Goal: Information Seeking & Learning: Learn about a topic

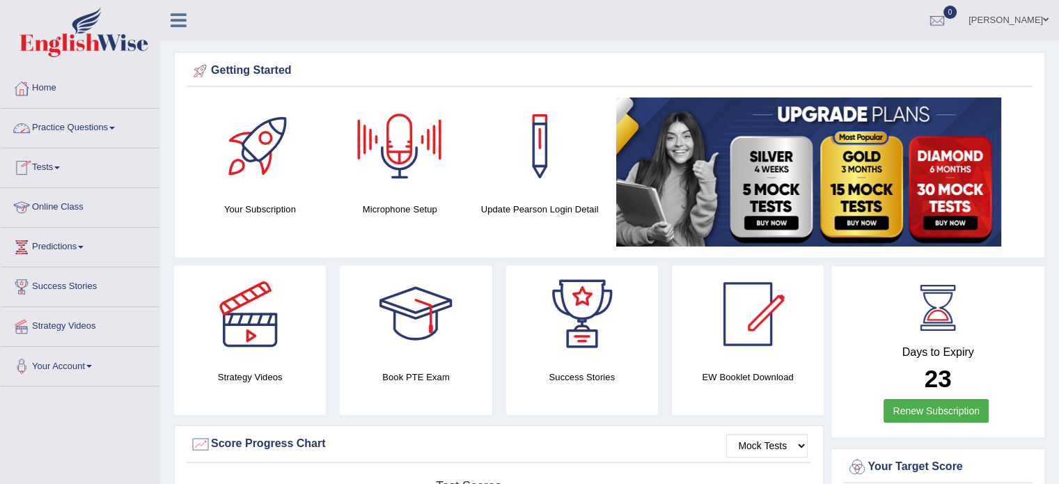
click at [84, 137] on link "Practice Questions" at bounding box center [80, 126] width 159 height 35
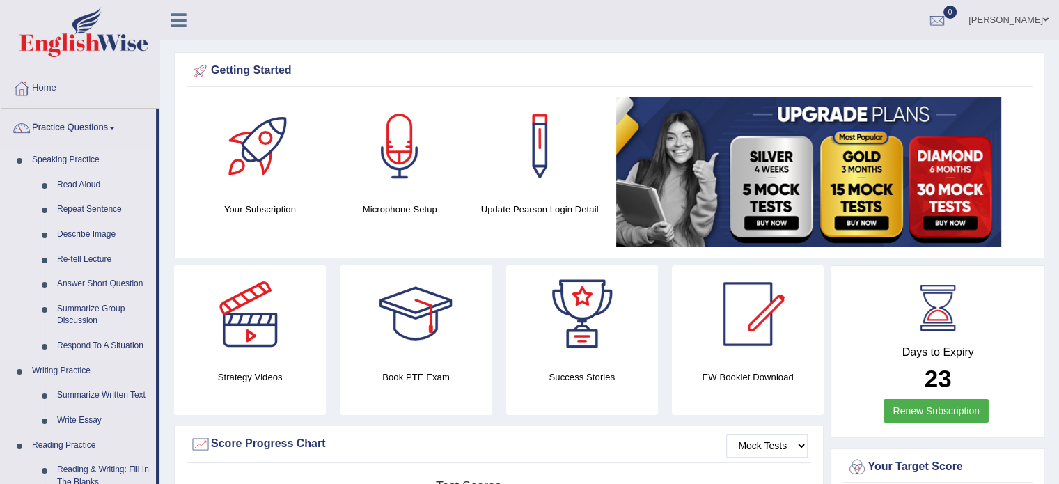
click at [62, 156] on link "Speaking Practice" at bounding box center [91, 160] width 130 height 25
click at [83, 180] on link "Read Aloud" at bounding box center [103, 185] width 105 height 25
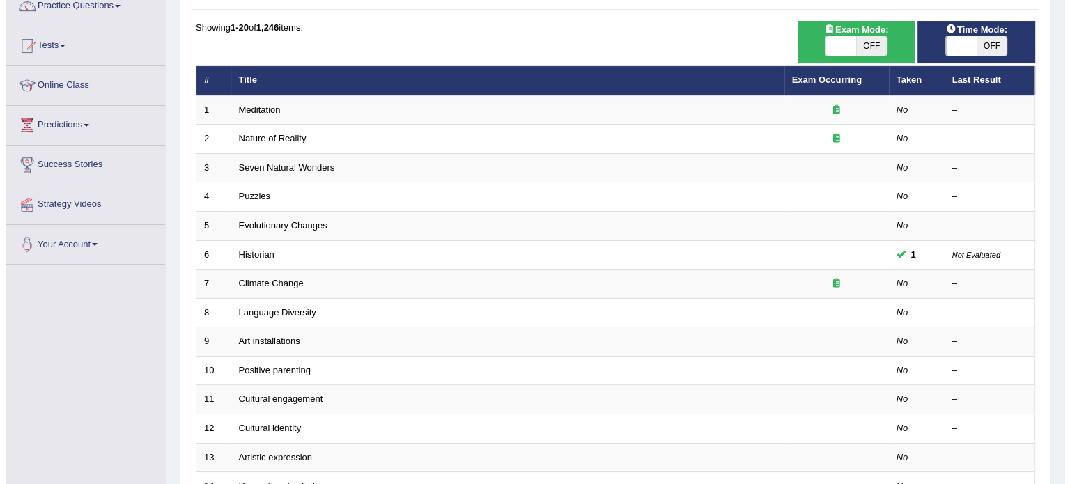
scroll to position [120, 0]
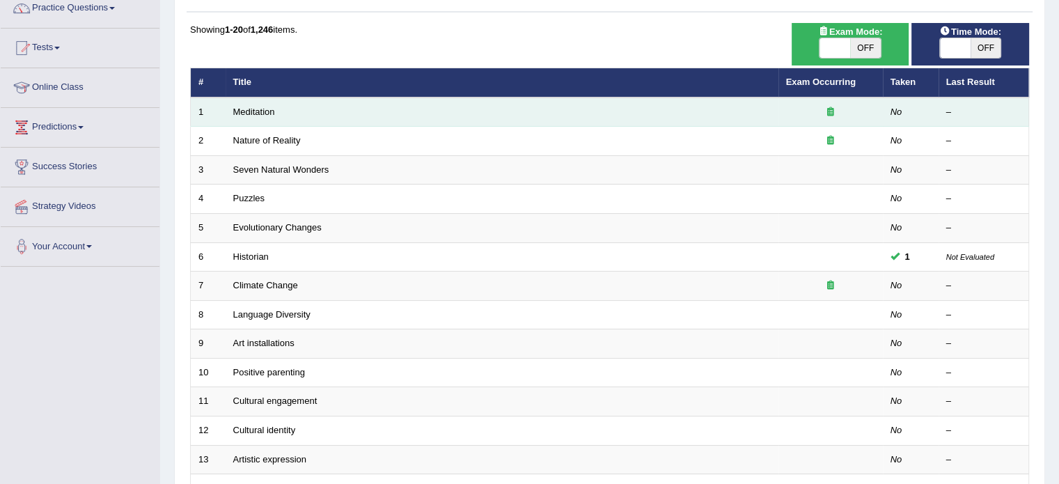
click at [728, 105] on td "Meditation" at bounding box center [502, 112] width 553 height 29
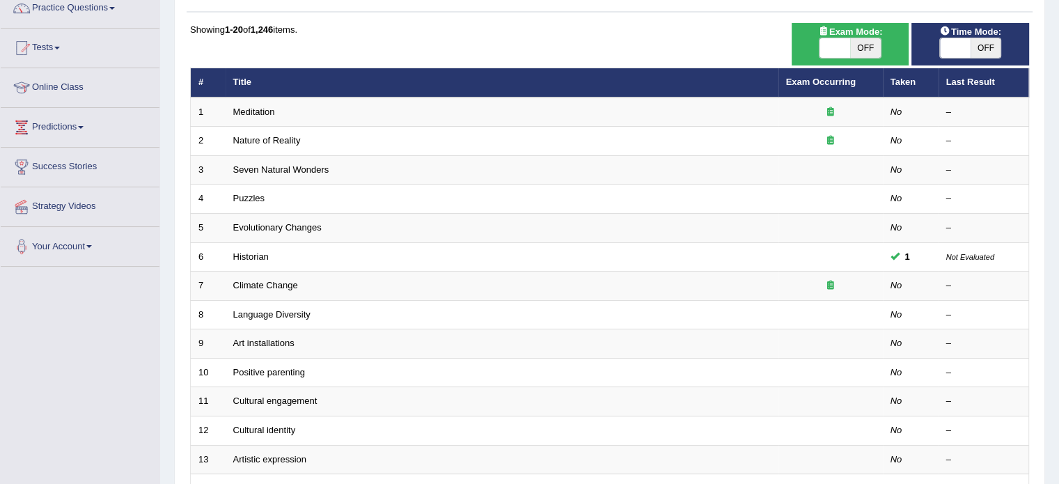
click at [864, 49] on span "OFF" at bounding box center [865, 48] width 31 height 20
checkbox input "true"
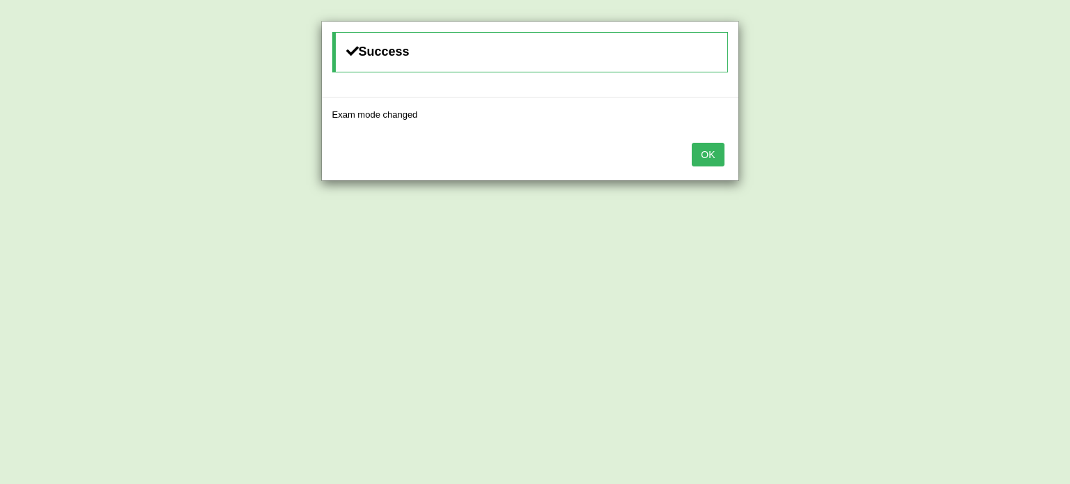
click at [721, 151] on button "OK" at bounding box center [708, 155] width 32 height 24
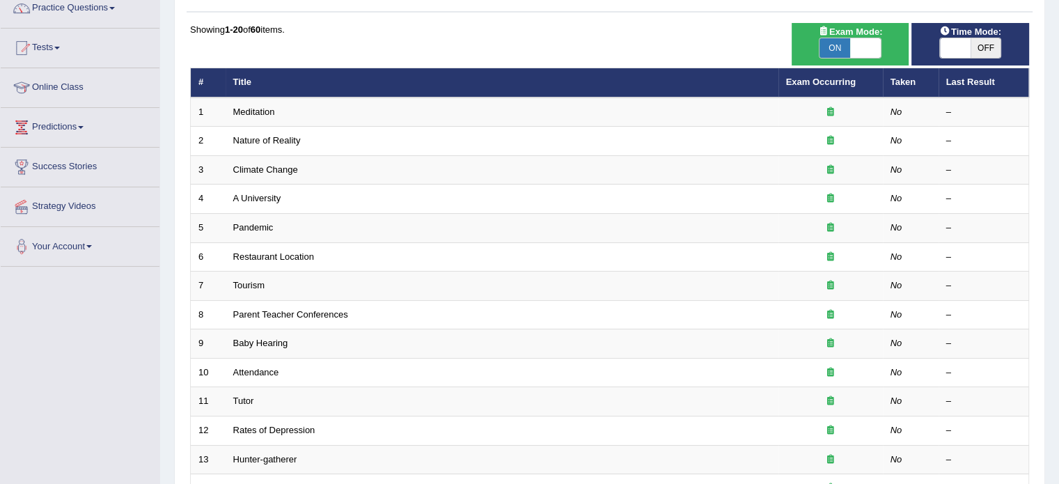
click at [989, 38] on span "OFF" at bounding box center [986, 48] width 31 height 20
checkbox input "true"
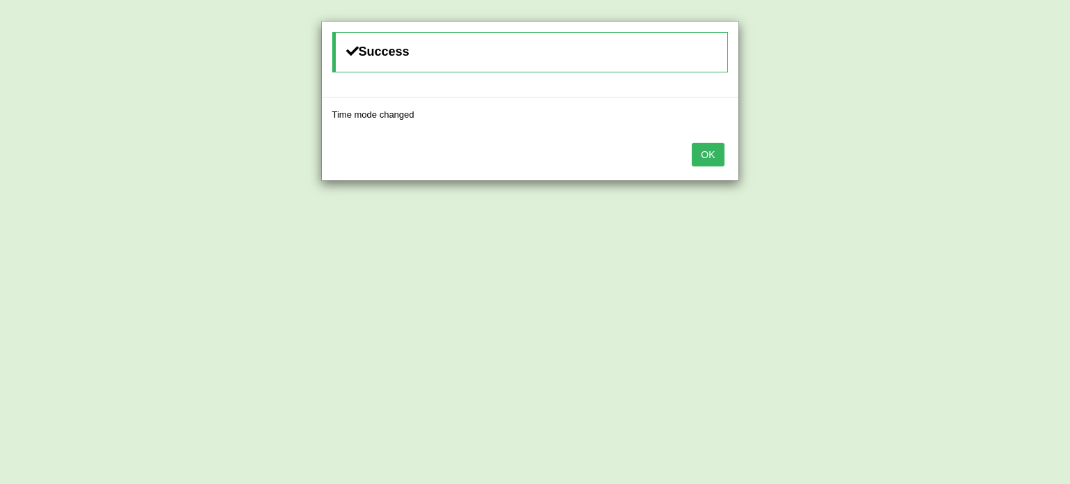
click at [697, 150] on button "OK" at bounding box center [708, 155] width 32 height 24
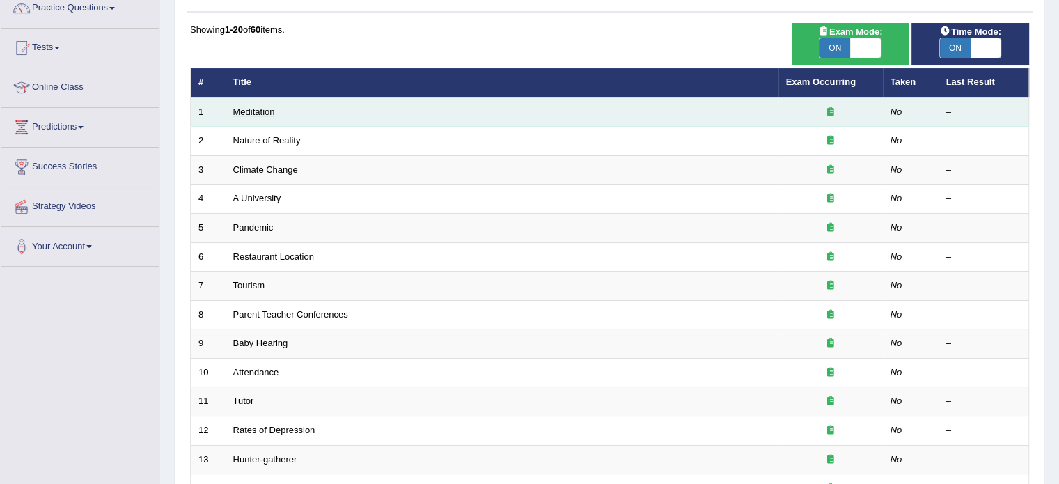
click at [246, 114] on link "Meditation" at bounding box center [254, 112] width 42 height 10
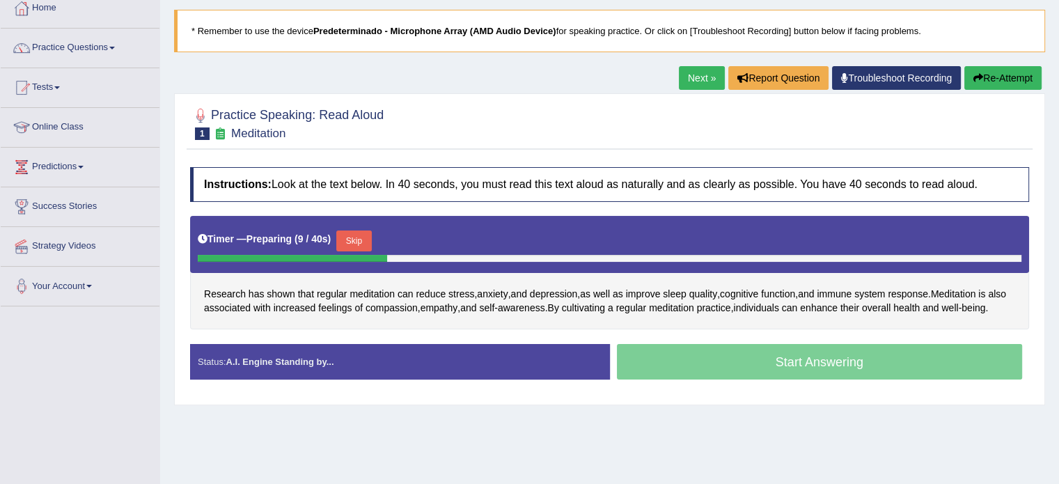
scroll to position [88, 0]
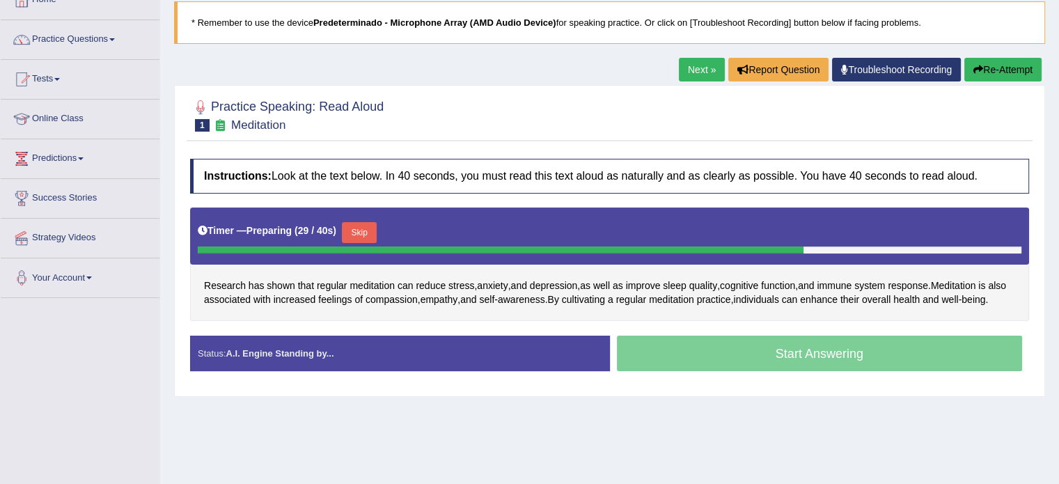
click at [359, 234] on button "Skip" at bounding box center [359, 232] width 35 height 21
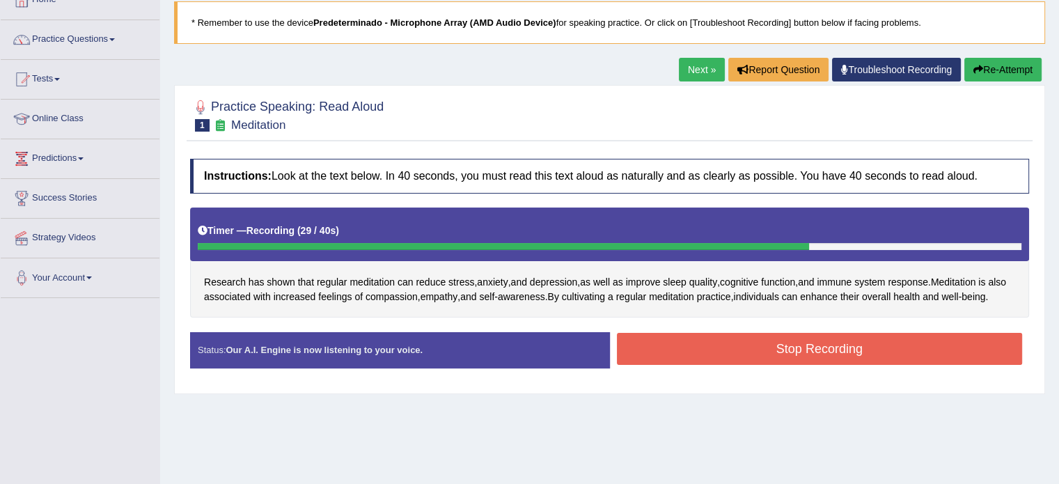
click at [685, 350] on button "Stop Recording" at bounding box center [820, 349] width 406 height 32
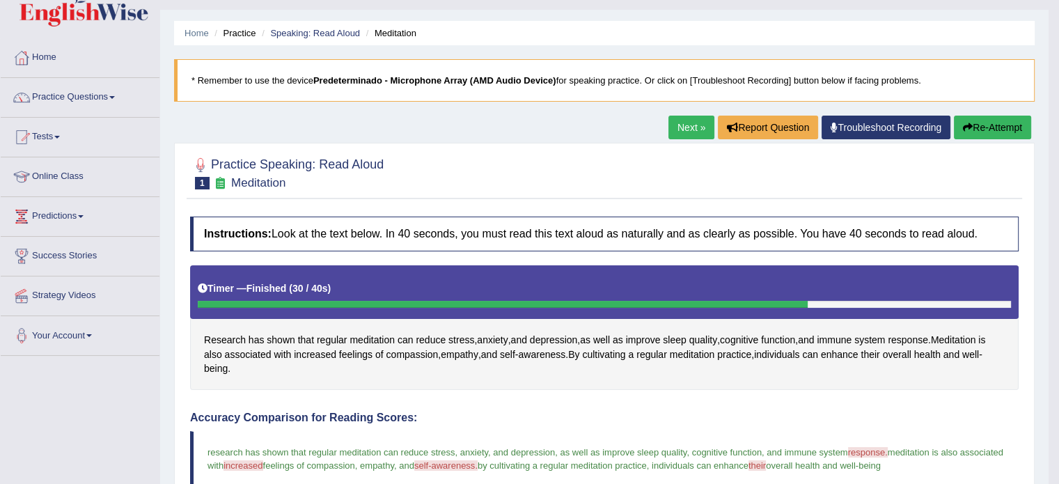
scroll to position [33, 0]
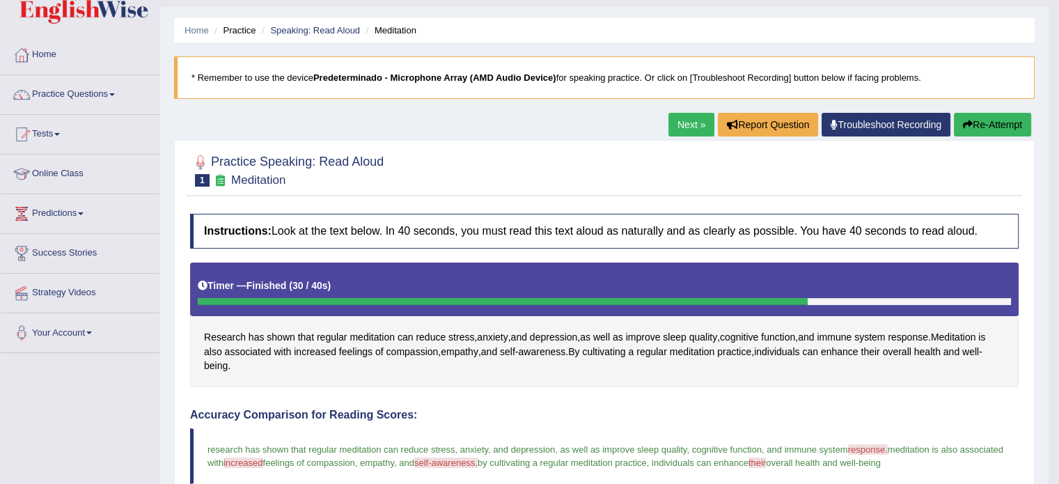
click at [688, 121] on link "Next »" at bounding box center [692, 125] width 46 height 24
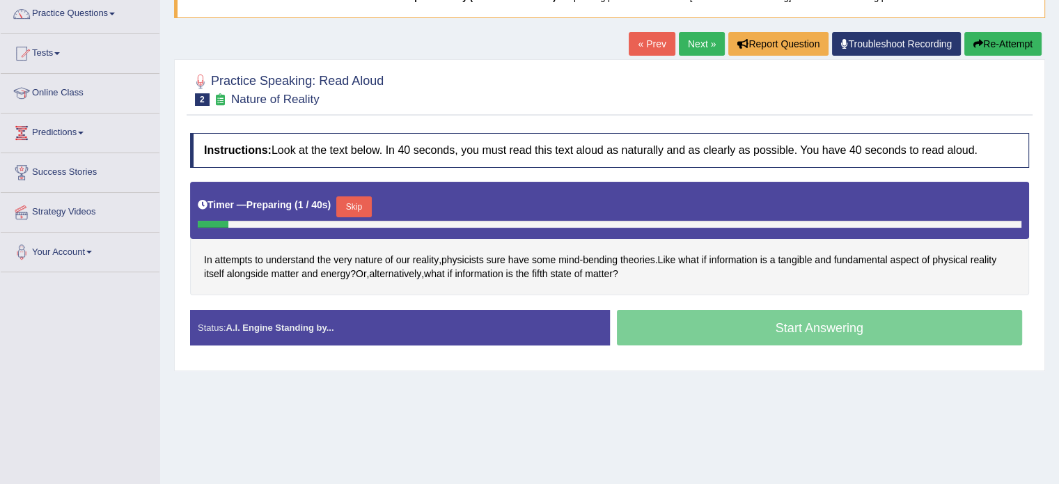
scroll to position [109, 0]
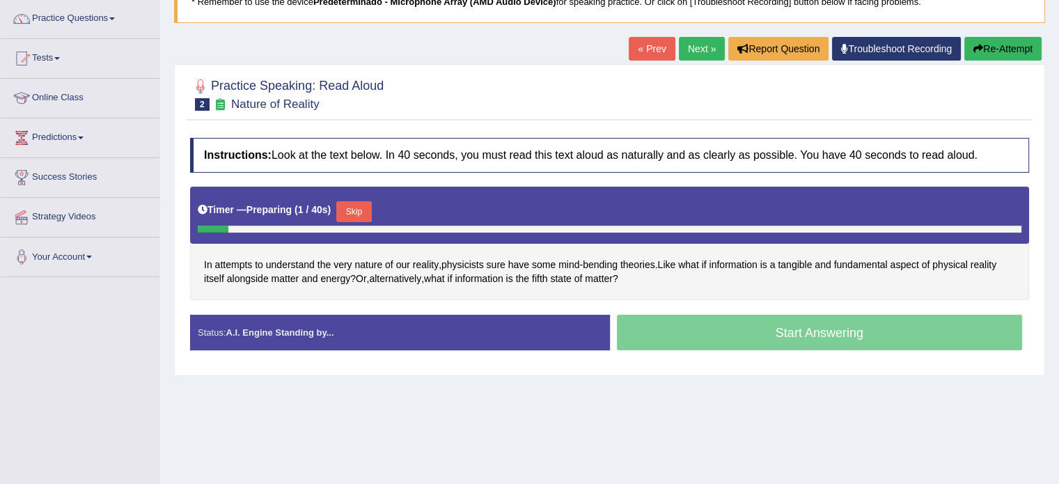
click at [1059, 176] on html "Toggle navigation Home Practice Questions Speaking Practice Read Aloud Repeat S…" at bounding box center [529, 133] width 1059 height 484
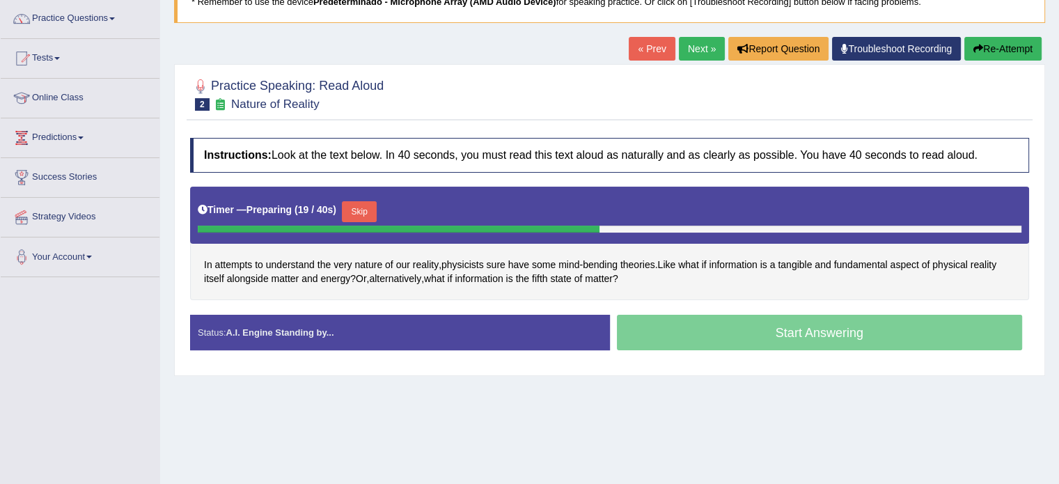
click at [368, 205] on button "Skip" at bounding box center [359, 211] width 35 height 21
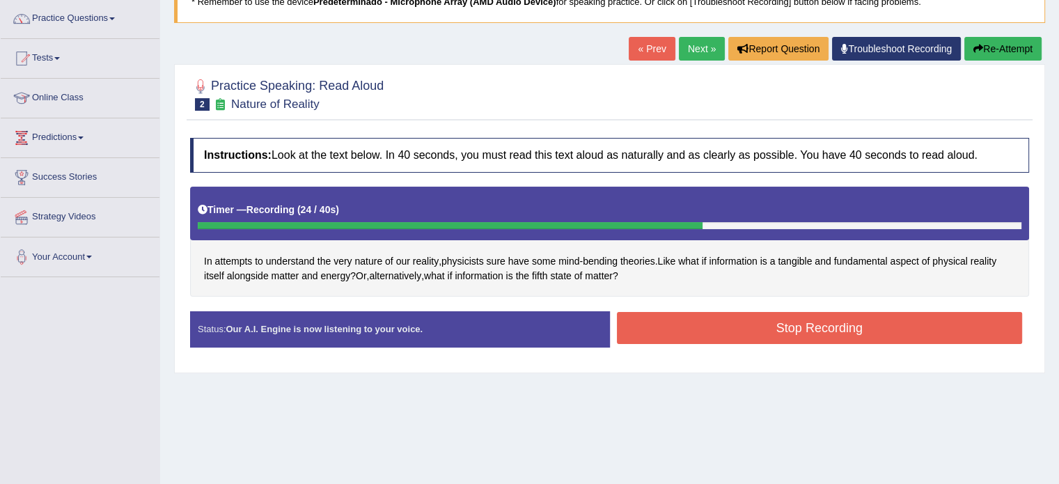
click at [679, 334] on button "Stop Recording" at bounding box center [820, 328] width 406 height 32
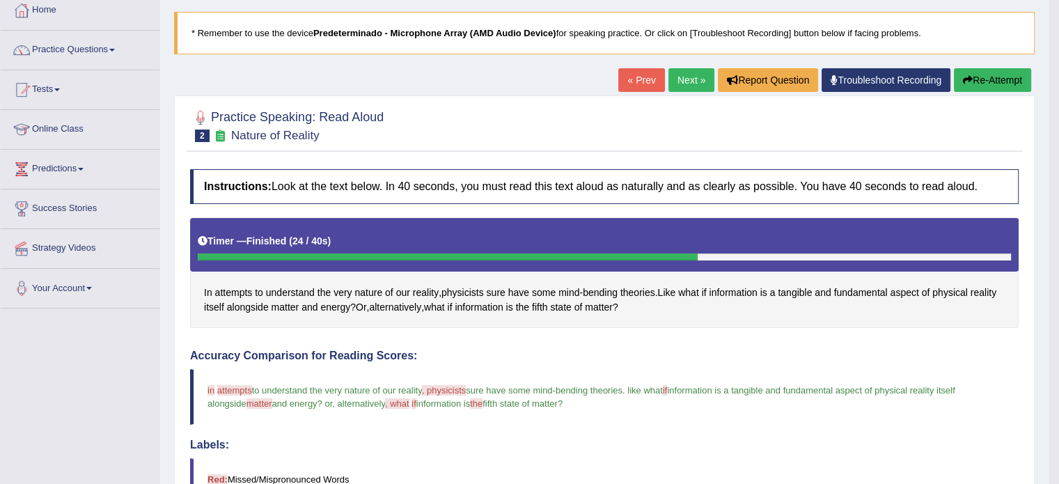
scroll to position [72, 0]
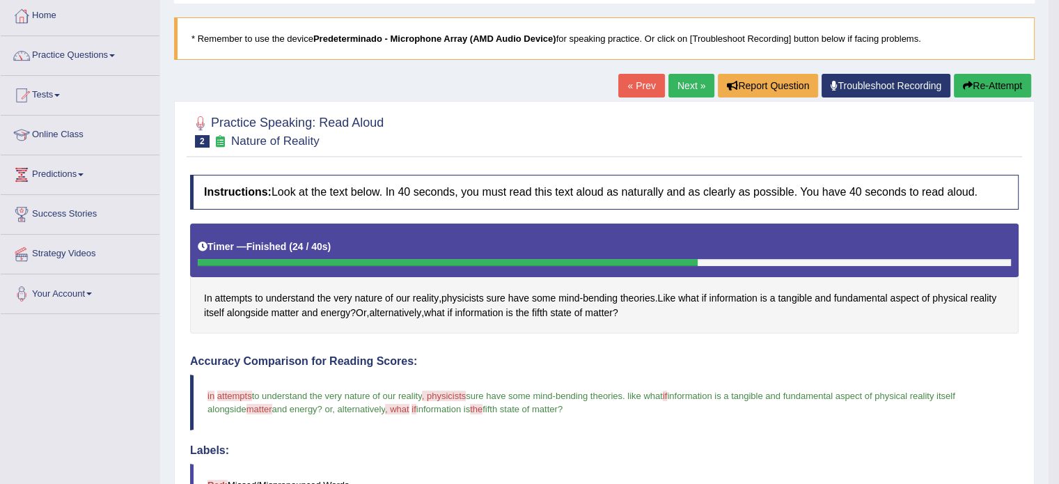
click at [680, 88] on link "Next »" at bounding box center [692, 86] width 46 height 24
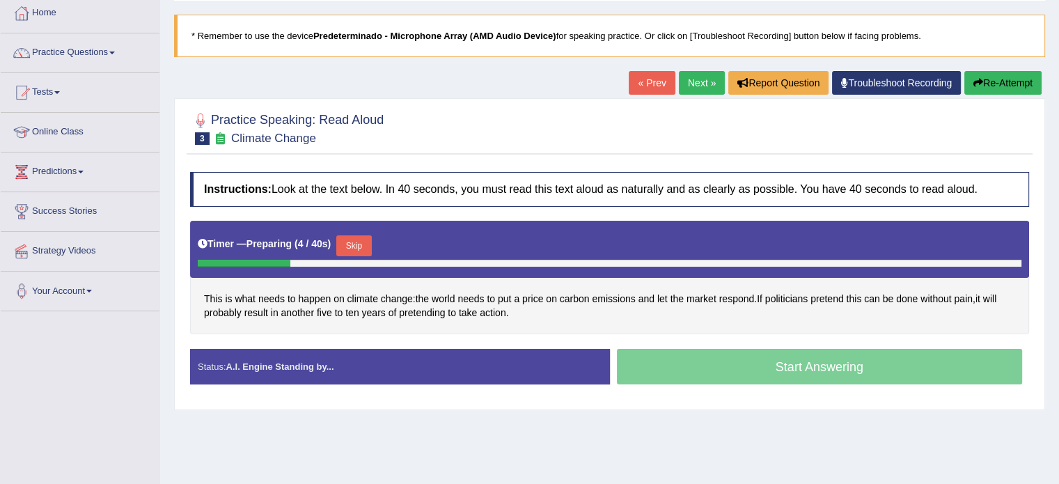
scroll to position [75, 0]
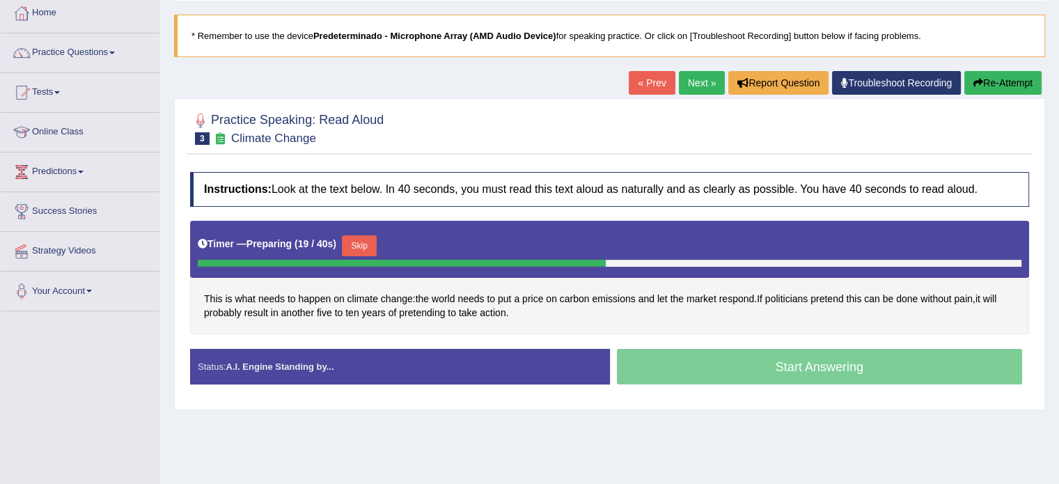
click at [368, 240] on button "Skip" at bounding box center [359, 245] width 35 height 21
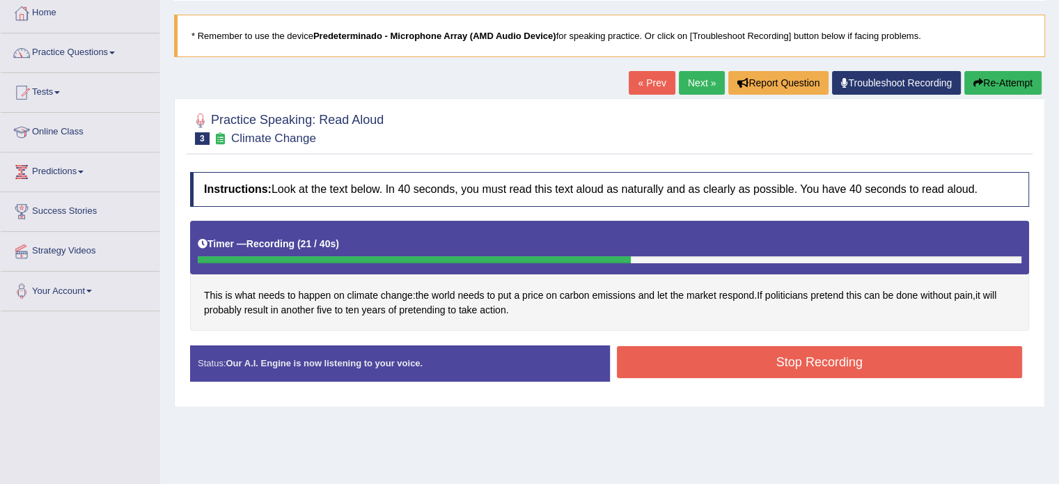
click at [703, 354] on button "Stop Recording" at bounding box center [820, 362] width 406 height 32
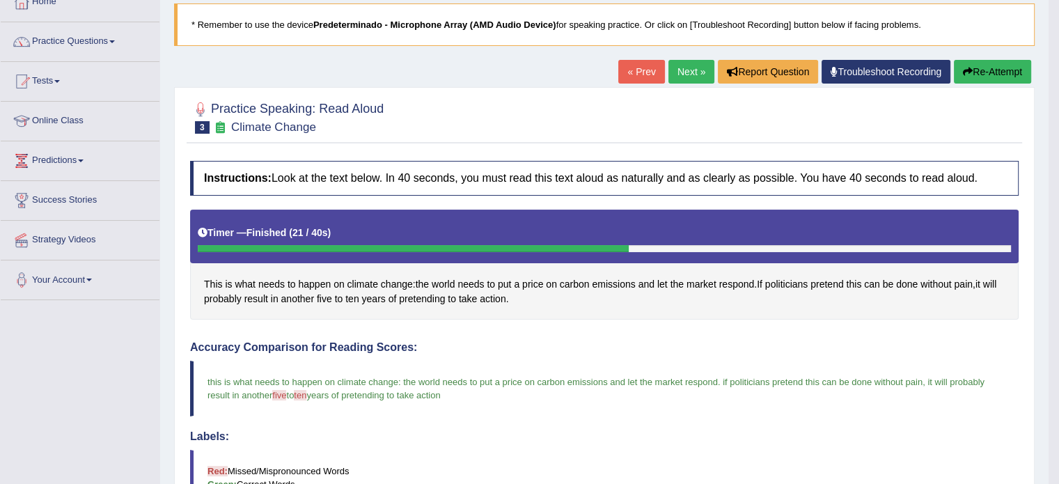
scroll to position [86, 0]
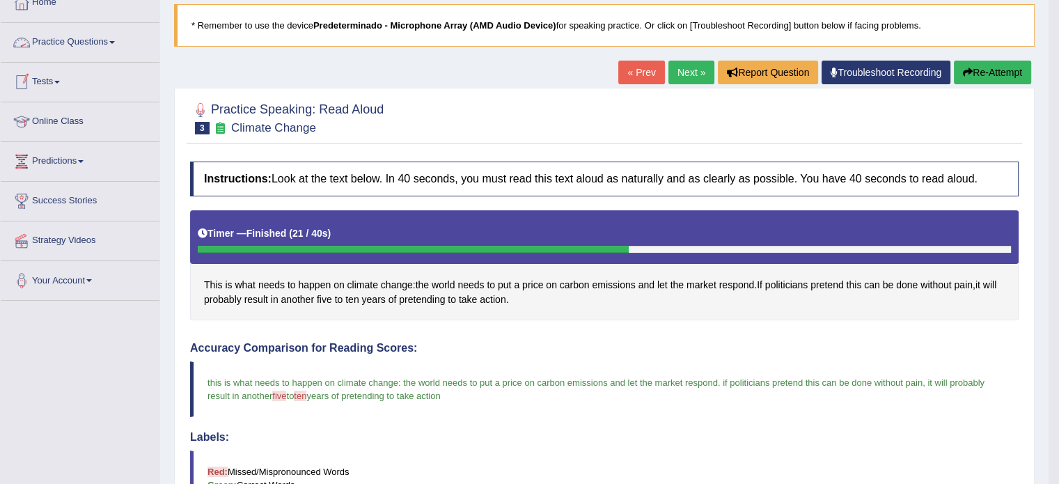
click at [72, 34] on link "Practice Questions" at bounding box center [80, 40] width 159 height 35
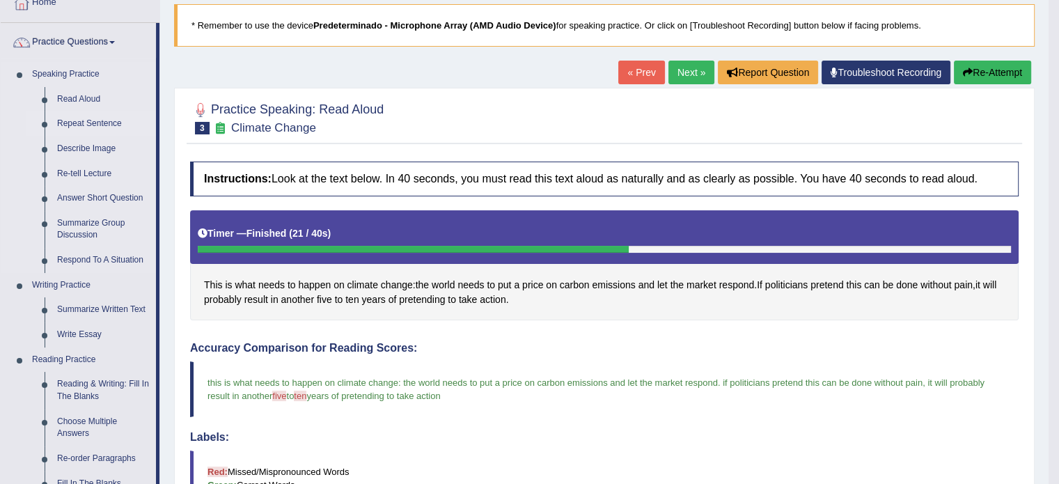
click at [78, 124] on link "Repeat Sentence" at bounding box center [103, 123] width 105 height 25
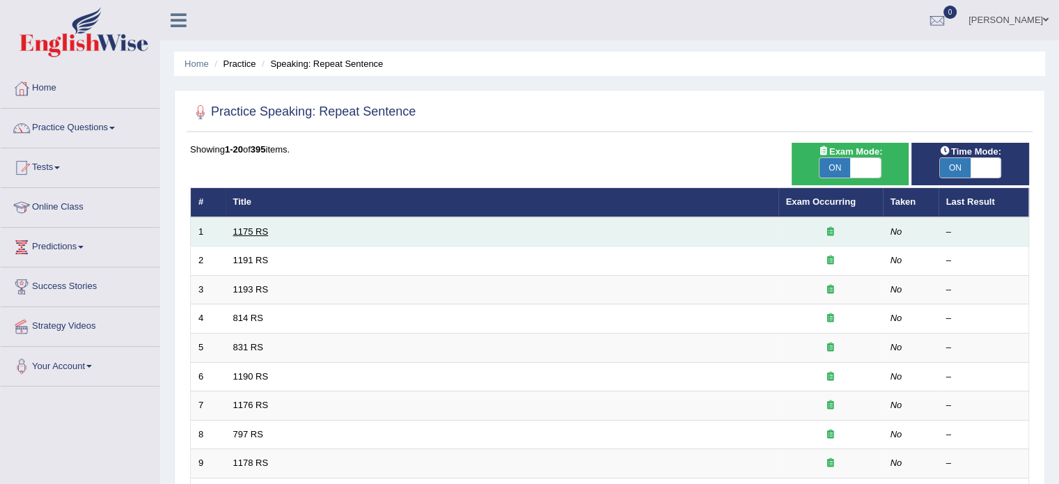
click at [256, 226] on link "1175 RS" at bounding box center [251, 231] width 36 height 10
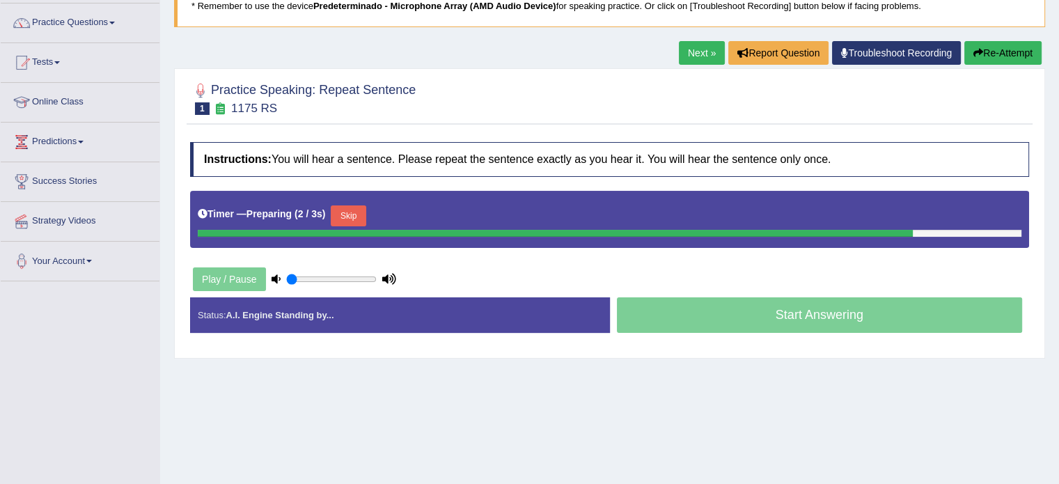
scroll to position [92, 0]
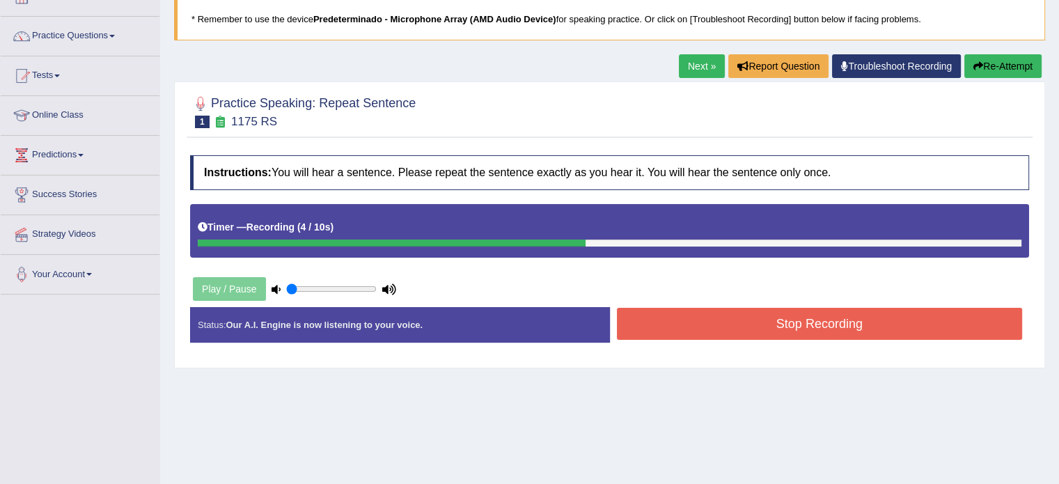
click at [644, 331] on button "Stop Recording" at bounding box center [820, 324] width 406 height 32
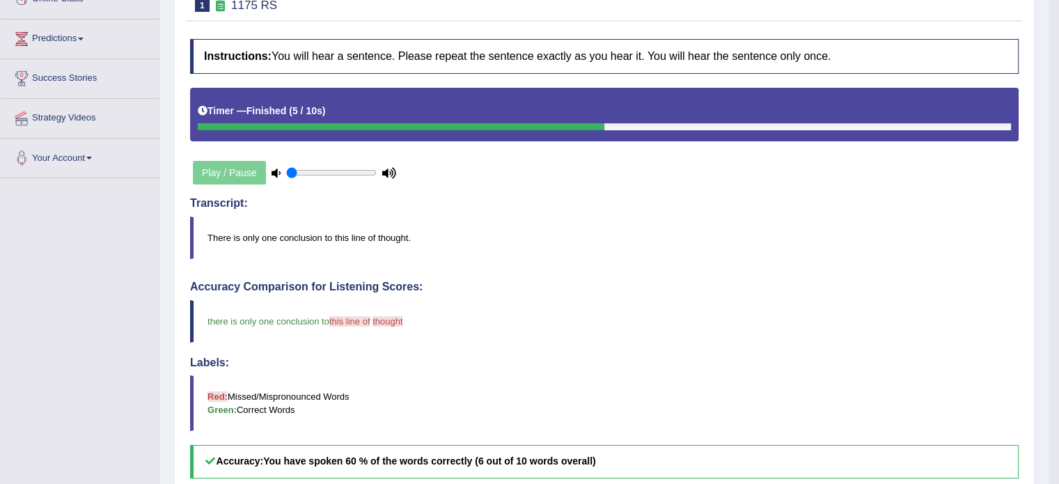
scroll to position [0, 0]
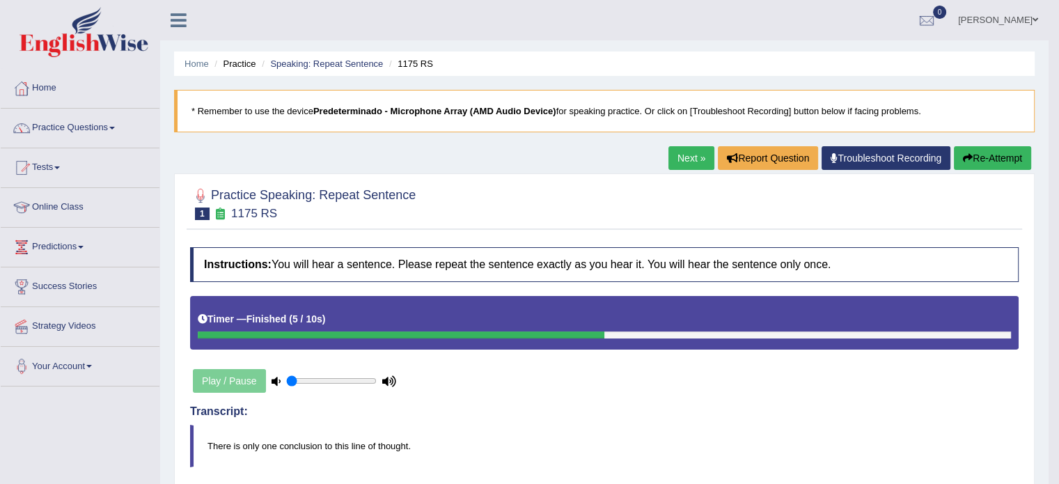
click at [678, 161] on link "Next »" at bounding box center [692, 158] width 46 height 24
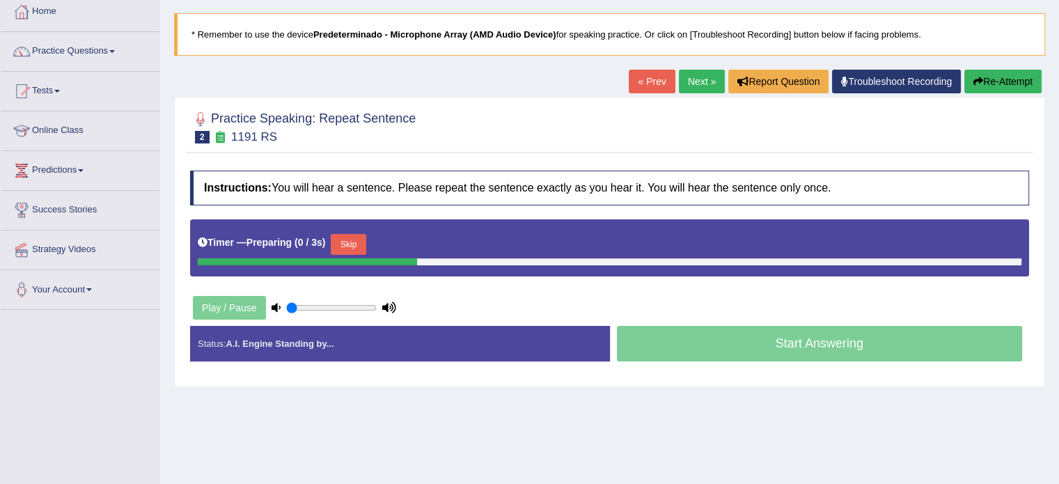
click at [1059, 222] on html "Toggle navigation Home Practice Questions Speaking Practice Read Aloud Repeat S…" at bounding box center [529, 165] width 1059 height 484
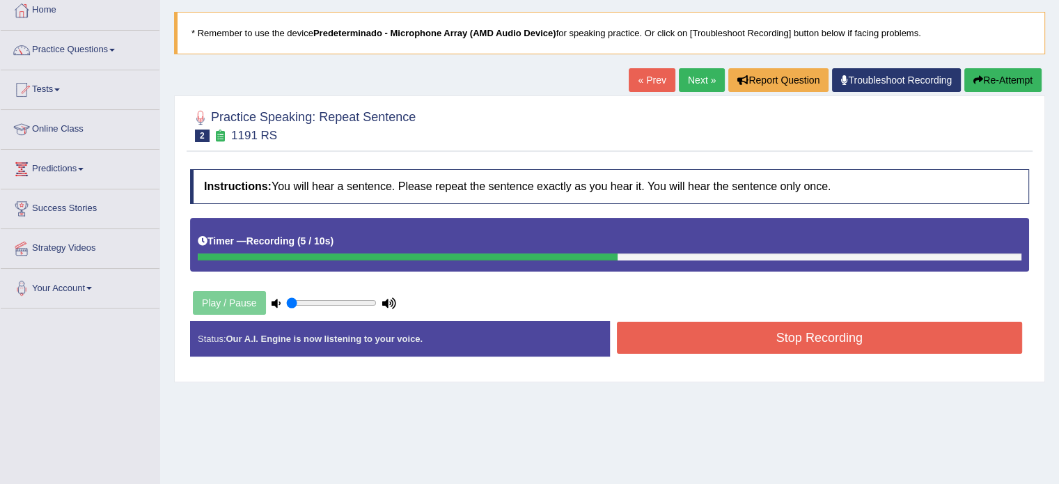
click at [875, 331] on button "Stop Recording" at bounding box center [820, 338] width 406 height 32
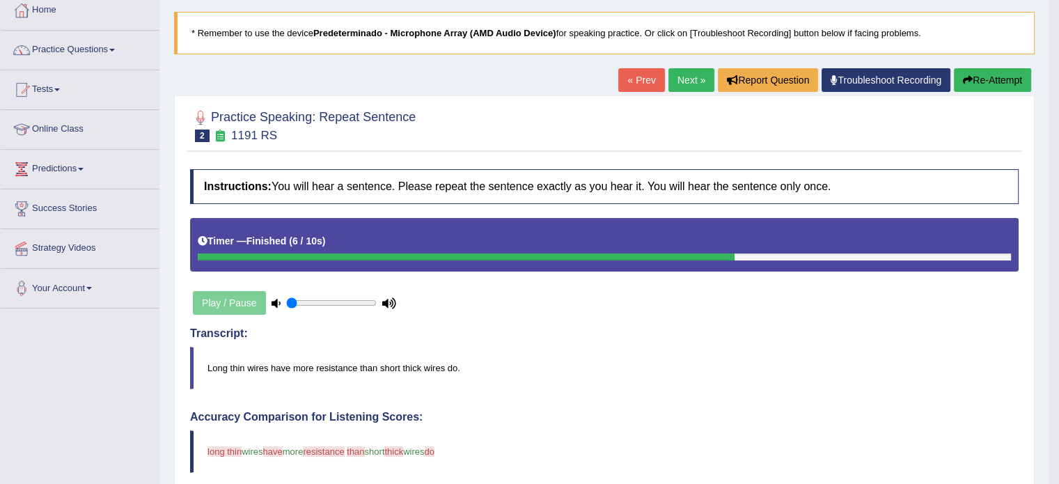
drag, startPoint x: 1068, startPoint y: 142, endPoint x: 1069, endPoint y: 176, distance: 33.5
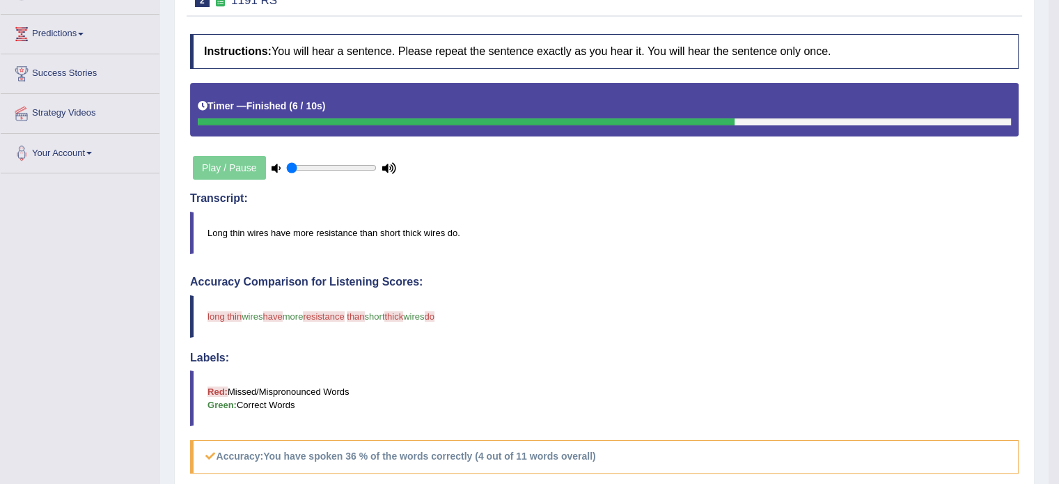
scroll to position [118, 0]
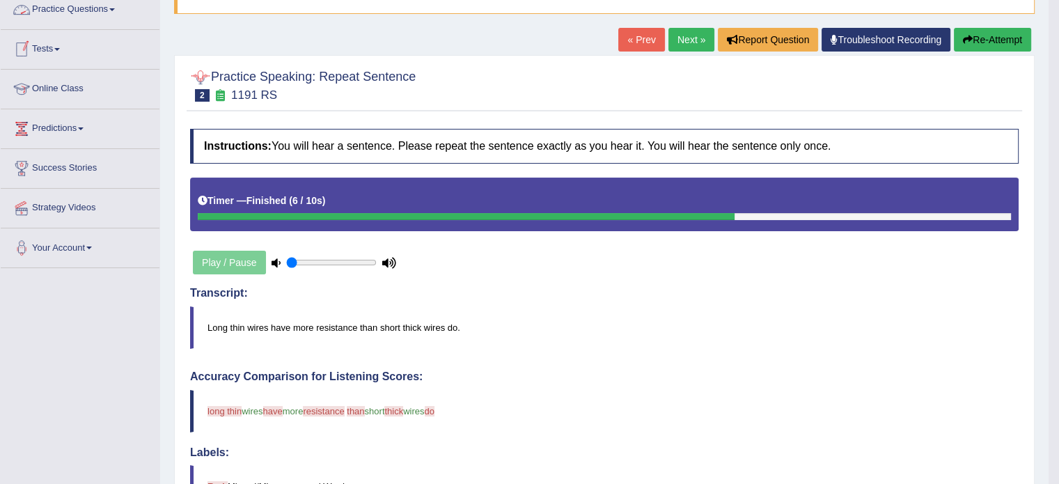
click at [685, 43] on link "Next »" at bounding box center [692, 40] width 46 height 24
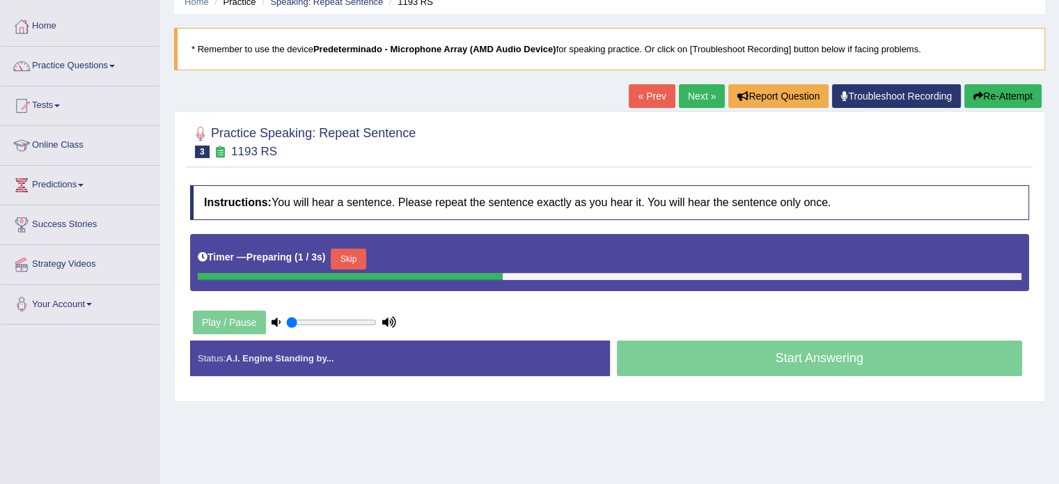
drag, startPoint x: 1068, startPoint y: 178, endPoint x: 1069, endPoint y: 236, distance: 58.5
click at [1059, 236] on html "Toggle navigation Home Practice Questions Speaking Practice Read Aloud Repeat S…" at bounding box center [529, 180] width 1059 height 484
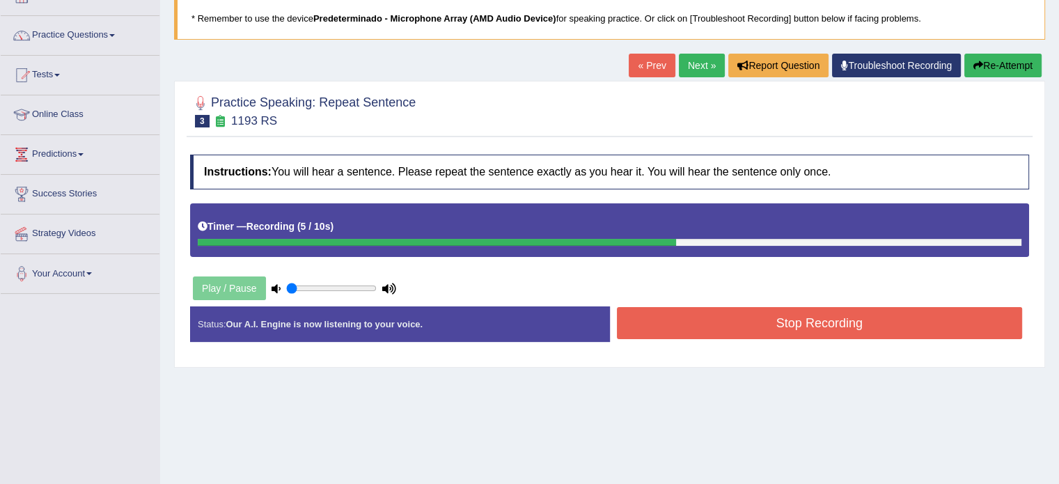
click at [766, 319] on button "Stop Recording" at bounding box center [820, 323] width 406 height 32
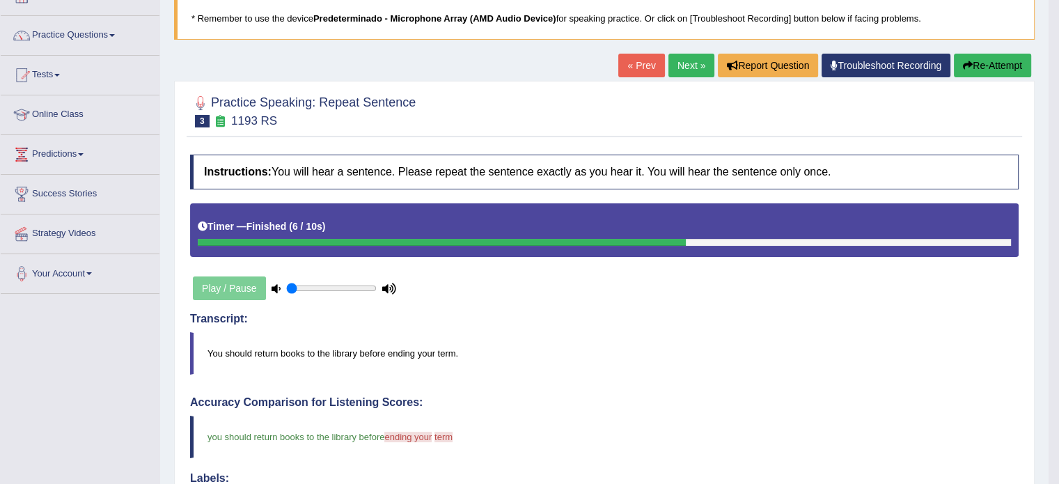
drag, startPoint x: 1048, startPoint y: 189, endPoint x: 1058, endPoint y: 296, distance: 107.1
click at [1058, 296] on body "Toggle navigation Home Practice Questions Speaking Practice Read Aloud Repeat S…" at bounding box center [529, 149] width 1059 height 484
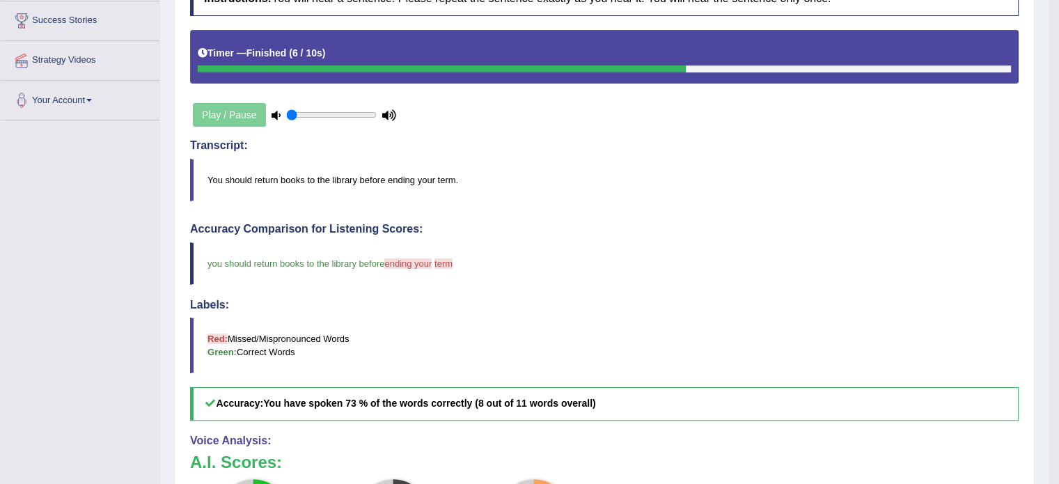
scroll to position [20, 0]
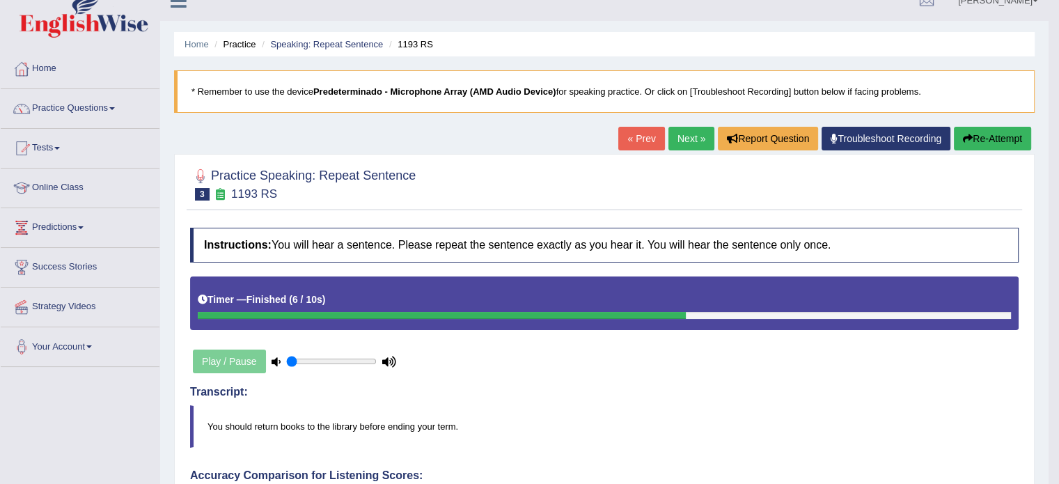
click at [685, 143] on link "Next »" at bounding box center [692, 139] width 46 height 24
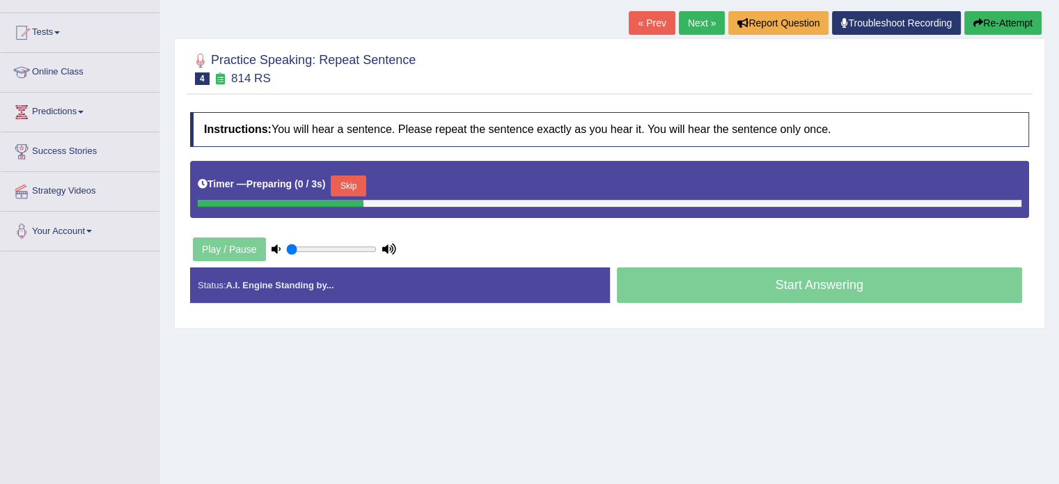
scroll to position [137, 0]
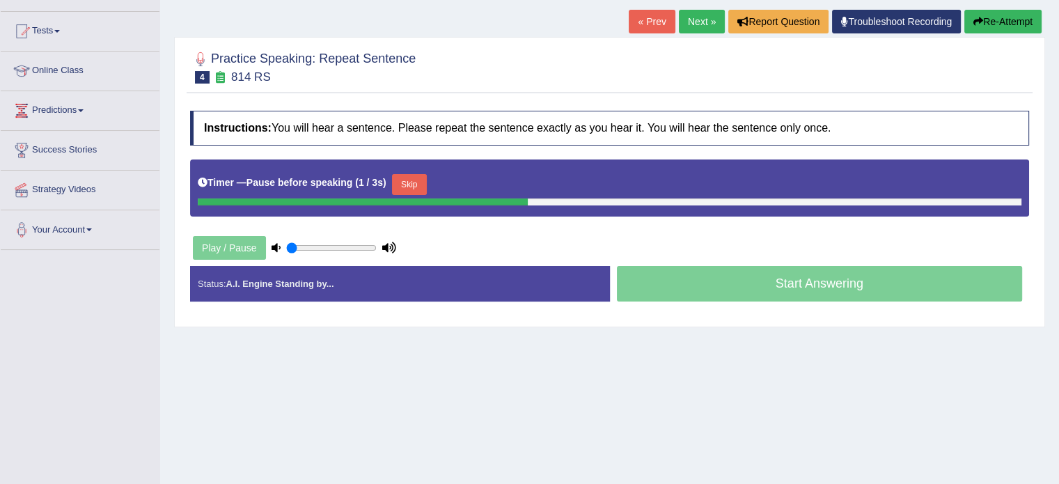
click at [421, 179] on button "Skip" at bounding box center [409, 184] width 35 height 21
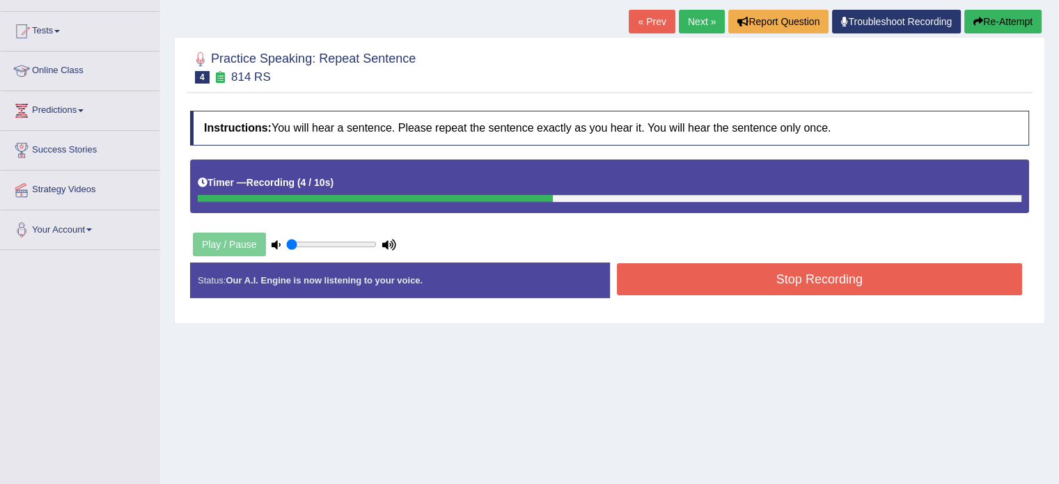
click at [644, 274] on button "Stop Recording" at bounding box center [820, 279] width 406 height 32
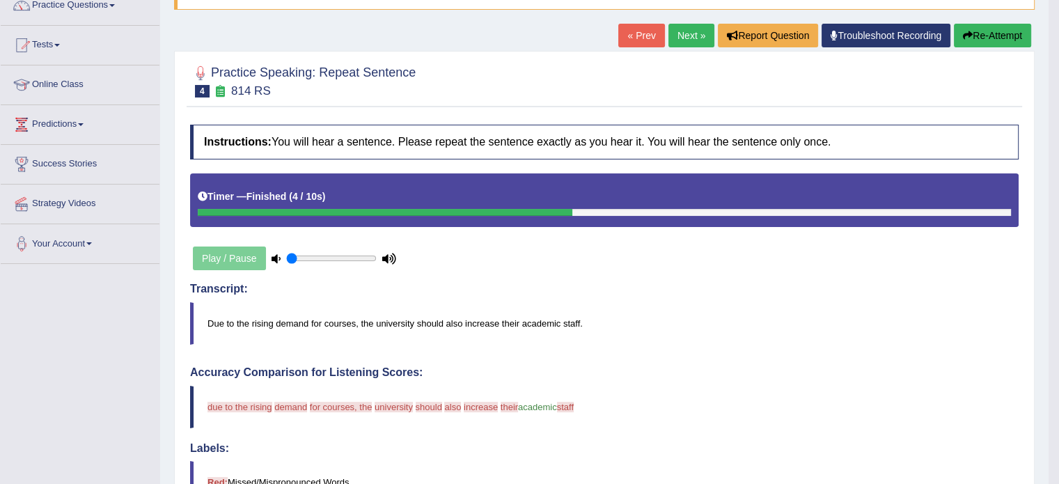
scroll to position [128, 0]
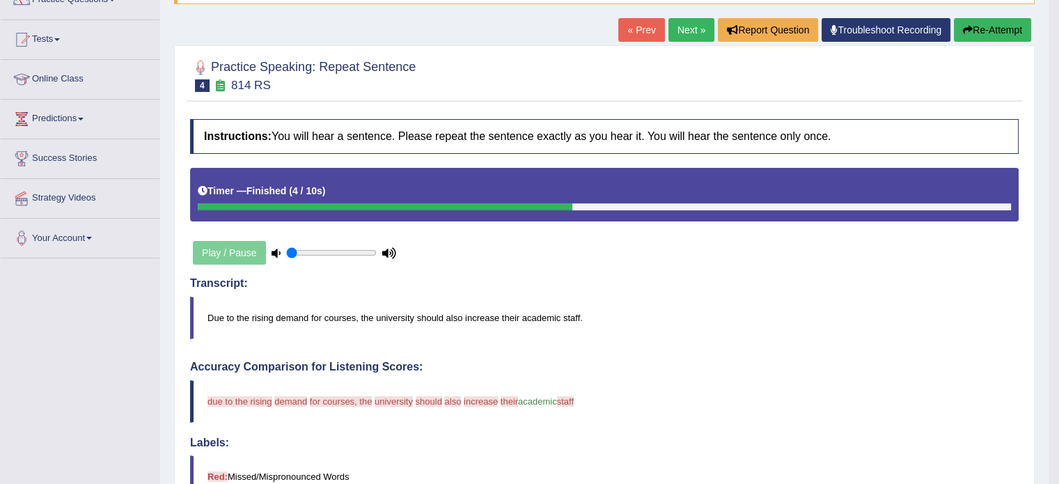
click at [1008, 31] on button "Re-Attempt" at bounding box center [992, 30] width 77 height 24
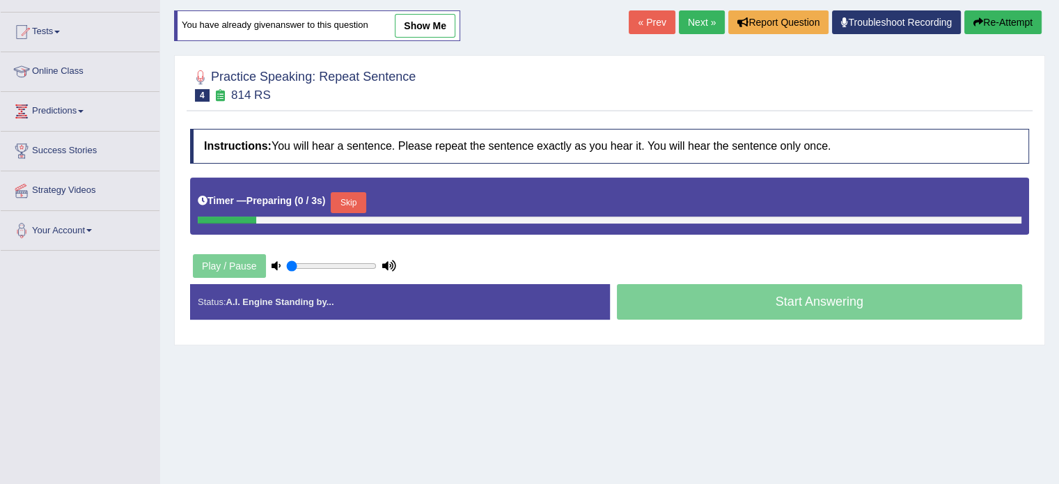
scroll to position [128, 0]
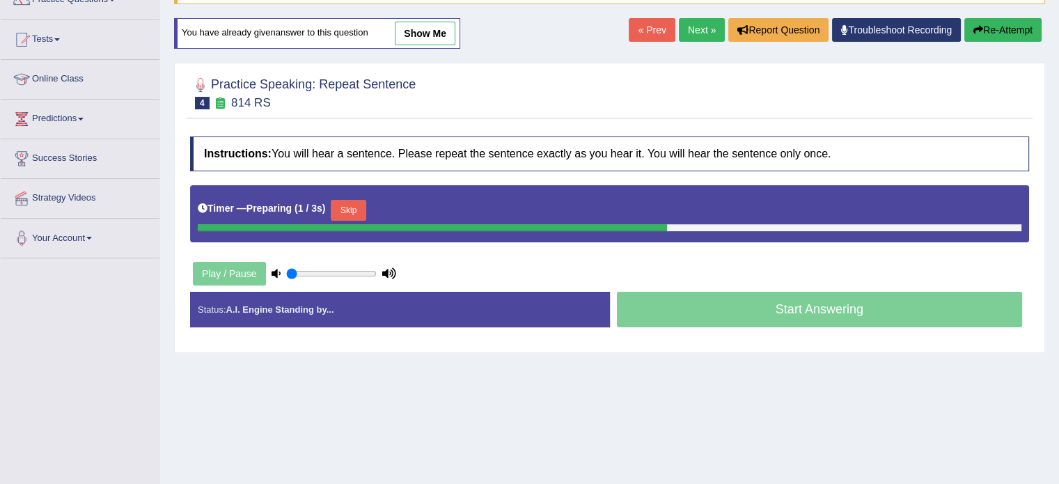
click at [349, 201] on button "Skip" at bounding box center [348, 210] width 35 height 21
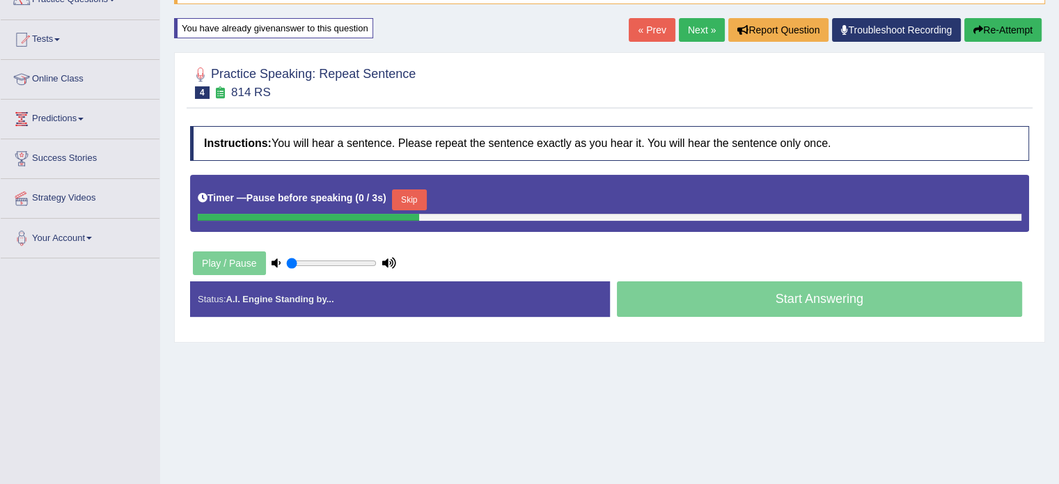
click at [405, 197] on button "Skip" at bounding box center [409, 199] width 35 height 21
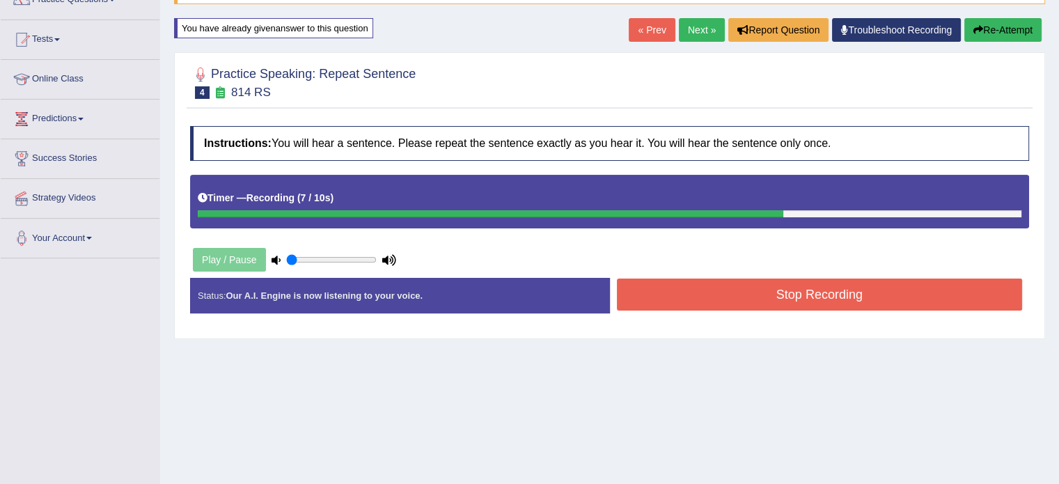
click at [683, 300] on button "Stop Recording" at bounding box center [820, 295] width 406 height 32
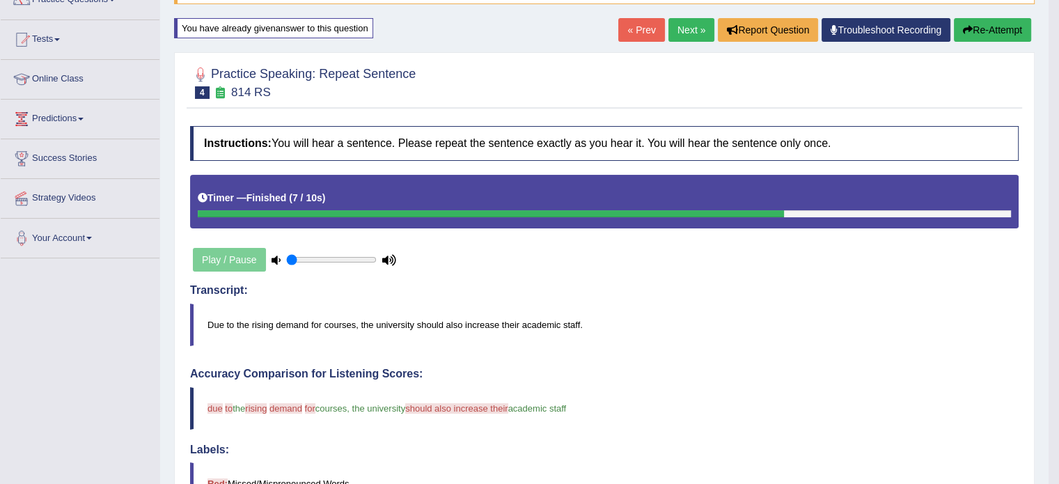
click at [978, 23] on button "Re-Attempt" at bounding box center [992, 30] width 77 height 24
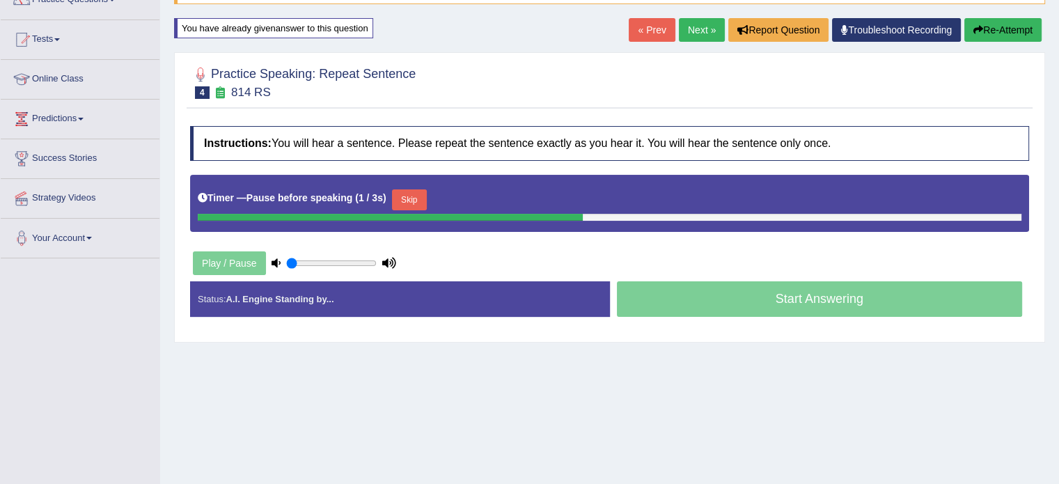
click at [410, 192] on button "Skip" at bounding box center [409, 199] width 35 height 21
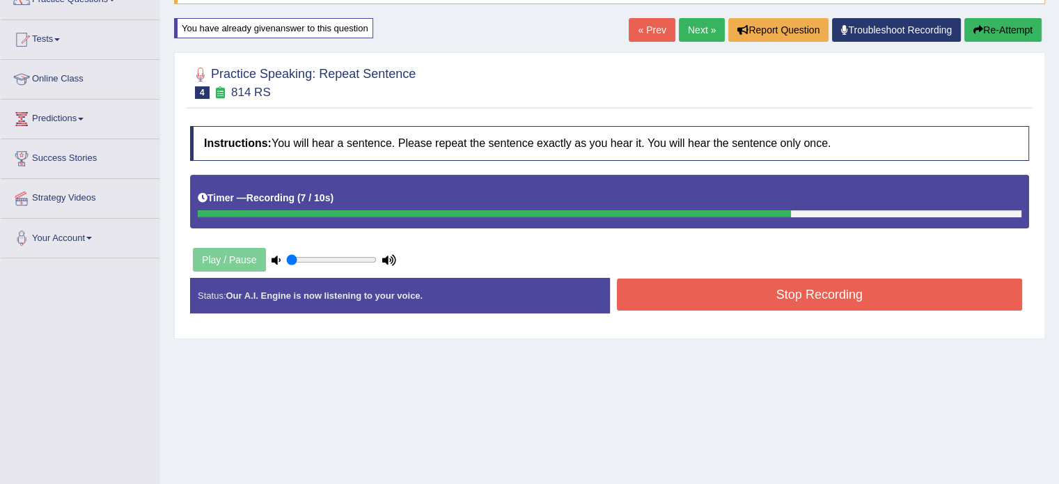
click at [785, 297] on button "Stop Recording" at bounding box center [820, 295] width 406 height 32
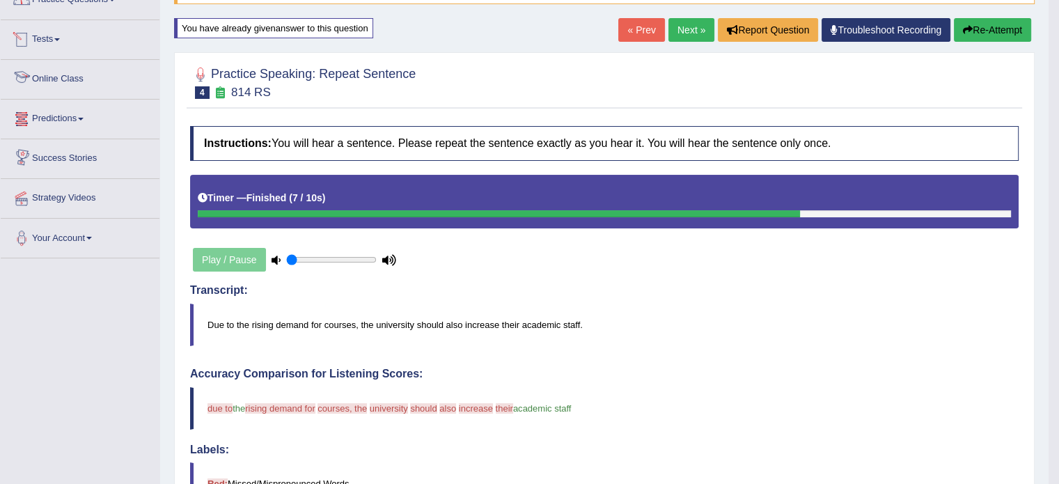
click at [50, 81] on link "Online Class" at bounding box center [80, 77] width 159 height 35
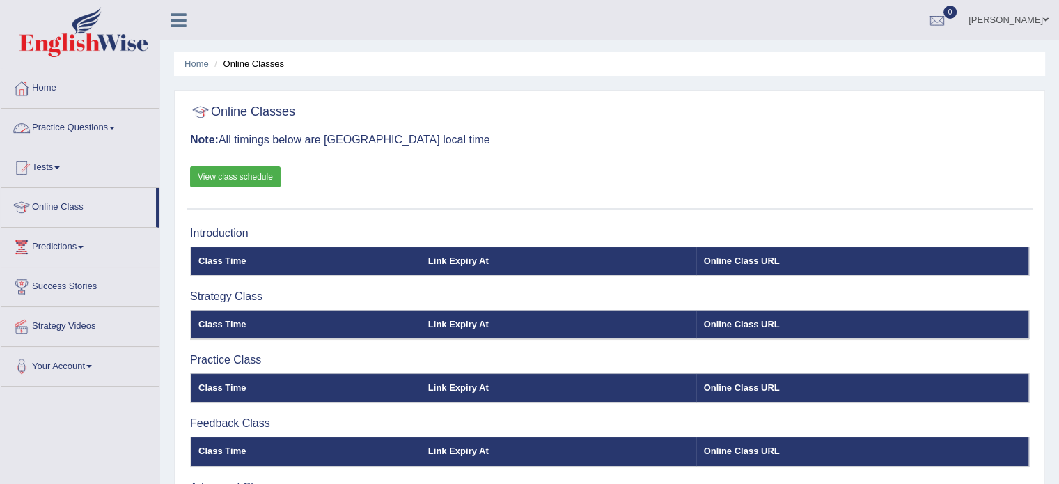
click at [114, 130] on link "Practice Questions" at bounding box center [80, 126] width 159 height 35
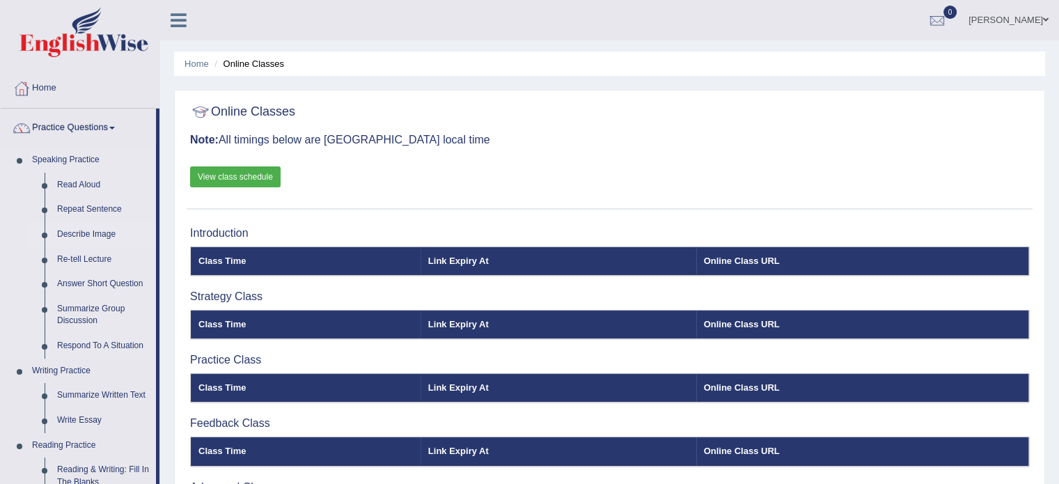
click at [86, 236] on link "Describe Image" at bounding box center [103, 234] width 105 height 25
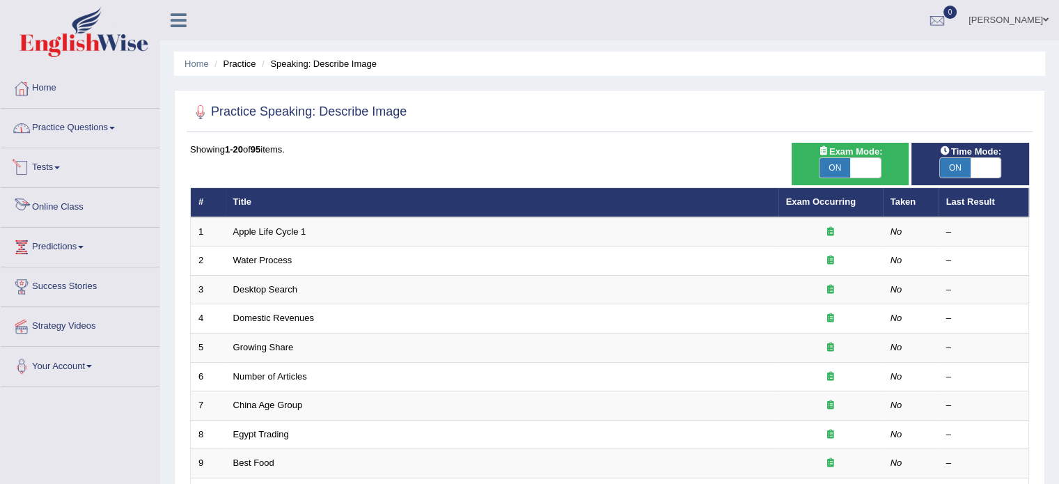
click at [87, 133] on link "Practice Questions" at bounding box center [80, 126] width 159 height 35
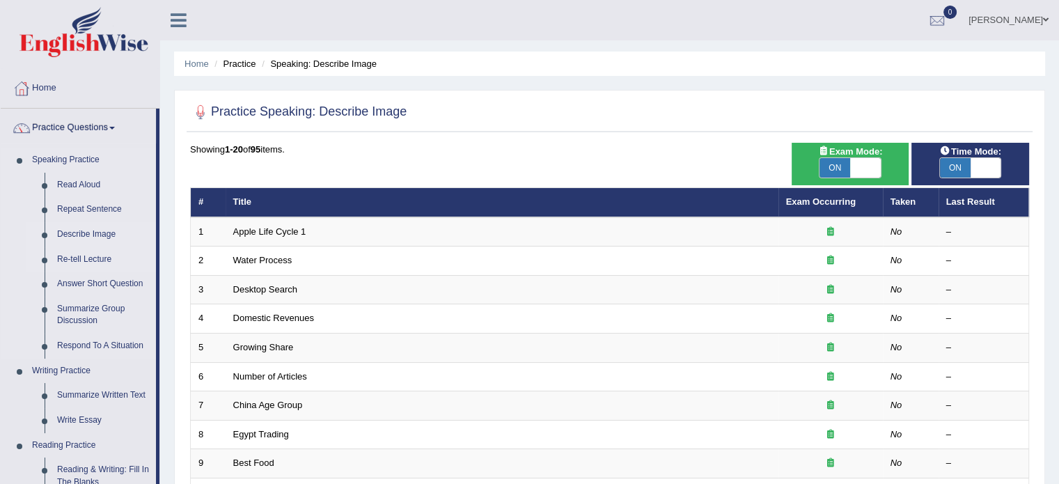
click at [104, 260] on link "Re-tell Lecture" at bounding box center [103, 259] width 105 height 25
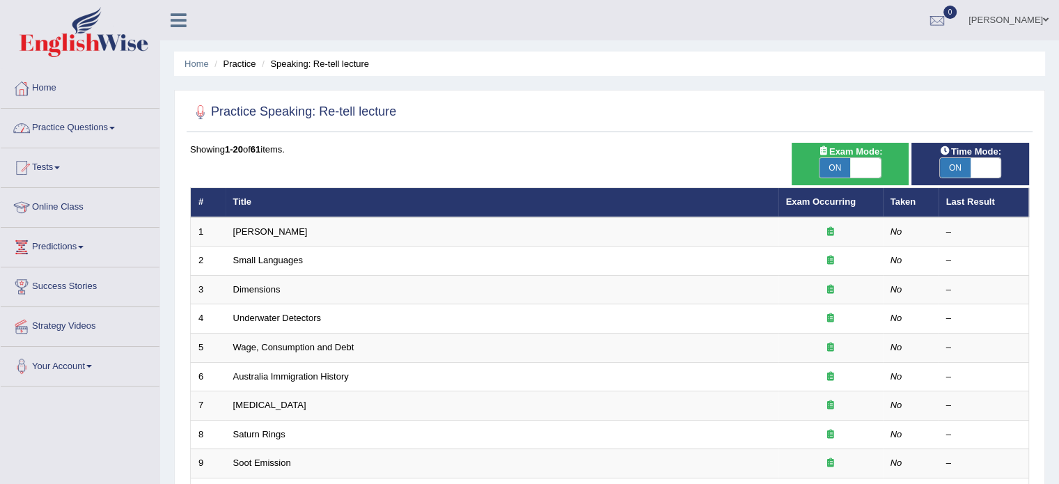
click at [98, 139] on link "Practice Questions" at bounding box center [80, 126] width 159 height 35
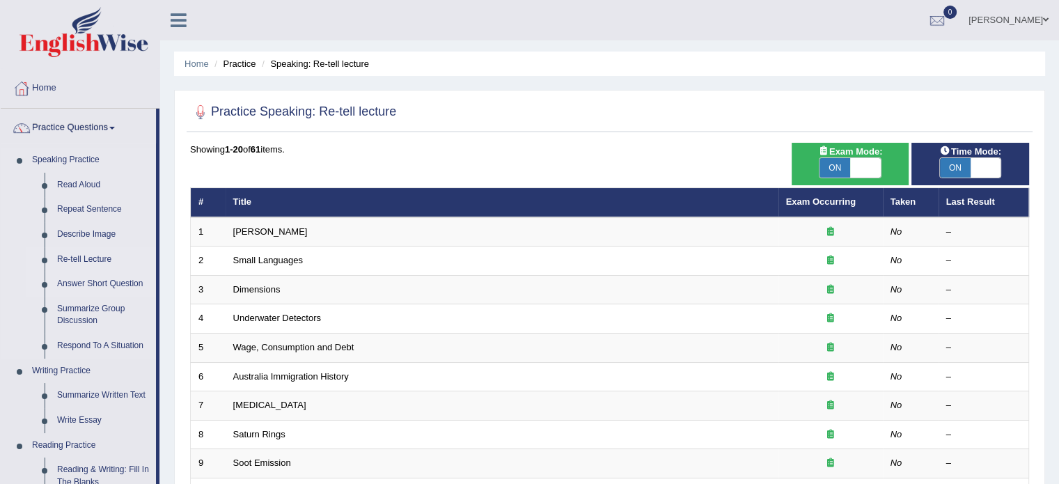
click at [102, 283] on link "Answer Short Question" at bounding box center [103, 284] width 105 height 25
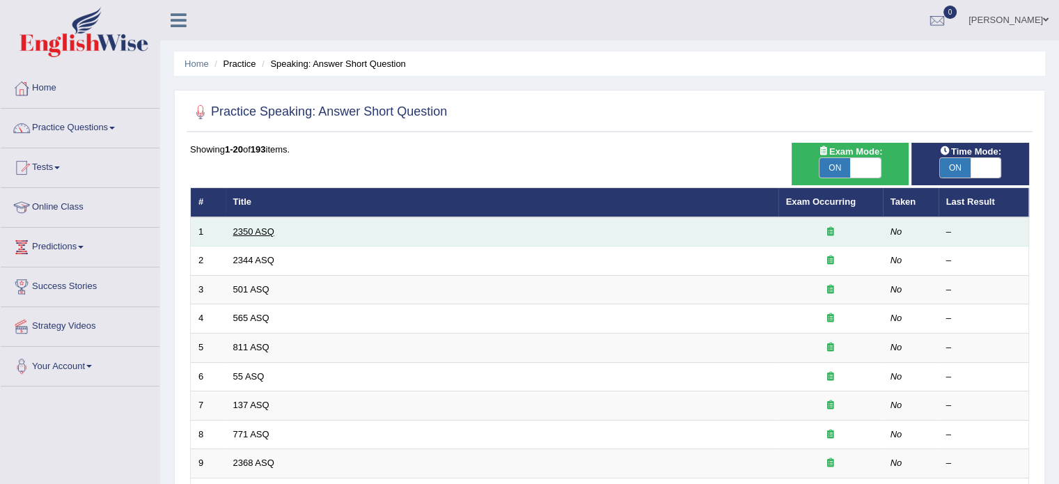
click at [261, 229] on link "2350 ASQ" at bounding box center [253, 231] width 41 height 10
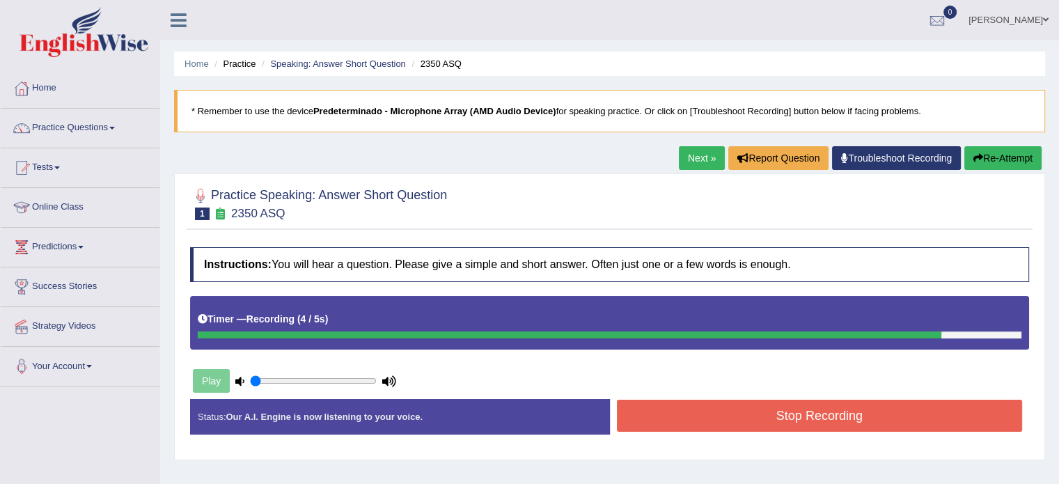
click at [822, 413] on button "Stop Recording" at bounding box center [820, 416] width 406 height 32
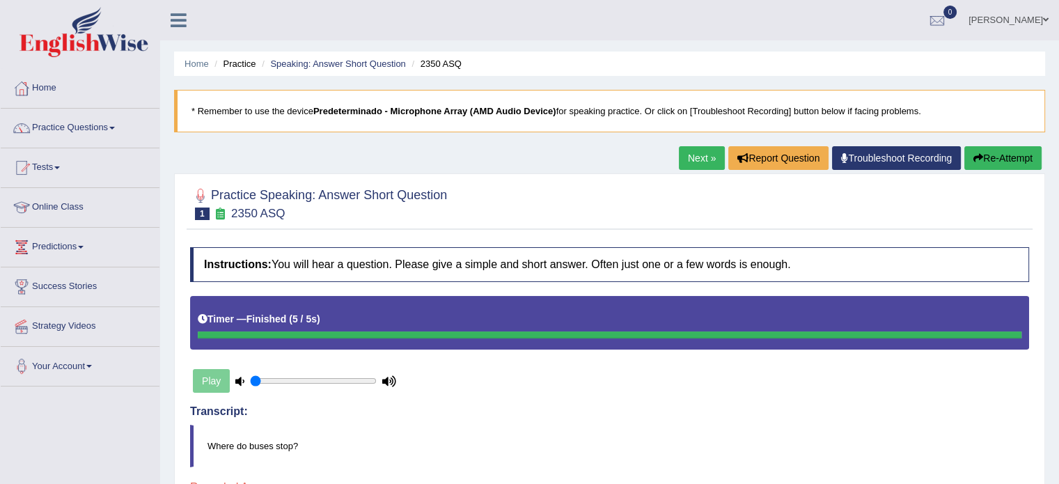
drag, startPoint x: 1069, startPoint y: 180, endPoint x: 1069, endPoint y: 244, distance: 64.1
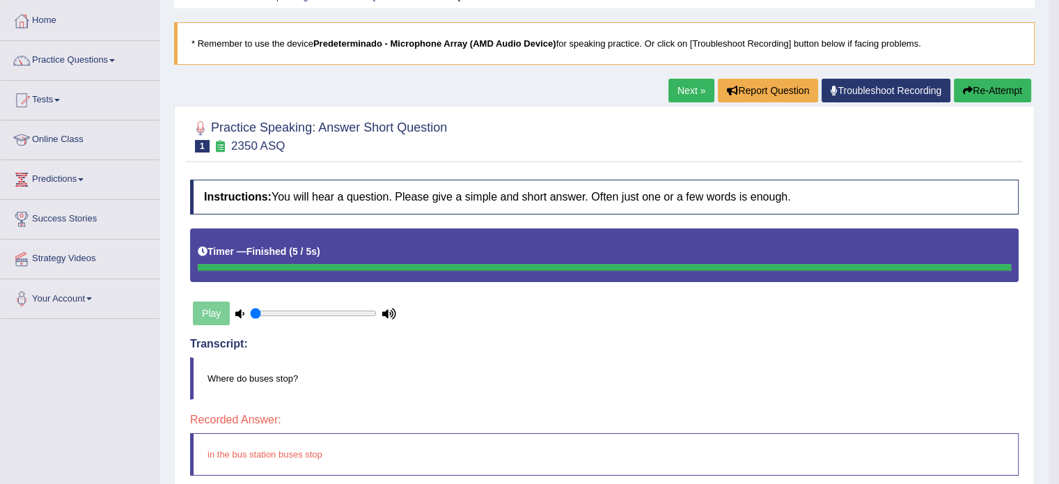
scroll to position [41, 0]
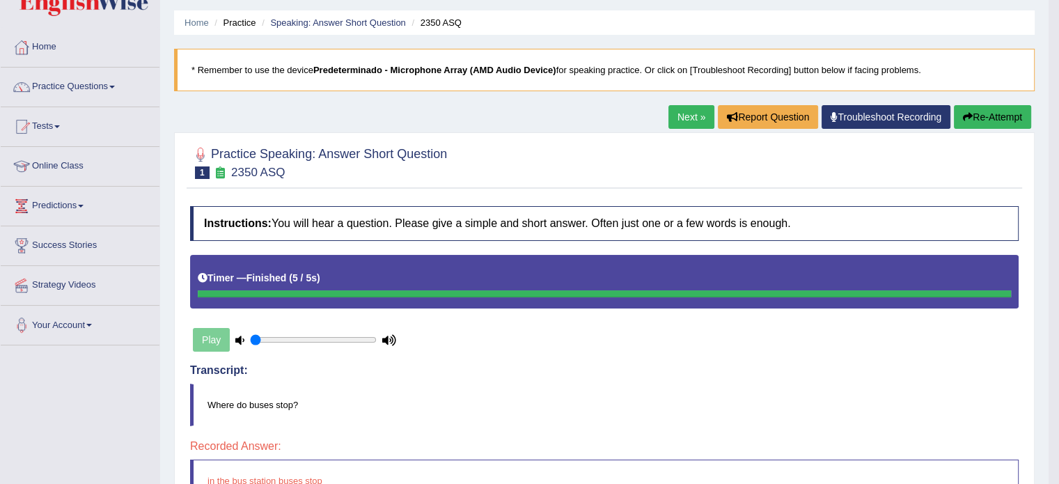
click at [984, 112] on button "Re-Attempt" at bounding box center [992, 117] width 77 height 24
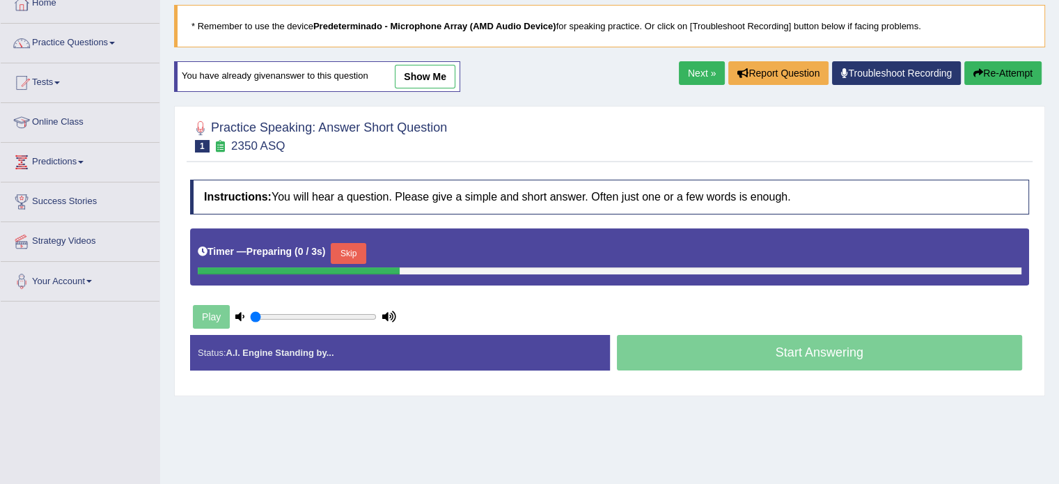
scroll to position [95, 0]
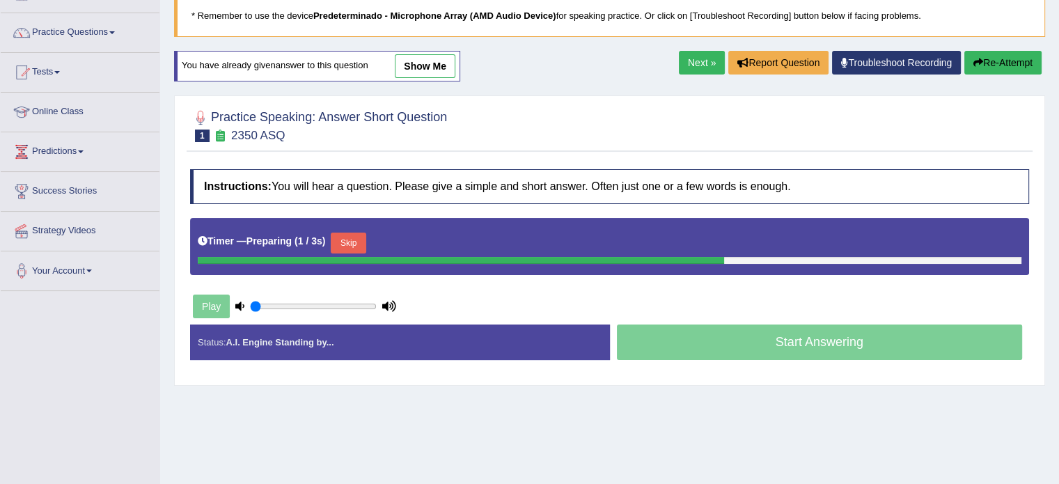
click at [348, 244] on button "Skip" at bounding box center [348, 243] width 35 height 21
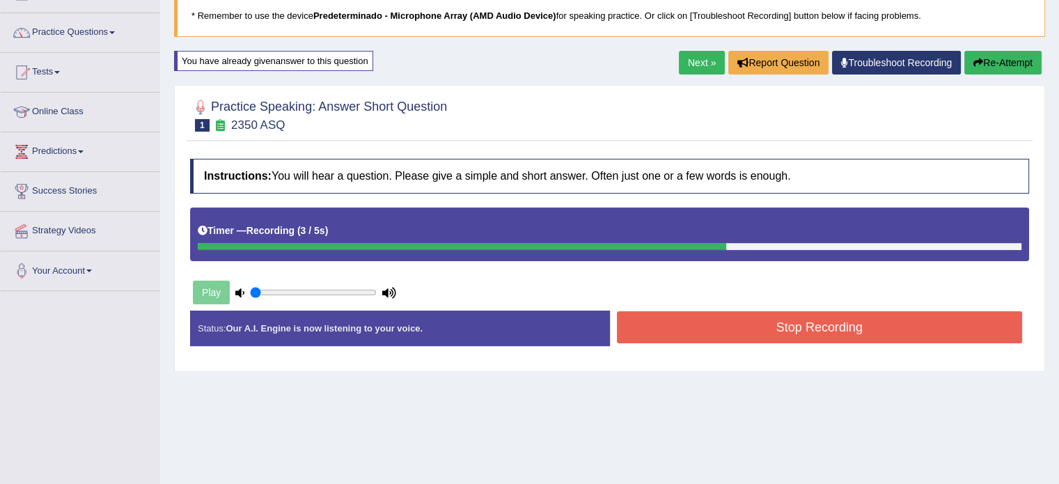
click at [668, 314] on button "Stop Recording" at bounding box center [820, 327] width 406 height 32
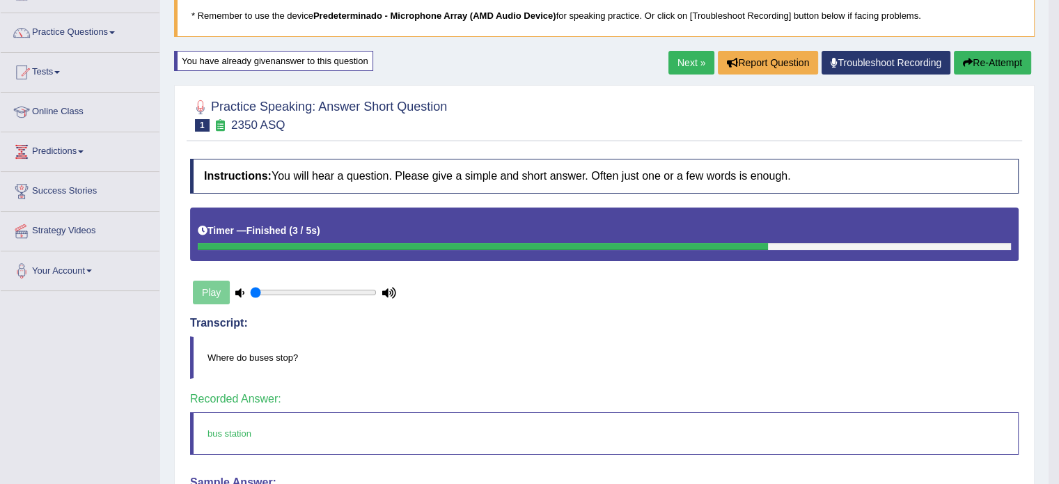
click at [677, 57] on link "Next »" at bounding box center [692, 63] width 46 height 24
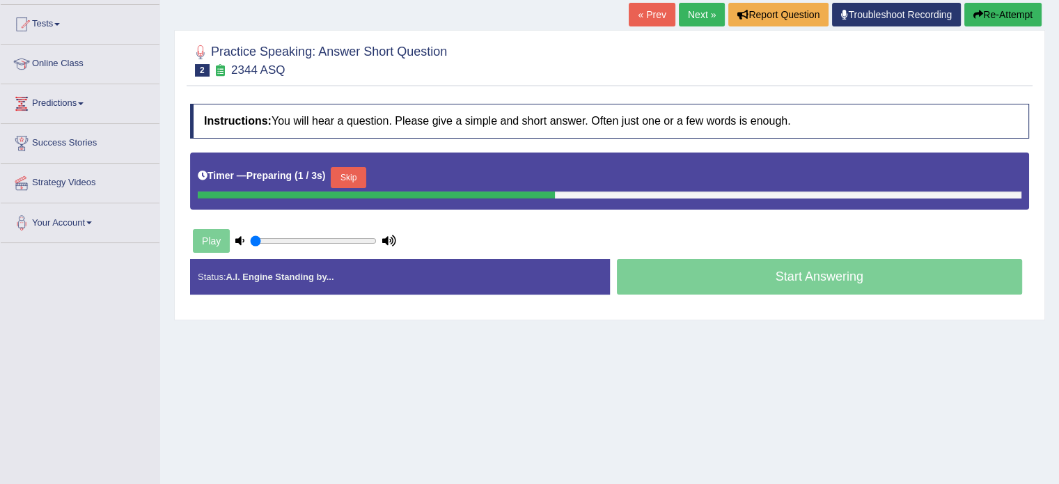
scroll to position [146, 0]
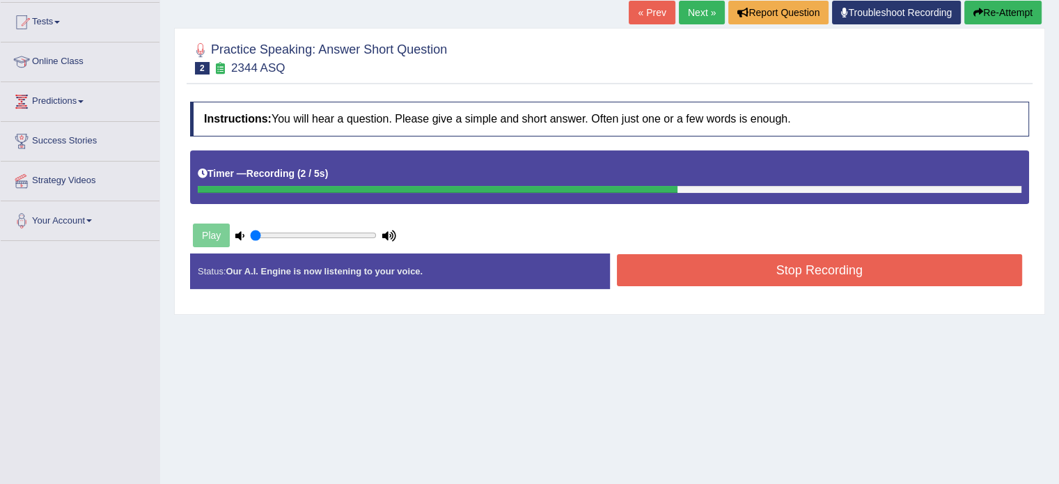
click at [812, 279] on button "Stop Recording" at bounding box center [820, 270] width 406 height 32
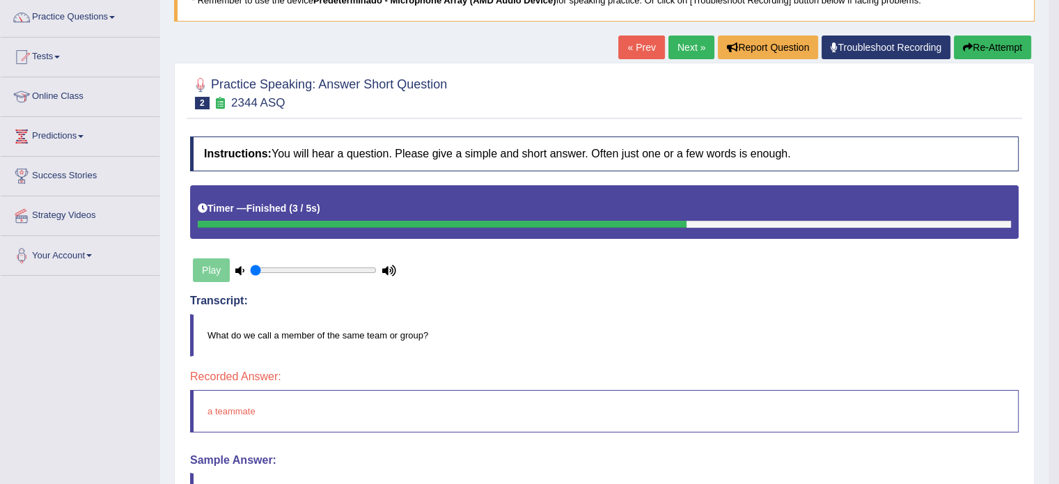
scroll to position [103, 0]
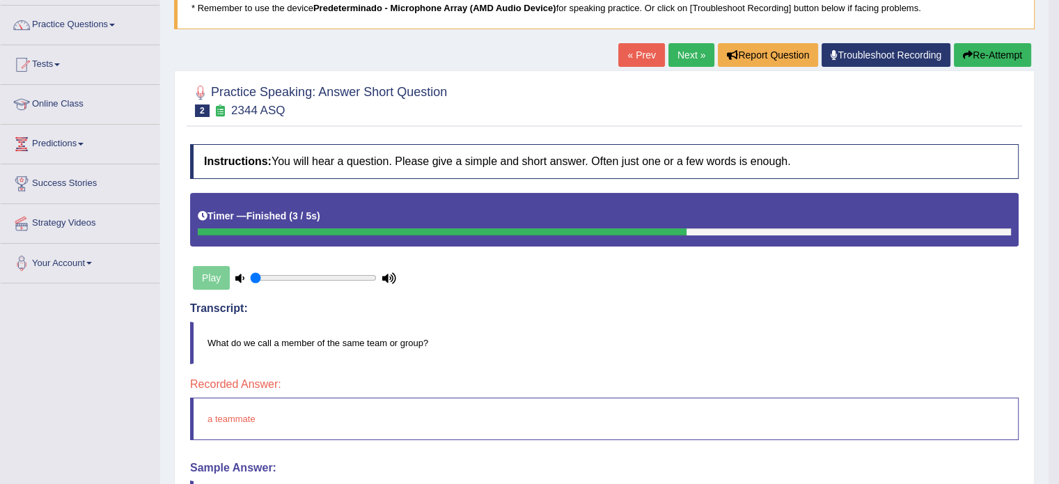
click at [972, 54] on button "Re-Attempt" at bounding box center [992, 55] width 77 height 24
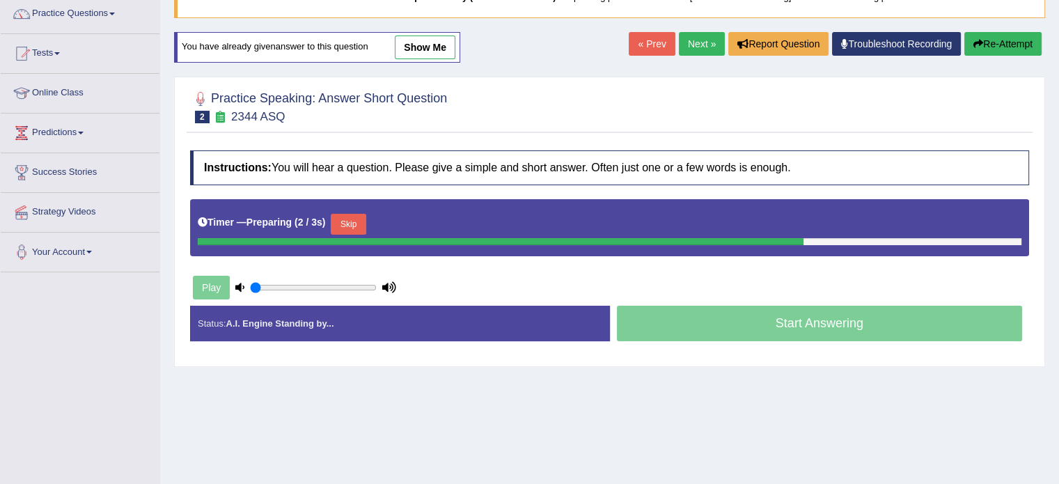
click at [352, 214] on button "Skip" at bounding box center [348, 224] width 35 height 21
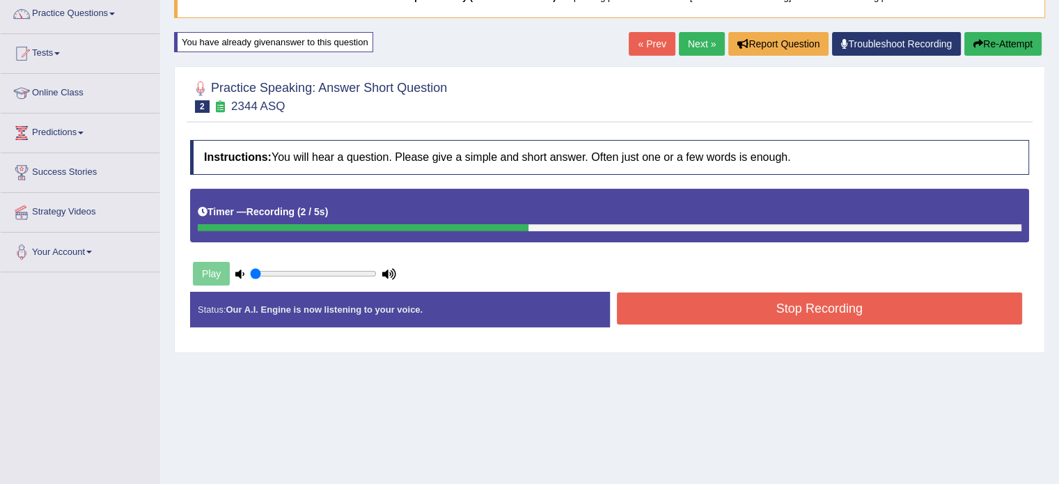
click at [717, 308] on button "Stop Recording" at bounding box center [820, 309] width 406 height 32
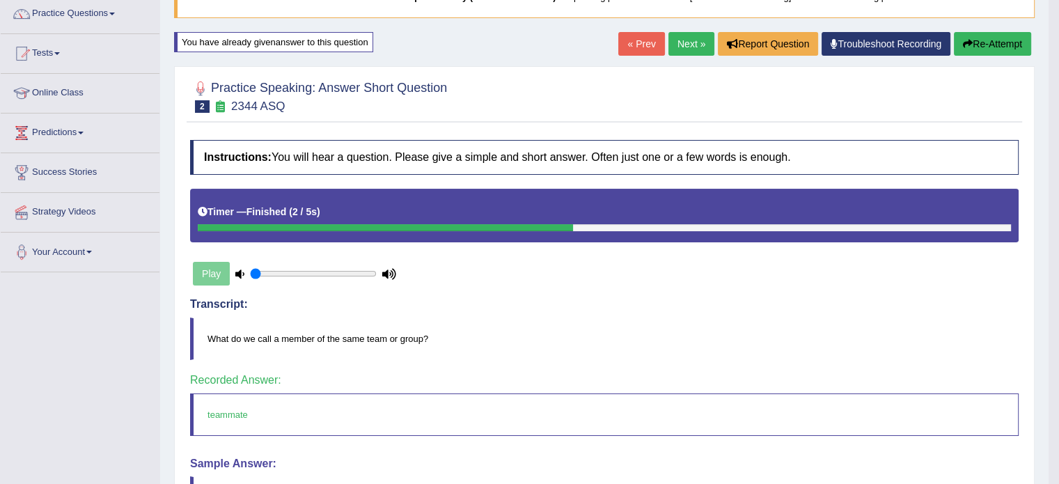
click at [683, 43] on link "Next »" at bounding box center [692, 44] width 46 height 24
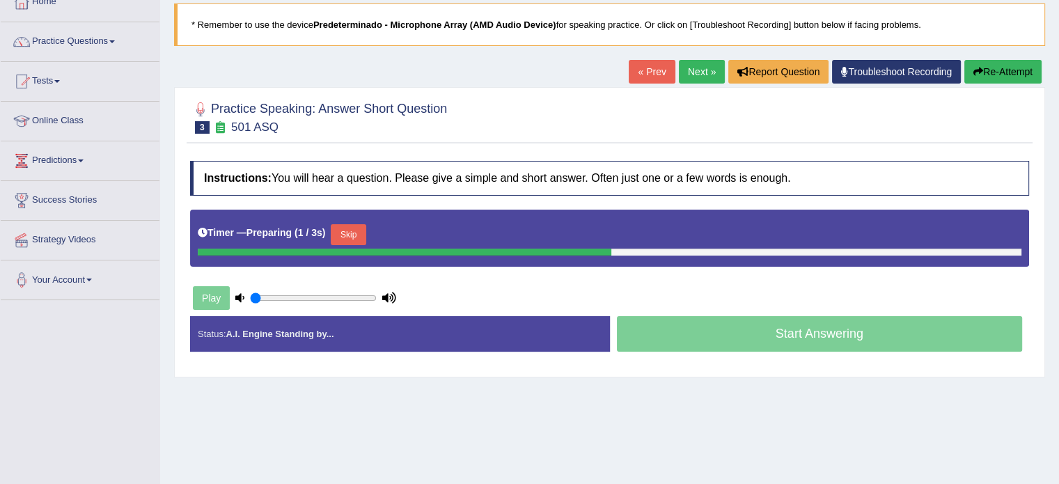
scroll to position [87, 0]
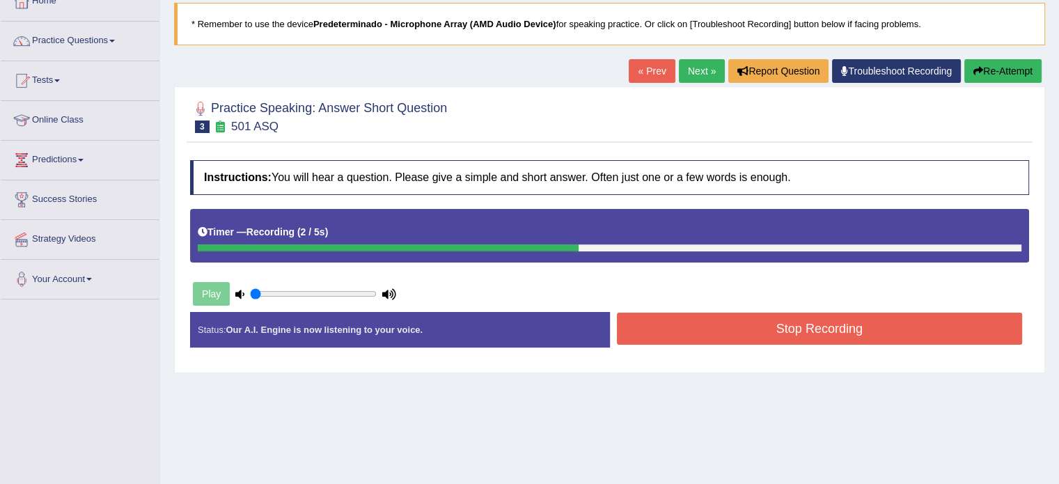
click at [735, 313] on button "Stop Recording" at bounding box center [820, 329] width 406 height 32
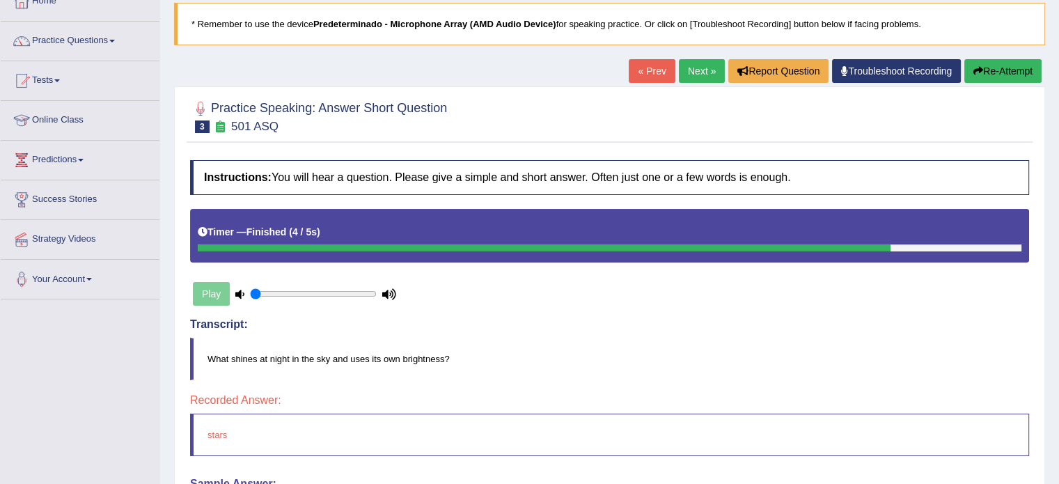
drag, startPoint x: 1066, startPoint y: 144, endPoint x: 1069, endPoint y: 203, distance: 58.6
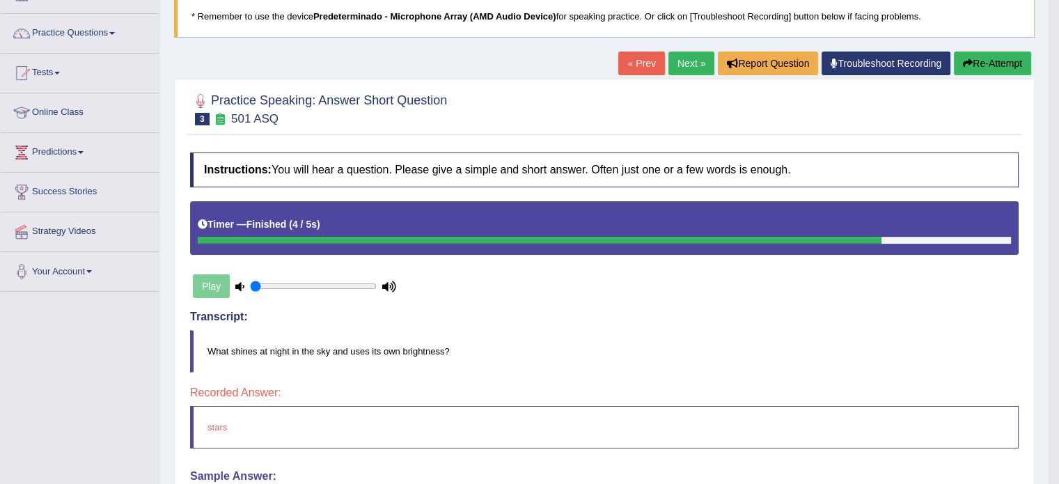
scroll to position [82, 0]
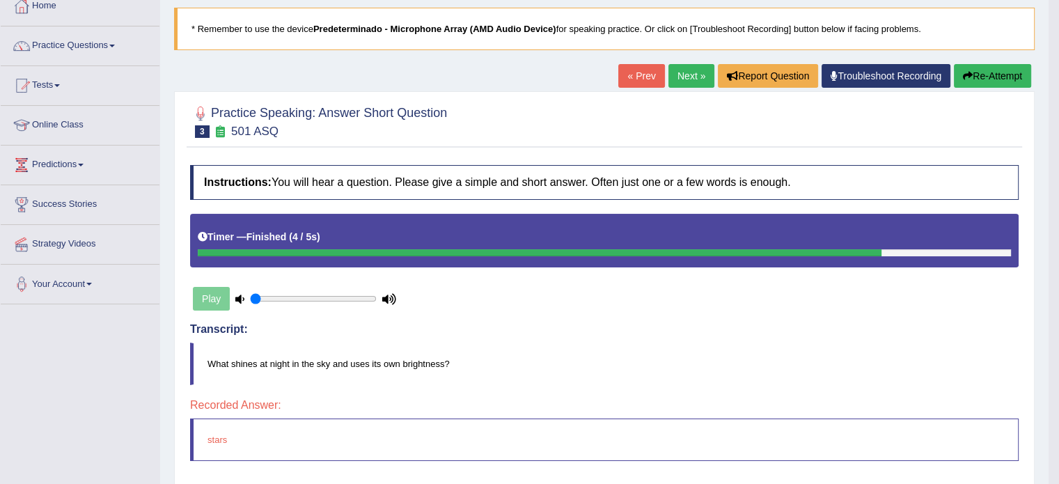
click at [973, 79] on button "Re-Attempt" at bounding box center [992, 76] width 77 height 24
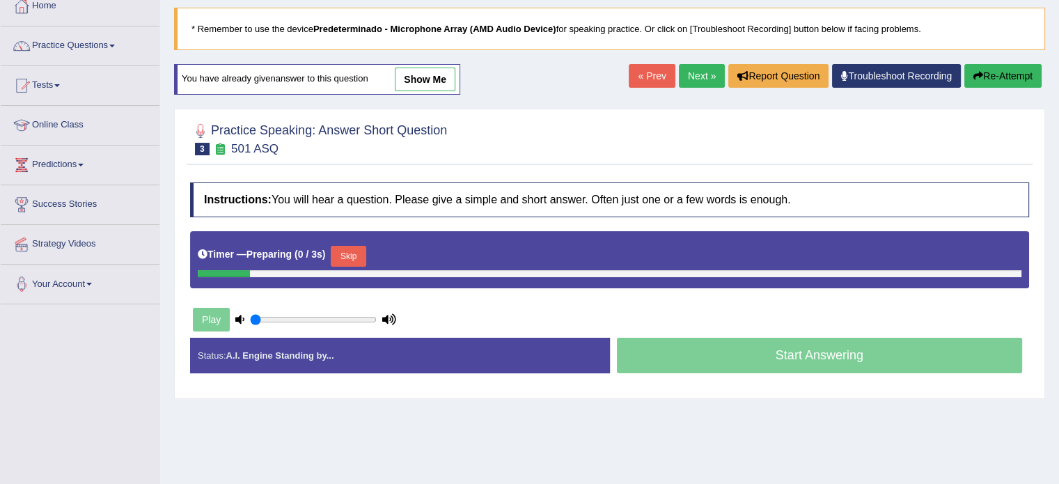
scroll to position [82, 0]
click at [354, 246] on button "Skip" at bounding box center [348, 256] width 35 height 21
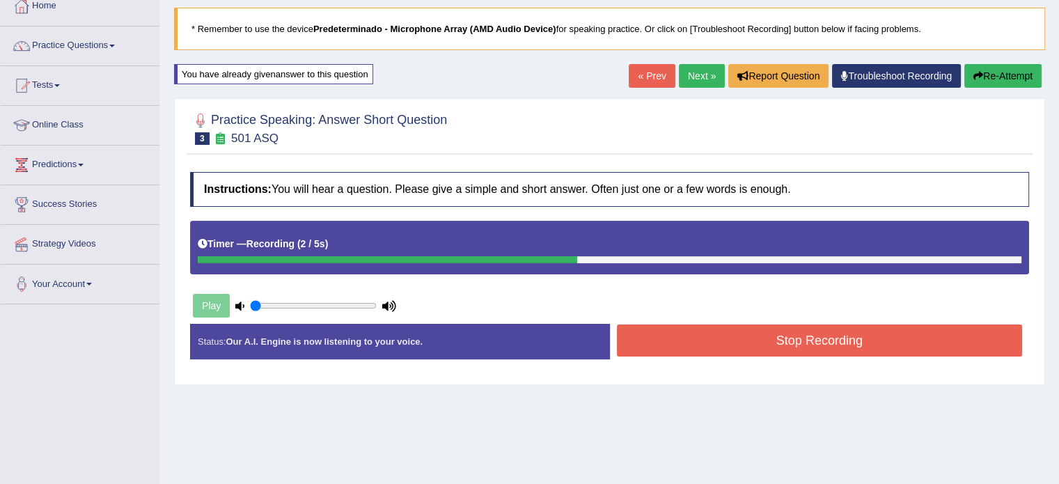
click at [713, 329] on button "Stop Recording" at bounding box center [820, 341] width 406 height 32
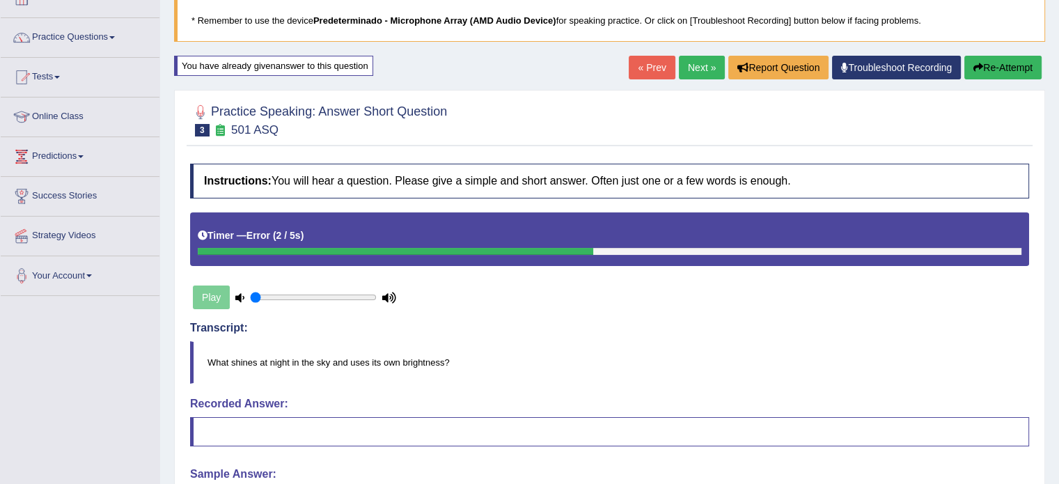
scroll to position [88, 0]
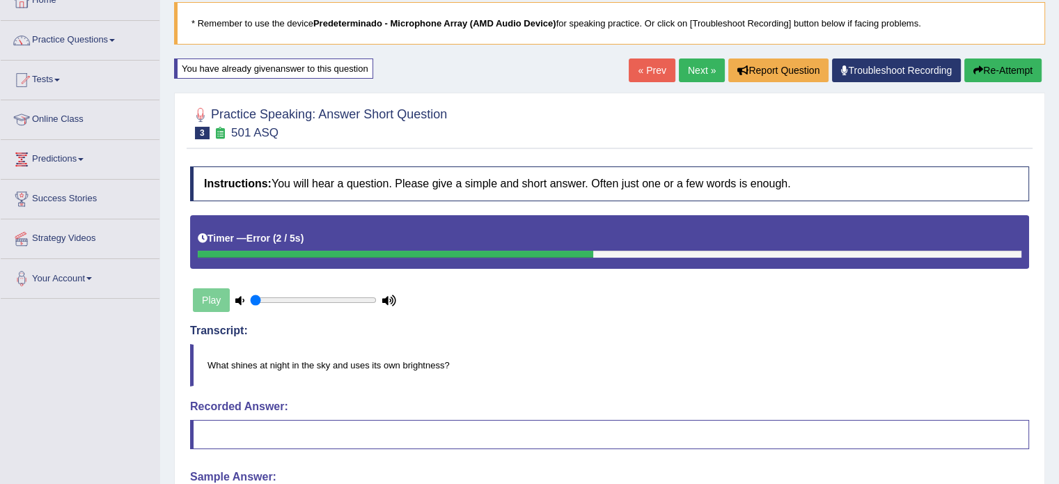
click at [986, 61] on button "Re-Attempt" at bounding box center [1003, 71] width 77 height 24
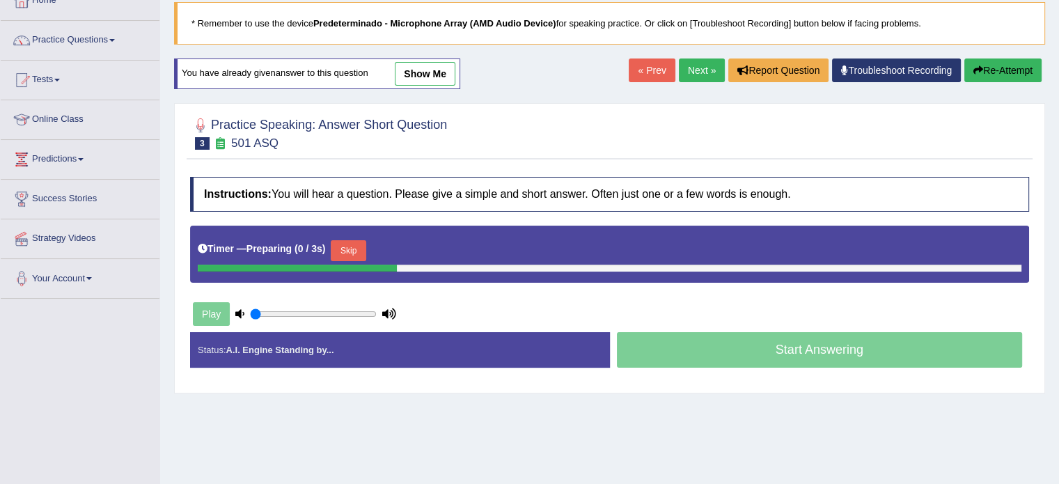
click at [354, 247] on button "Skip" at bounding box center [348, 250] width 35 height 21
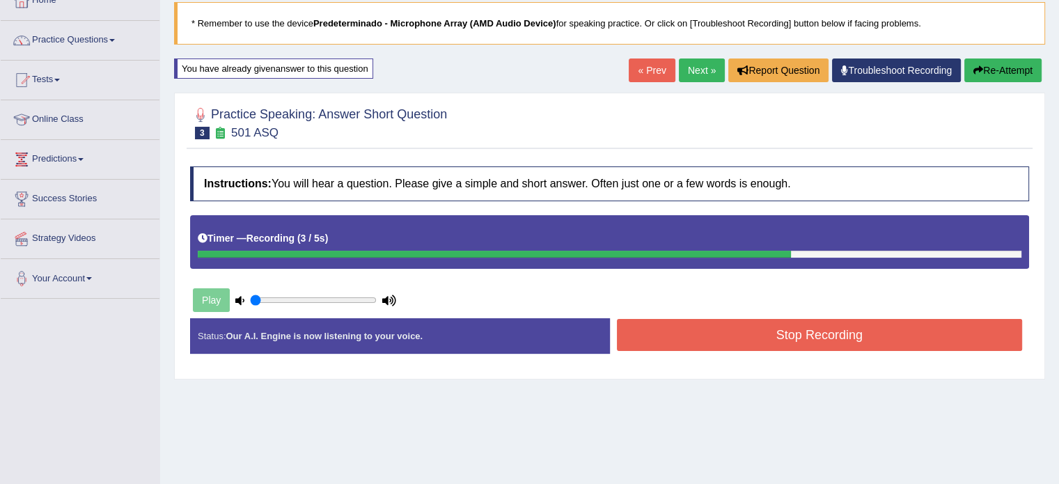
click at [706, 321] on button "Stop Recording" at bounding box center [820, 335] width 406 height 32
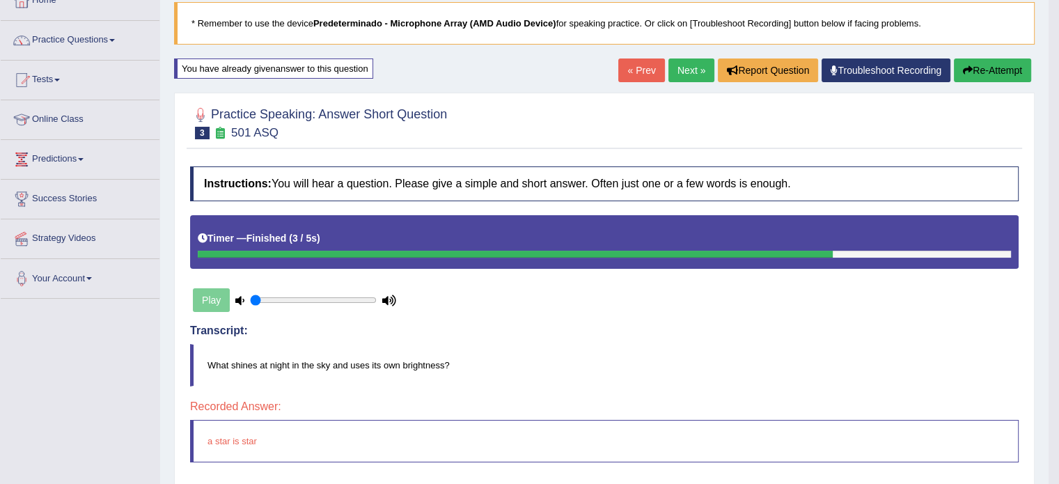
click at [993, 70] on button "Re-Attempt" at bounding box center [992, 71] width 77 height 24
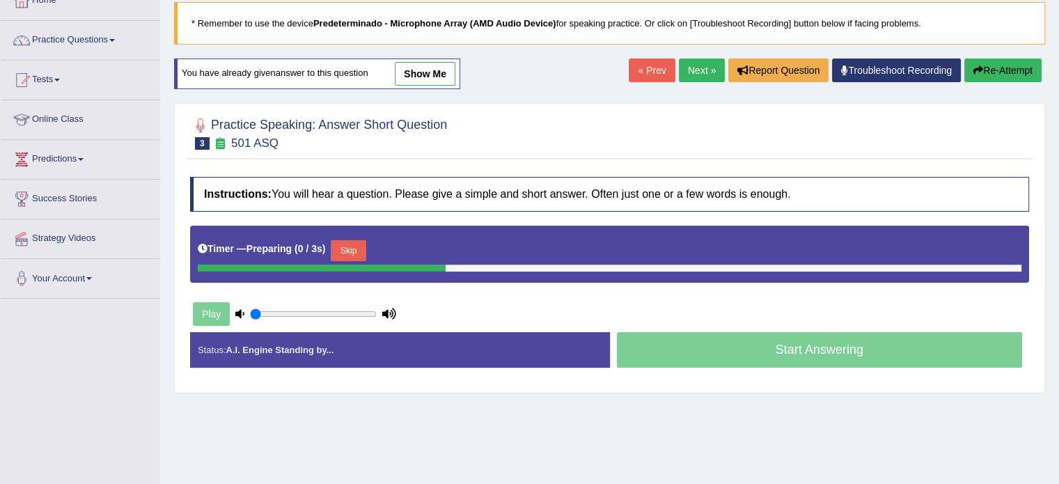
click at [364, 248] on button "Skip" at bounding box center [348, 250] width 35 height 21
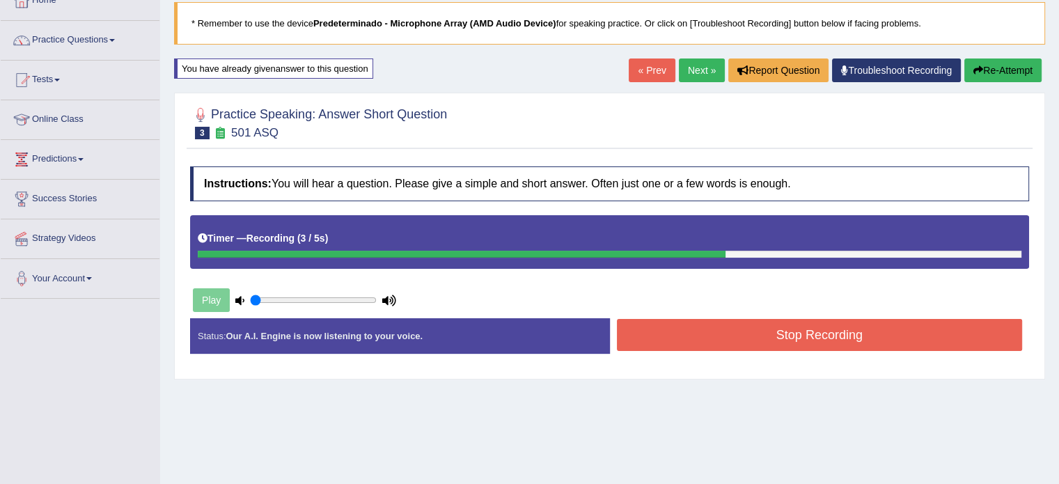
click at [696, 334] on button "Stop Recording" at bounding box center [820, 335] width 406 height 32
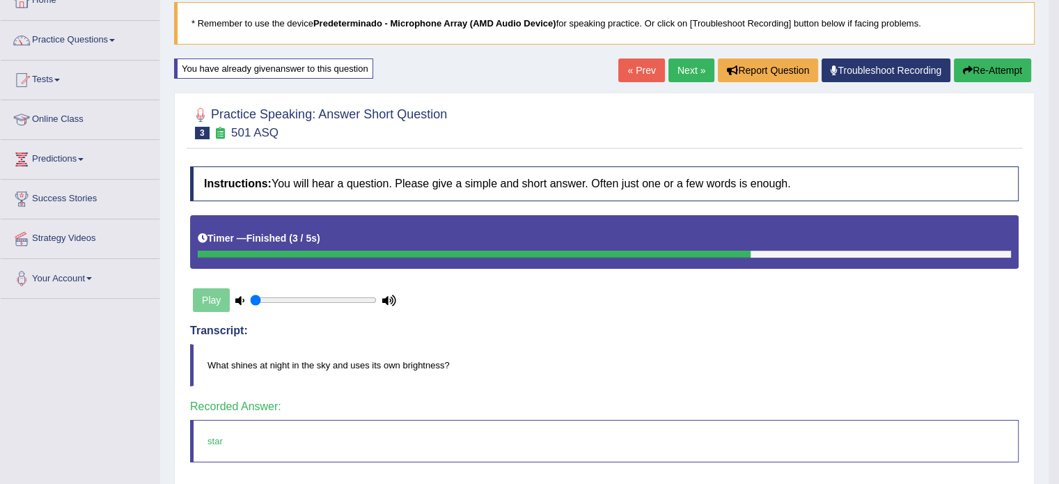
click at [671, 63] on link "Next »" at bounding box center [692, 71] width 46 height 24
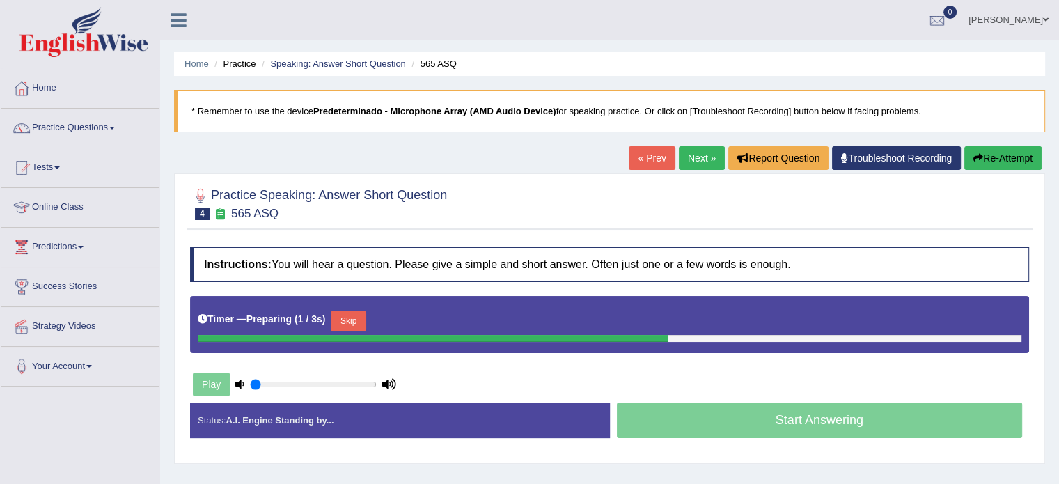
scroll to position [64, 0]
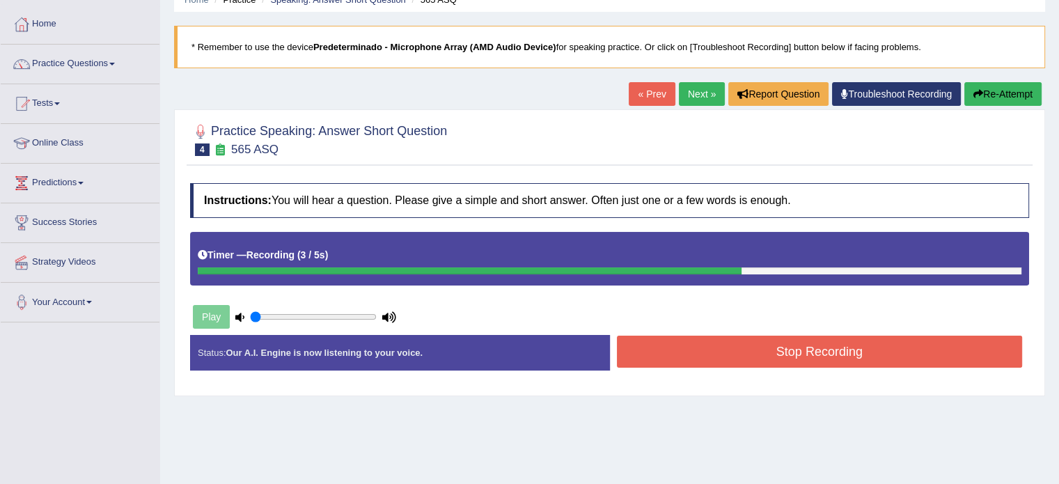
click at [817, 344] on button "Stop Recording" at bounding box center [820, 352] width 406 height 32
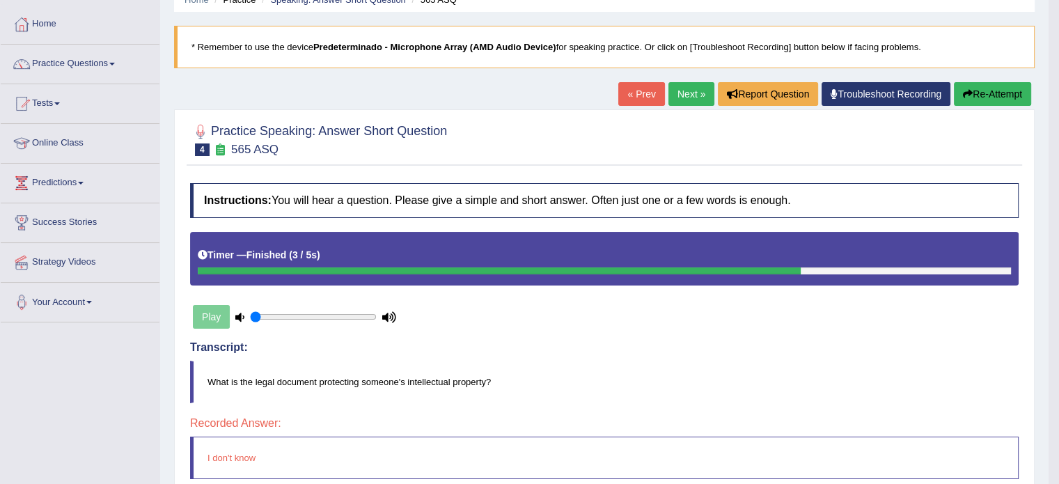
drag, startPoint x: 1059, startPoint y: 238, endPoint x: 1069, endPoint y: 347, distance: 109.2
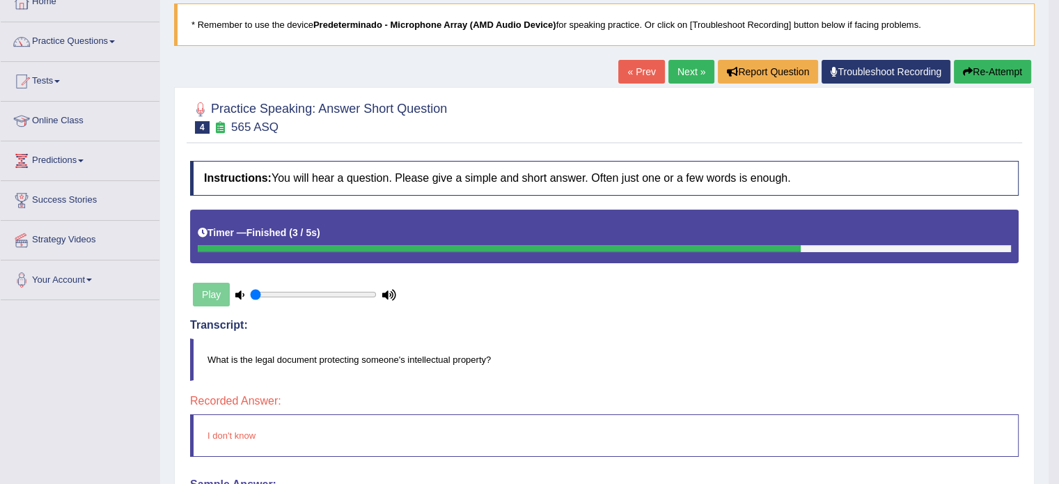
scroll to position [61, 0]
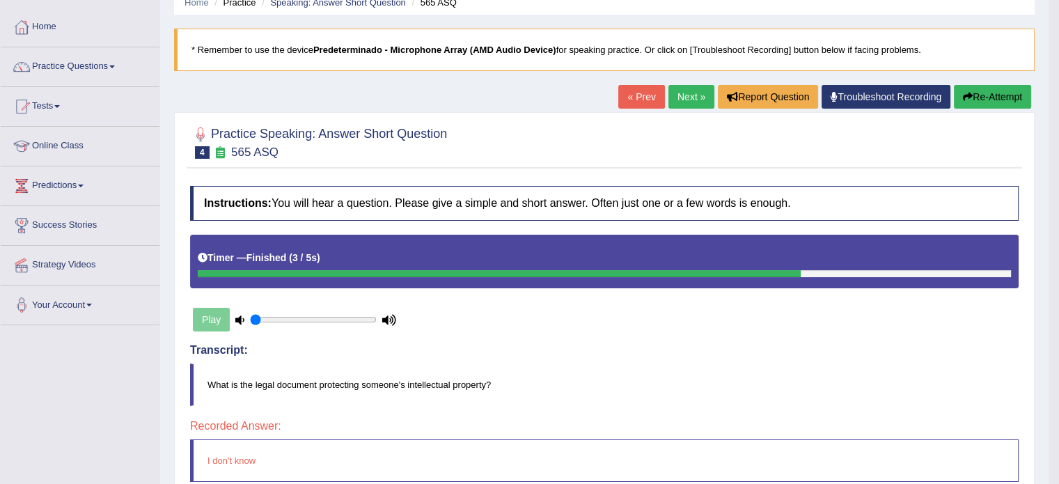
click at [971, 91] on button "Re-Attempt" at bounding box center [992, 97] width 77 height 24
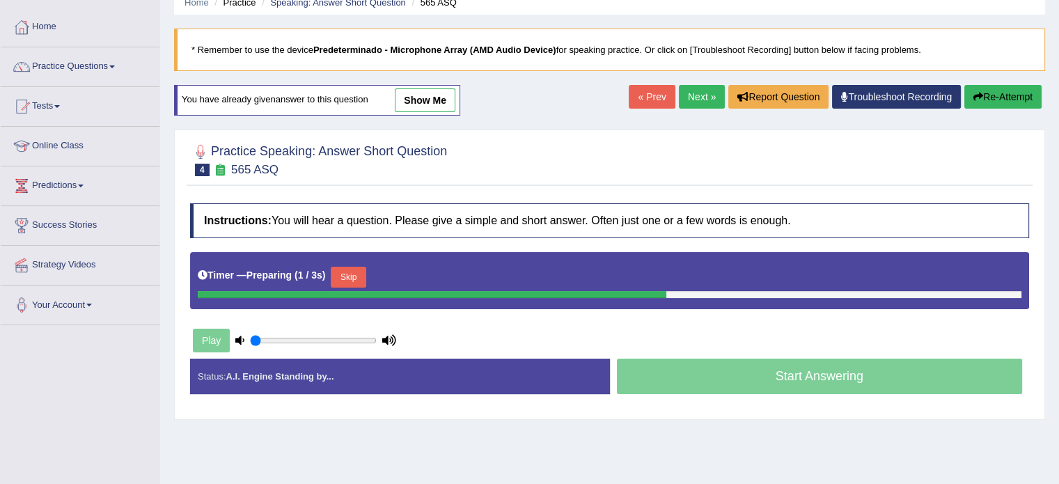
click at [365, 269] on button "Skip" at bounding box center [348, 277] width 35 height 21
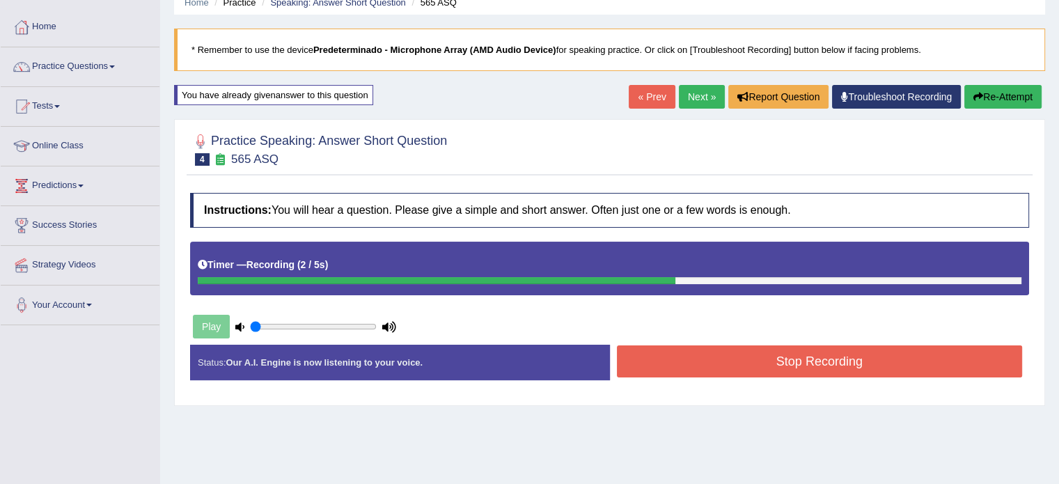
click at [756, 361] on button "Stop Recording" at bounding box center [820, 361] width 406 height 32
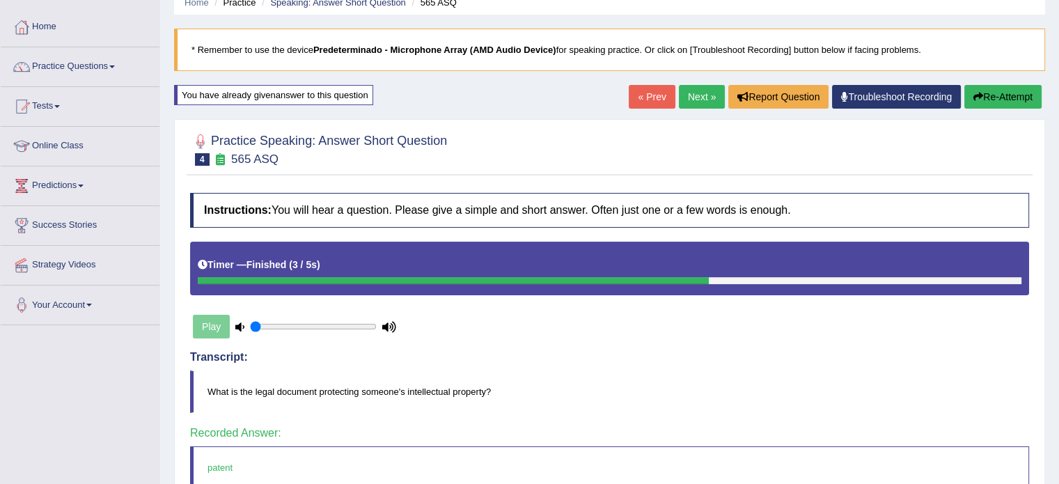
drag, startPoint x: 1069, startPoint y: 205, endPoint x: 1069, endPoint y: 366, distance: 160.2
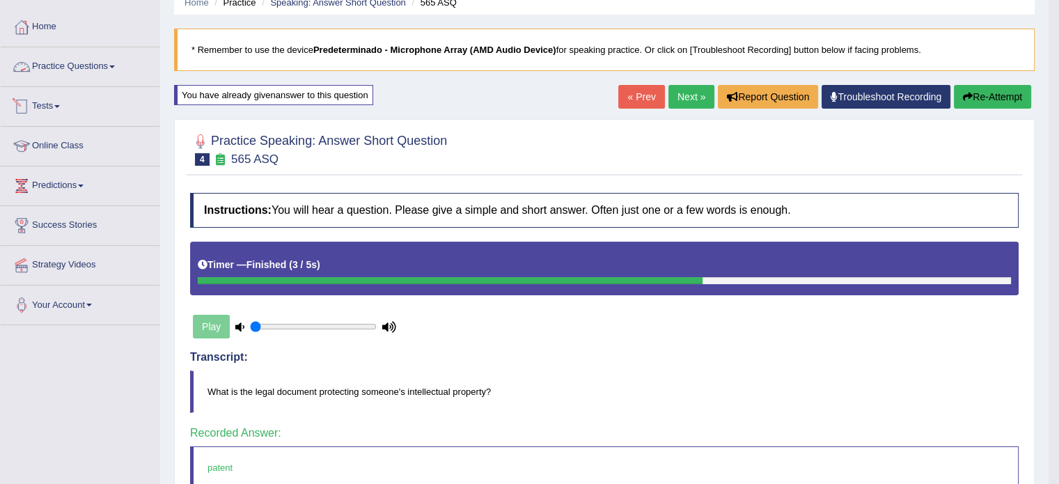
click at [85, 77] on link "Practice Questions" at bounding box center [80, 64] width 159 height 35
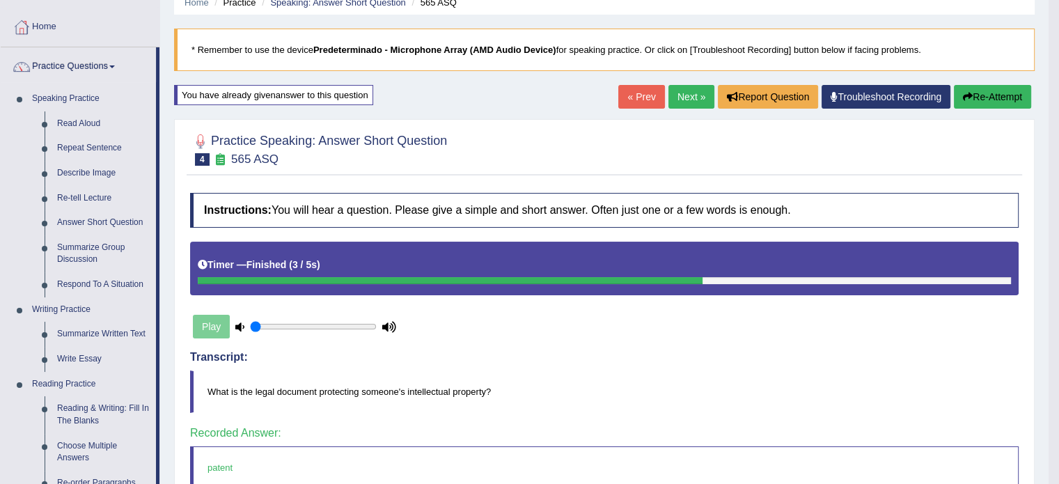
click at [157, 197] on li "Practice Questions Speaking Practice Read Aloud Repeat Sentence Describe Image …" at bounding box center [80, 439] width 159 height 784
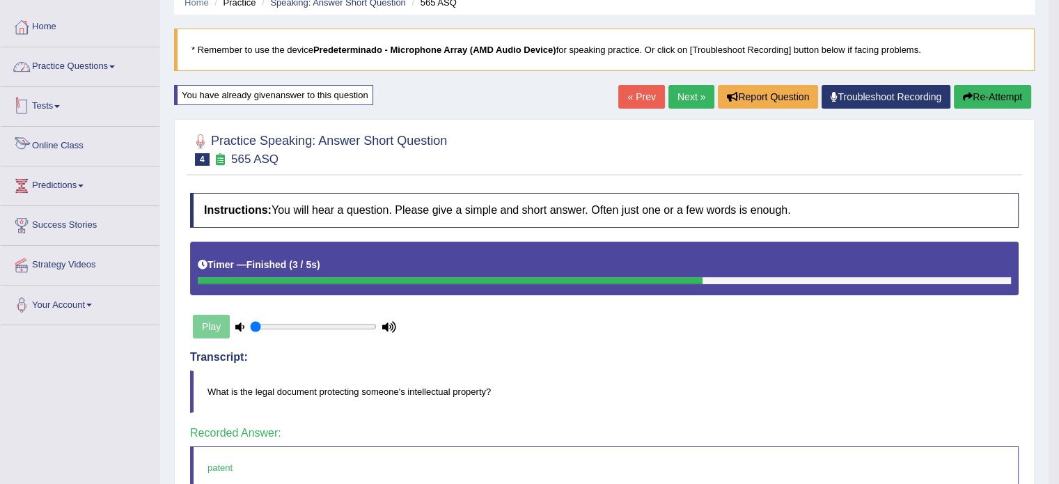
click at [124, 77] on link "Practice Questions" at bounding box center [80, 64] width 159 height 35
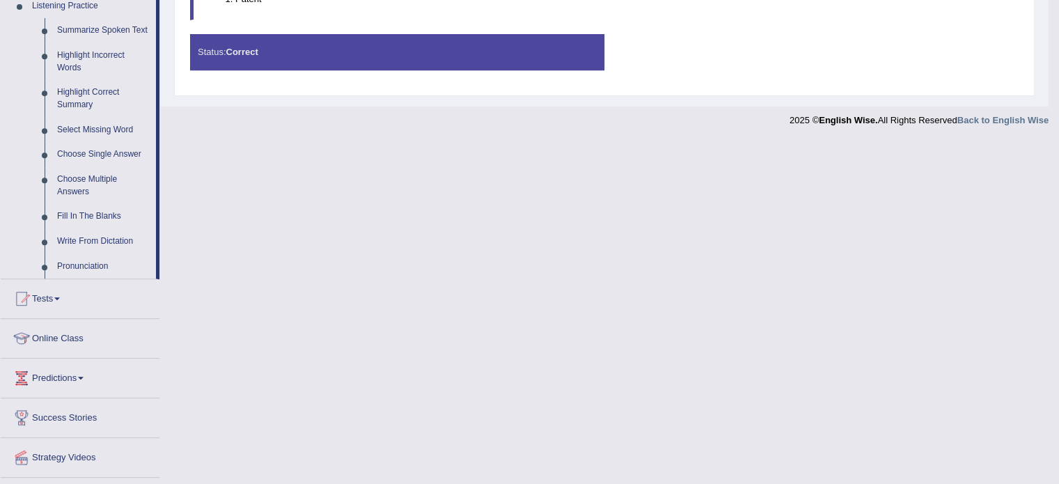
scroll to position [646, 0]
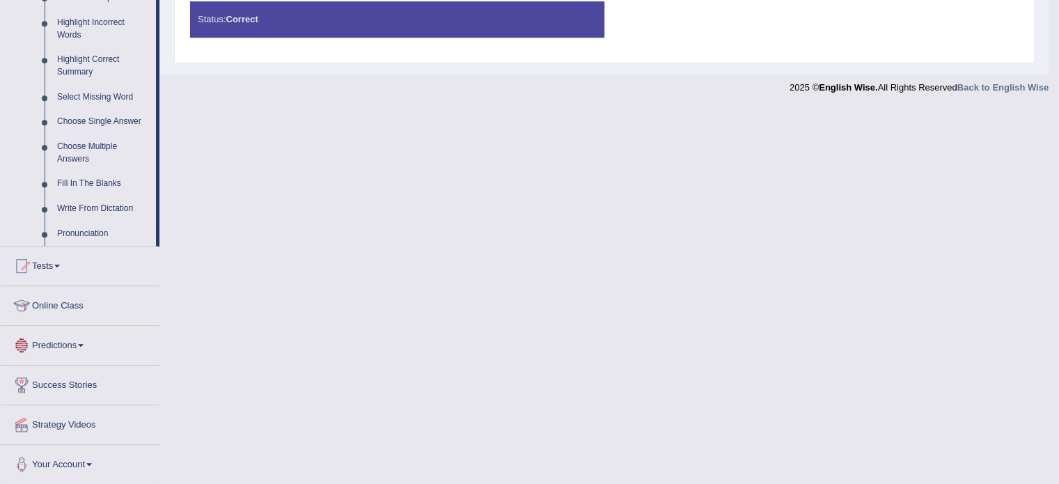
click at [75, 334] on link "Predictions" at bounding box center [80, 343] width 159 height 35
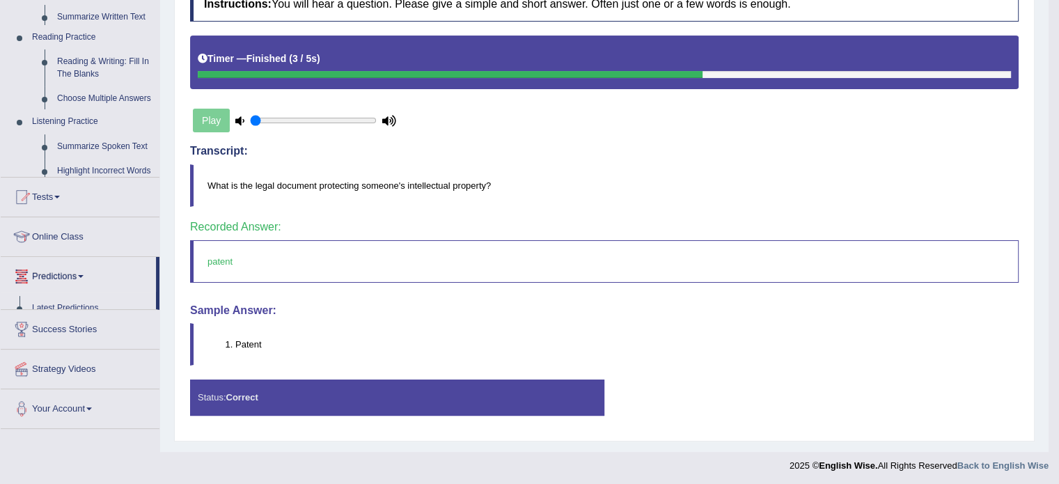
scroll to position [178, 0]
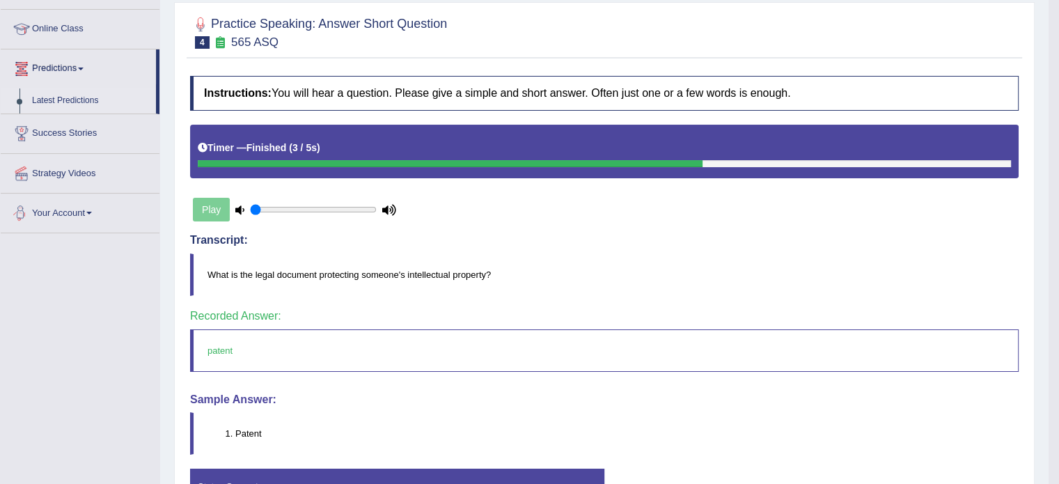
click at [39, 100] on link "Latest Predictions" at bounding box center [91, 100] width 130 height 25
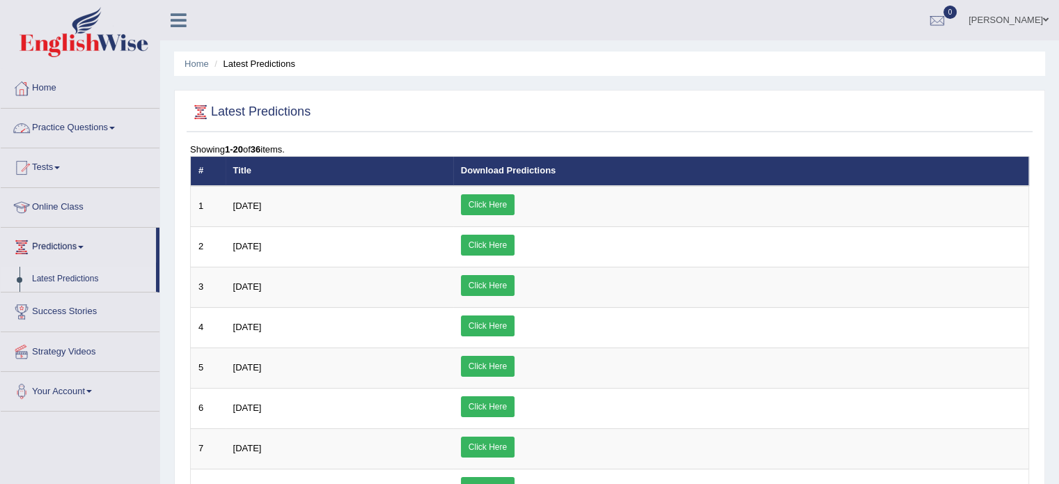
click at [84, 119] on link "Practice Questions" at bounding box center [80, 126] width 159 height 35
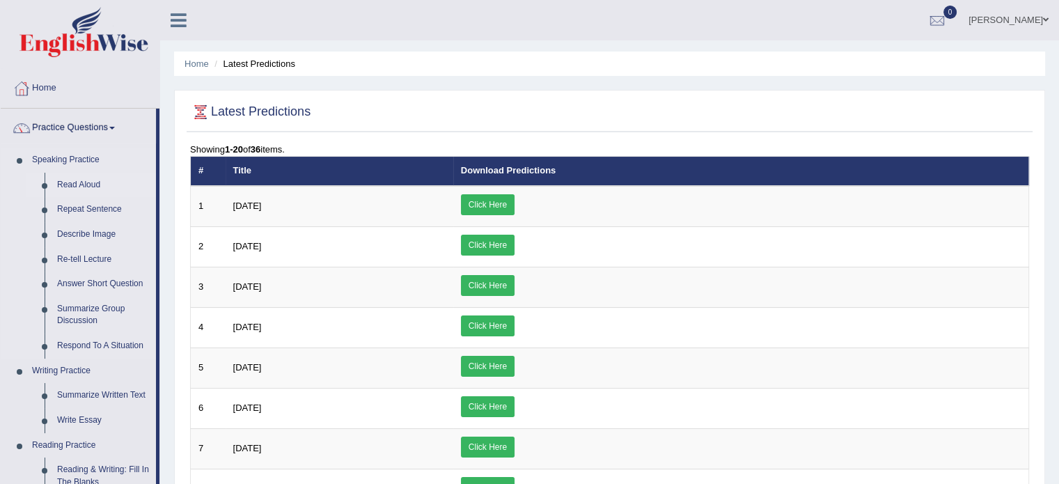
click at [82, 179] on link "Read Aloud" at bounding box center [103, 185] width 105 height 25
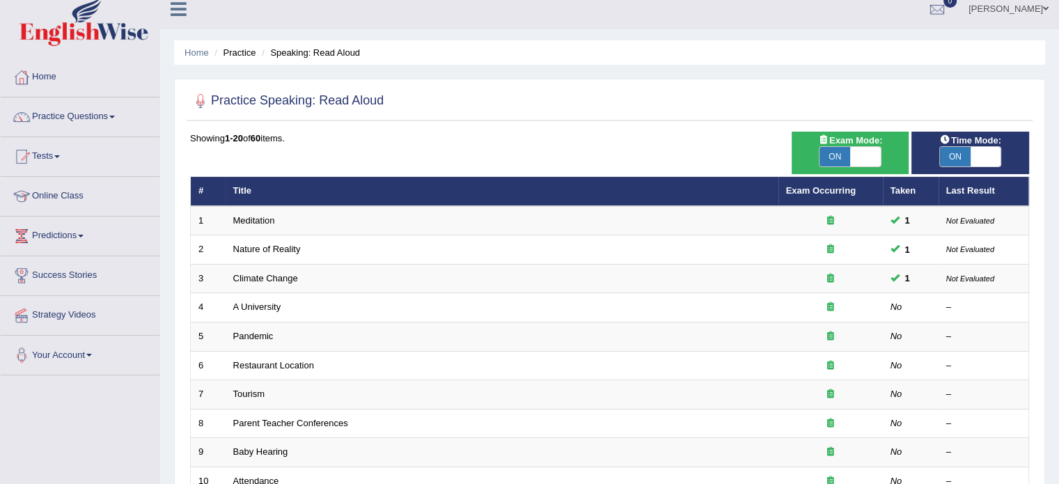
scroll to position [136, 0]
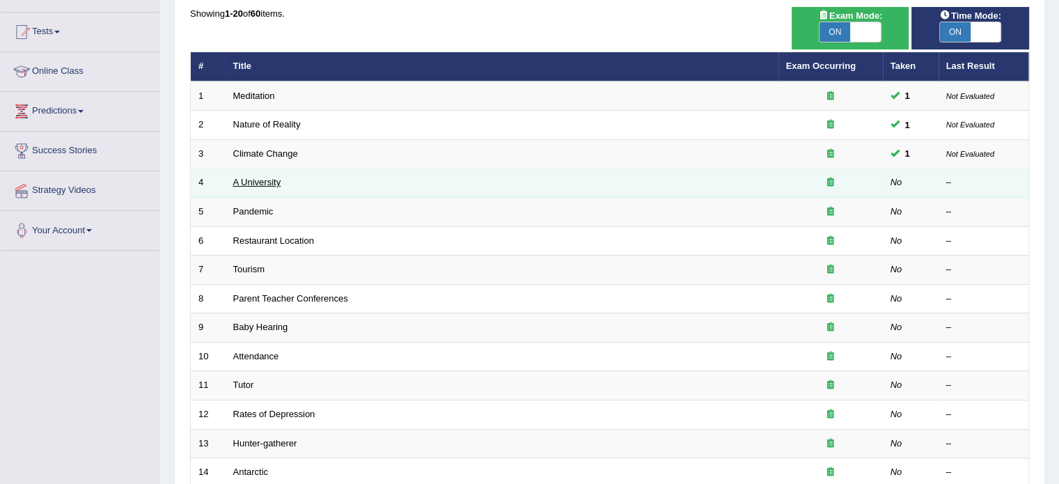
click at [266, 182] on link "A University" at bounding box center [257, 182] width 48 height 10
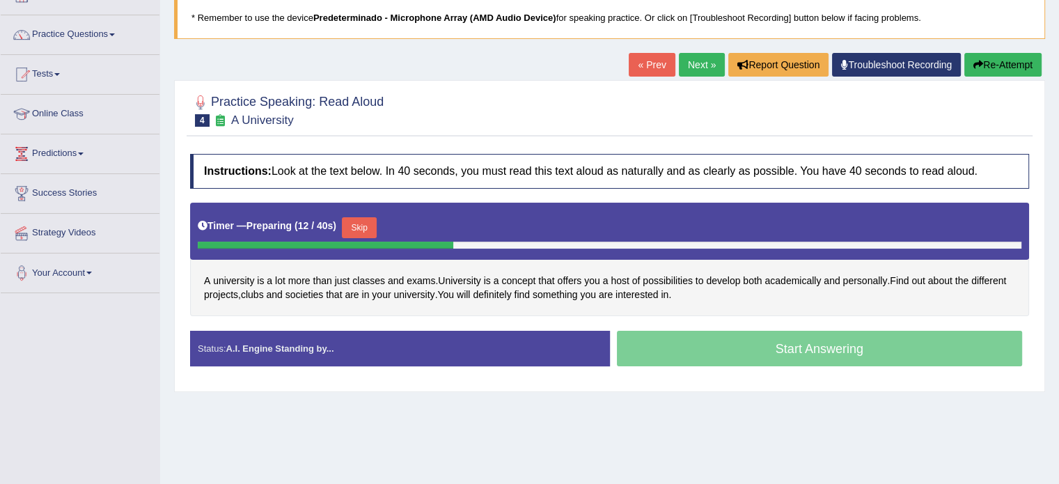
scroll to position [93, 0]
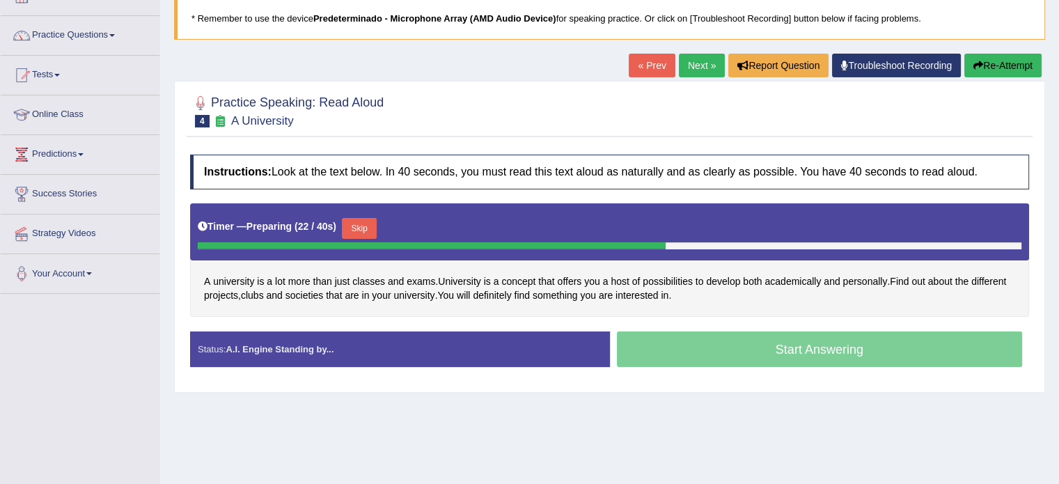
click at [371, 218] on button "Skip" at bounding box center [359, 228] width 35 height 21
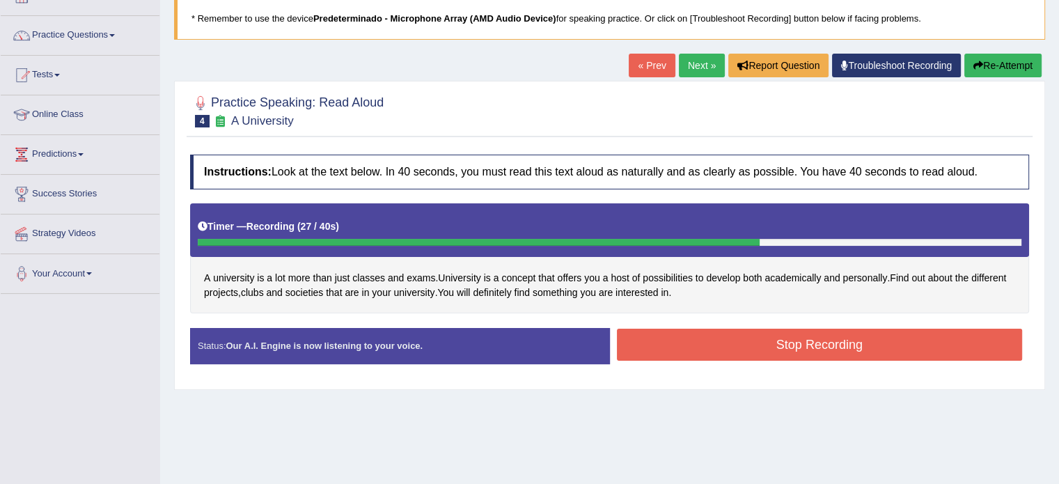
click at [632, 344] on button "Stop Recording" at bounding box center [820, 345] width 406 height 32
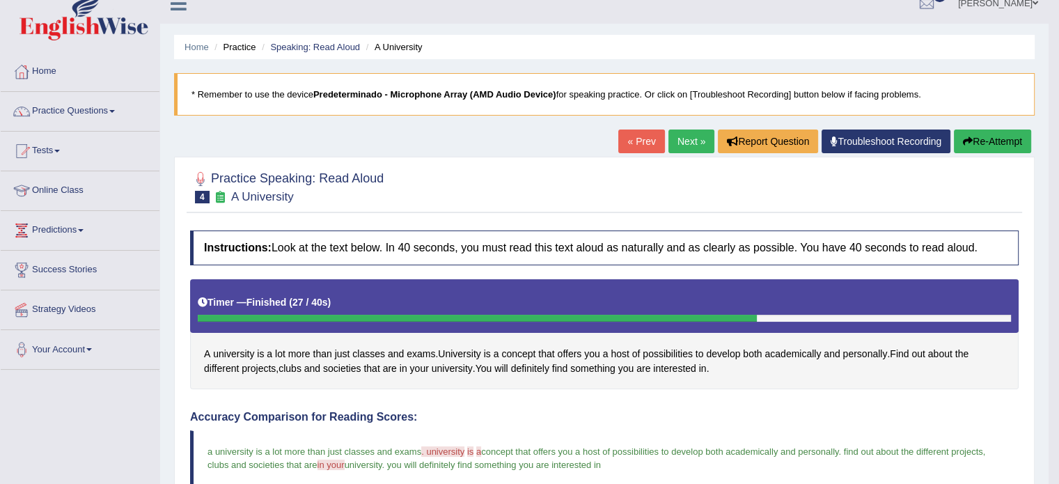
scroll to position [0, 0]
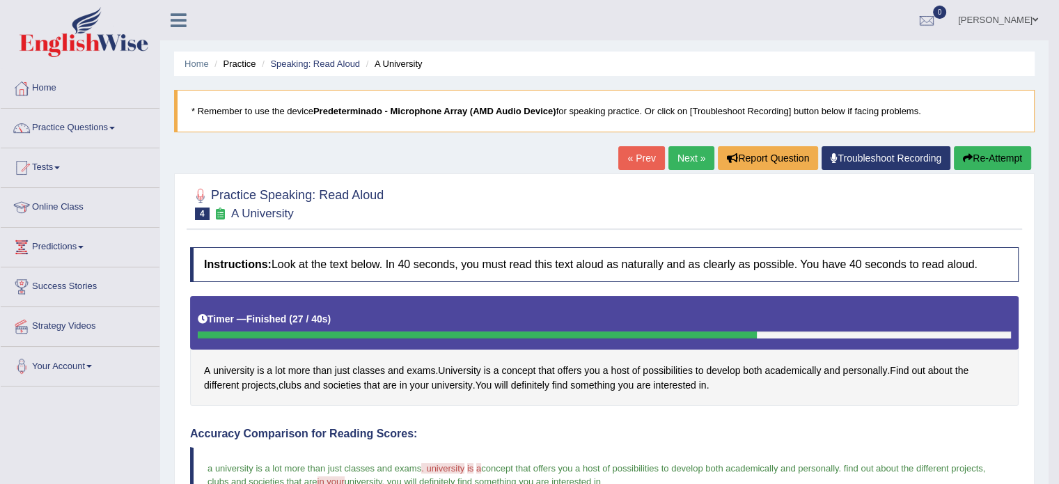
click at [970, 151] on button "Re-Attempt" at bounding box center [992, 158] width 77 height 24
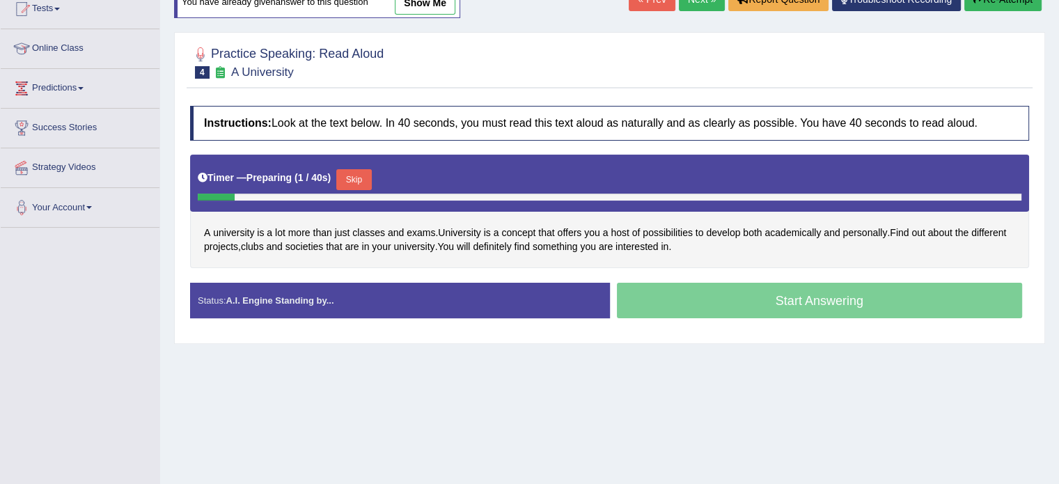
scroll to position [161, 0]
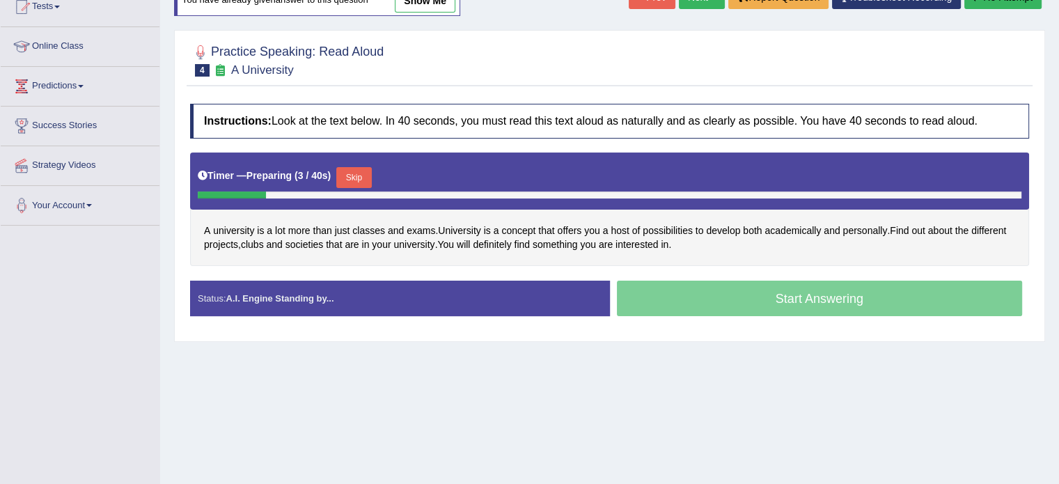
click at [361, 175] on button "Skip" at bounding box center [353, 177] width 35 height 21
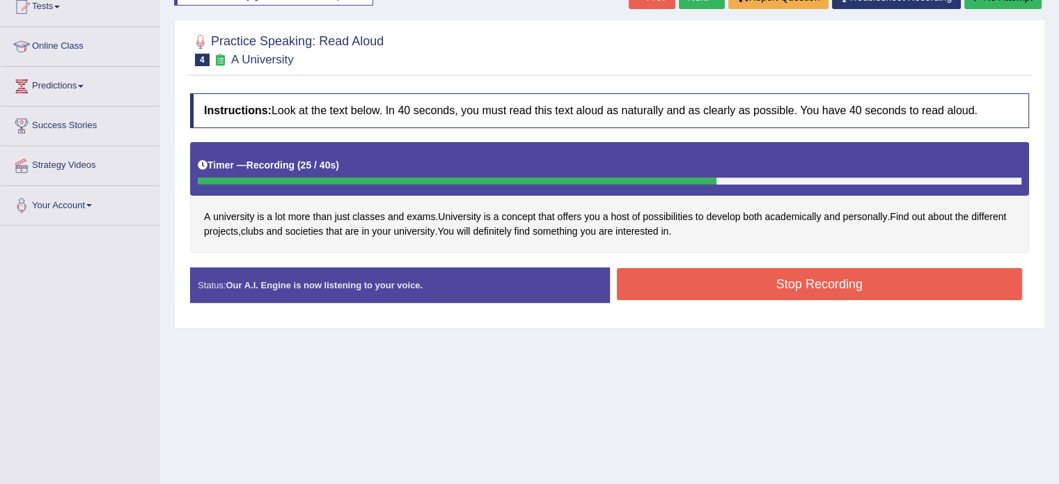
click at [667, 296] on button "Stop Recording" at bounding box center [820, 284] width 406 height 32
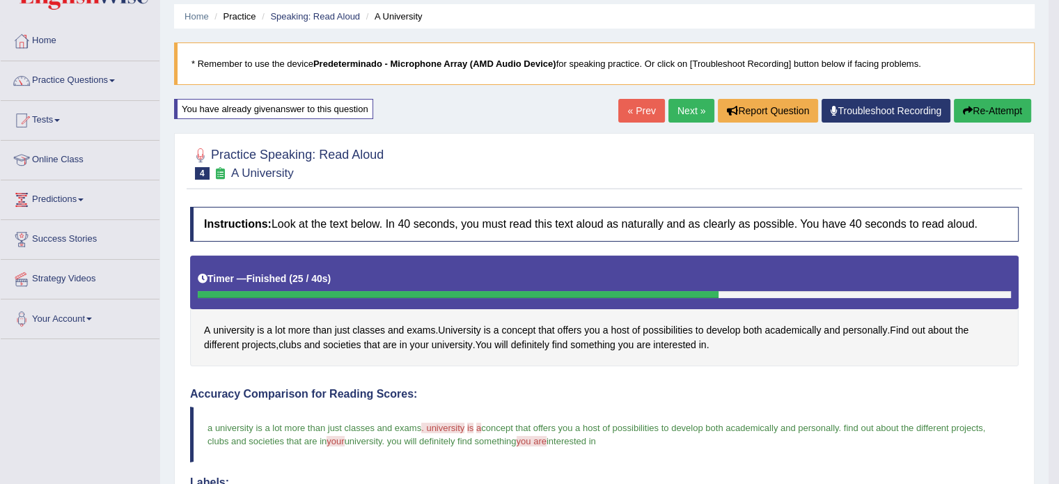
scroll to position [42, 0]
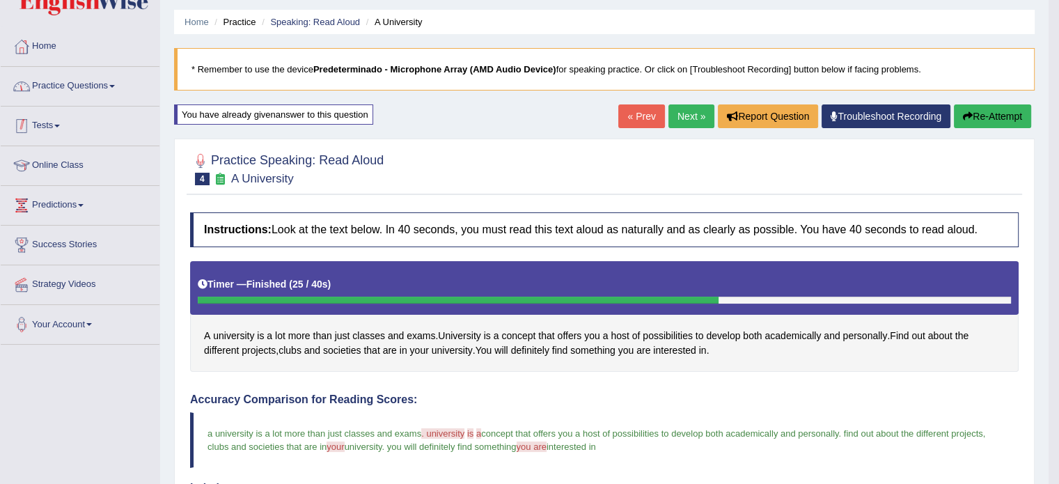
click at [74, 79] on link "Practice Questions" at bounding box center [80, 84] width 159 height 35
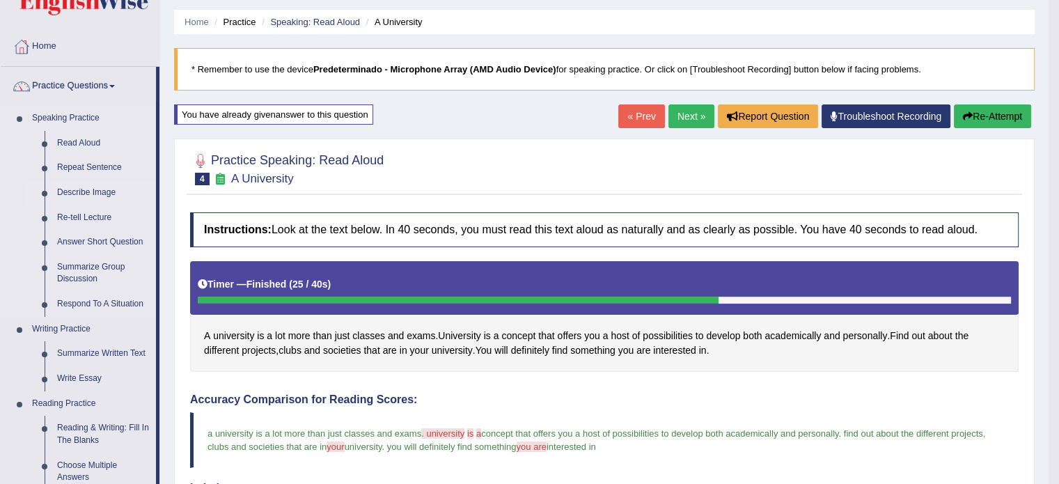
click at [97, 194] on link "Describe Image" at bounding box center [103, 192] width 105 height 25
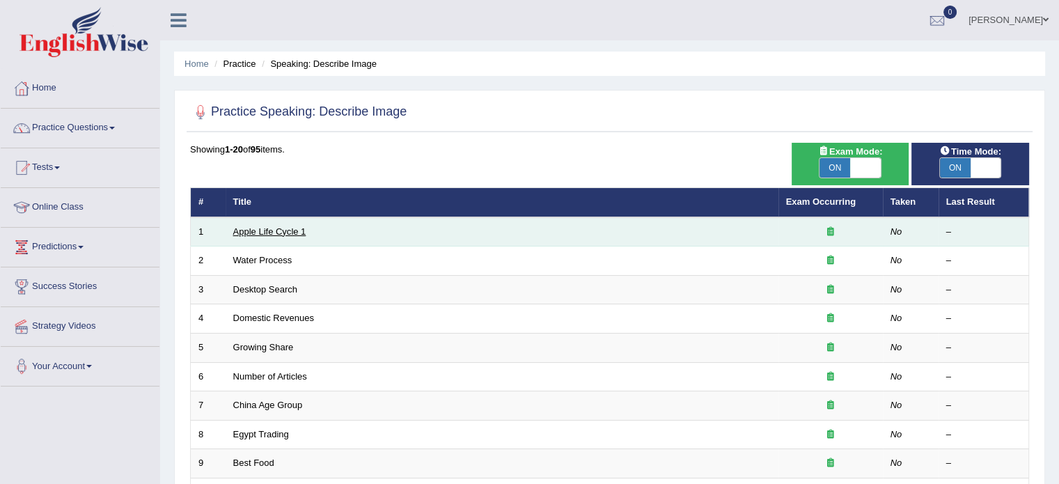
click at [297, 228] on link "Apple Life Cycle 1" at bounding box center [269, 231] width 73 height 10
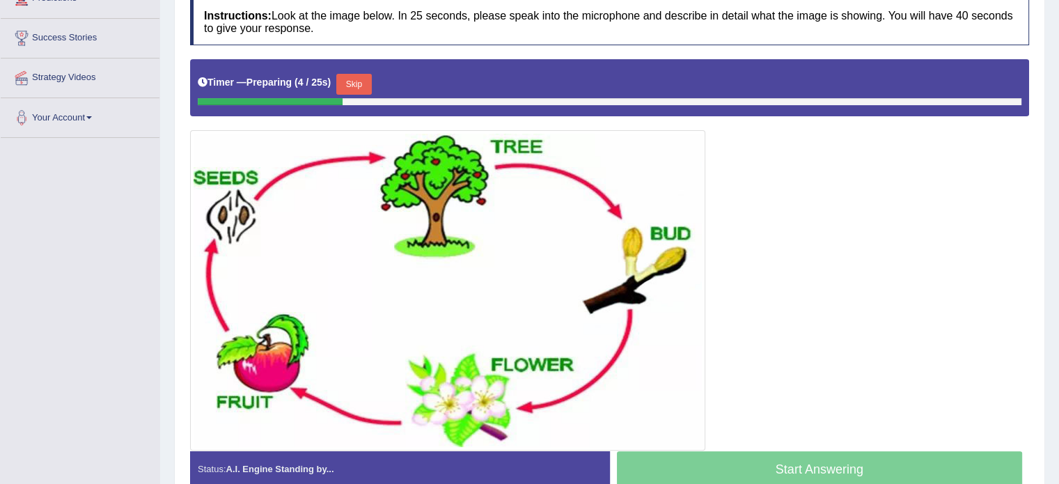
drag, startPoint x: 1068, startPoint y: 144, endPoint x: 1064, endPoint y: 286, distance: 141.4
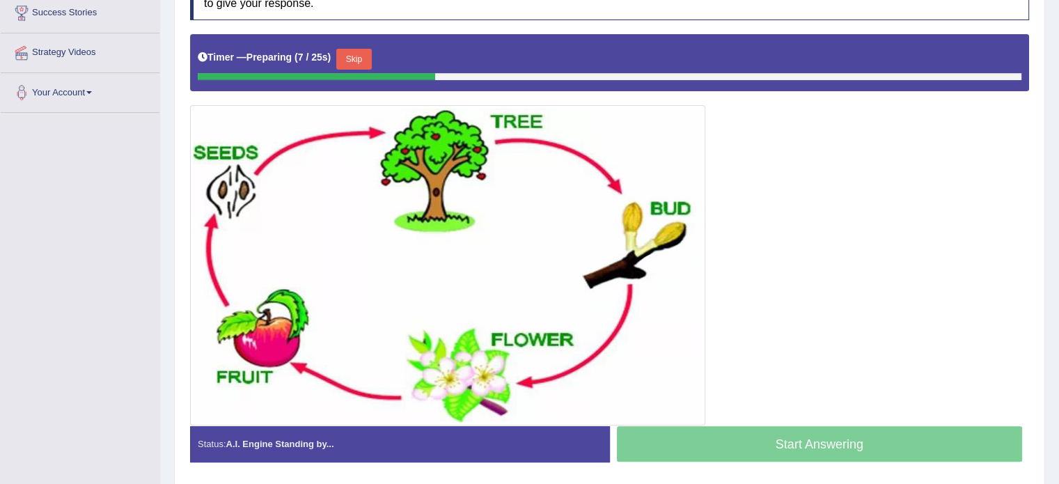
scroll to position [273, 0]
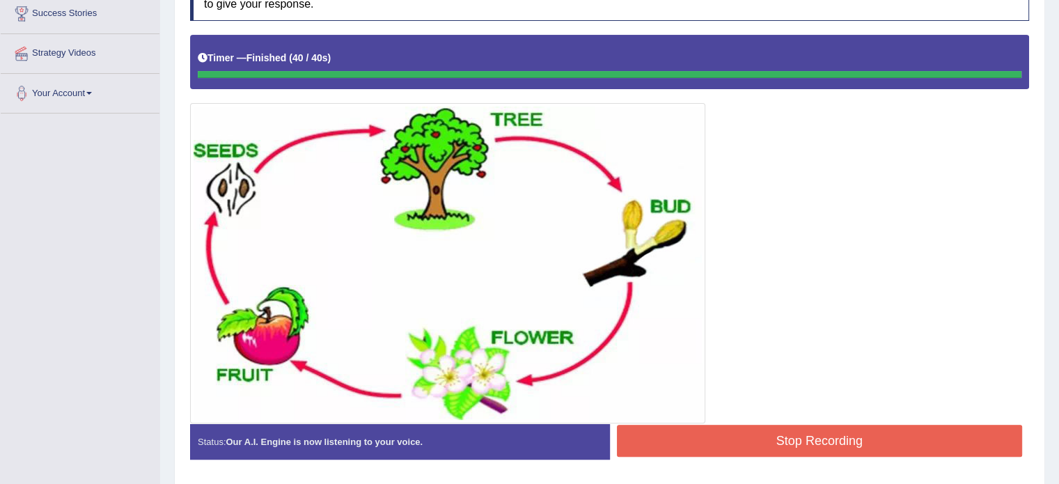
click at [835, 437] on button "Stop Recording" at bounding box center [820, 441] width 406 height 32
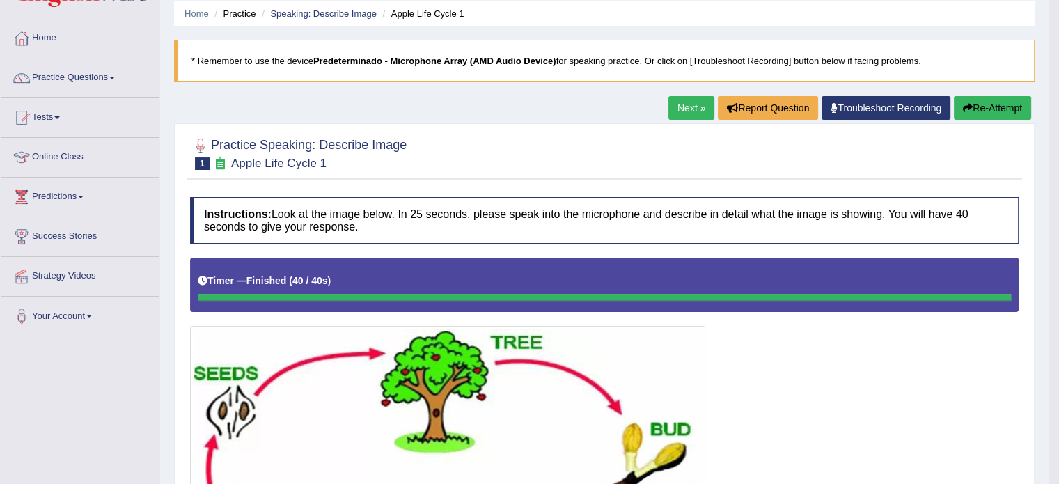
scroll to position [38, 0]
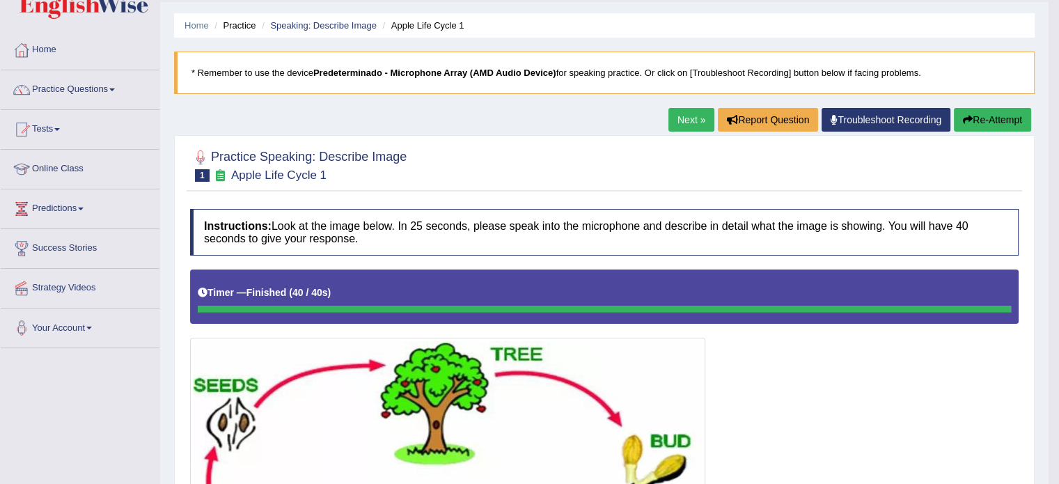
drag, startPoint x: 1069, startPoint y: 178, endPoint x: 1039, endPoint y: 81, distance: 102.0
click at [1039, 81] on html "Toggle navigation Home Practice Questions Speaking Practice Read Aloud Repeat S…" at bounding box center [529, 204] width 1059 height 484
click at [669, 120] on link "Next »" at bounding box center [692, 120] width 46 height 24
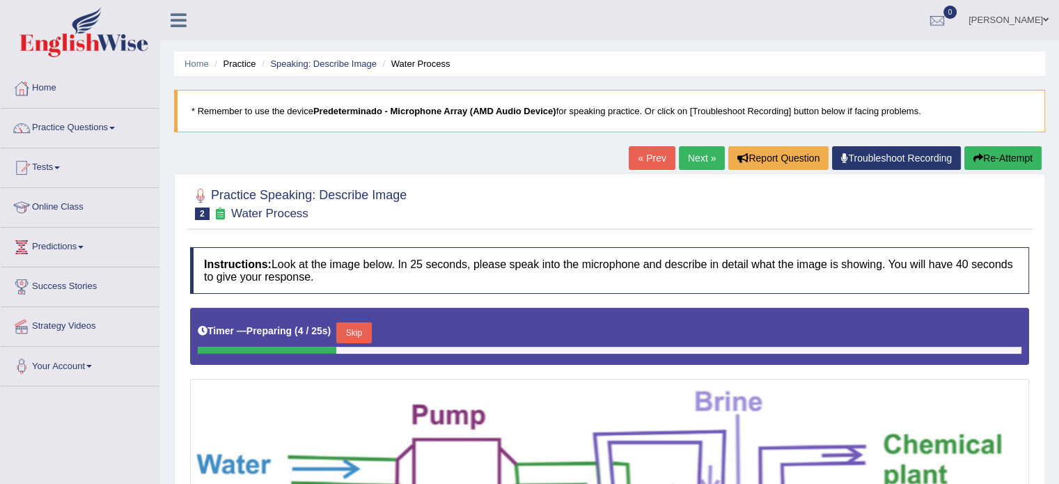
drag, startPoint x: 359, startPoint y: 325, endPoint x: 1069, endPoint y: 185, distance: 723.4
click at [1059, 185] on html "Toggle navigation Home Practice Questions Speaking Practice Read Aloud Repeat S…" at bounding box center [529, 242] width 1059 height 484
click at [855, 150] on link "Troubleshoot Recording" at bounding box center [896, 158] width 129 height 24
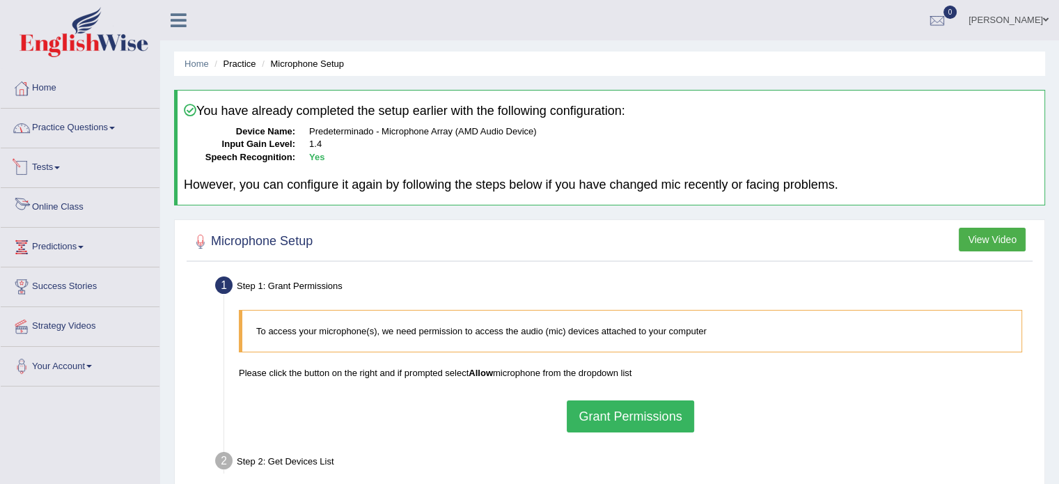
click at [79, 123] on link "Practice Questions" at bounding box center [80, 126] width 159 height 35
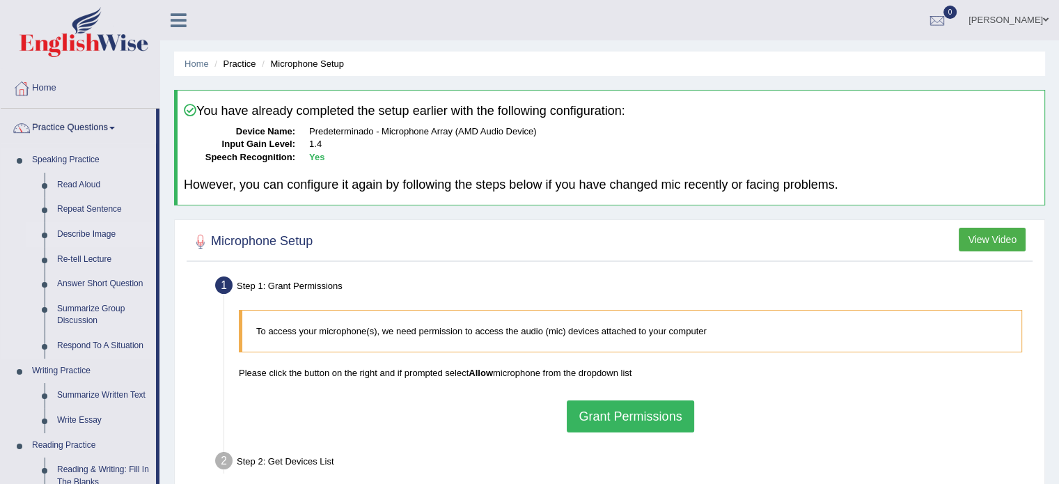
click at [98, 236] on link "Describe Image" at bounding box center [103, 234] width 105 height 25
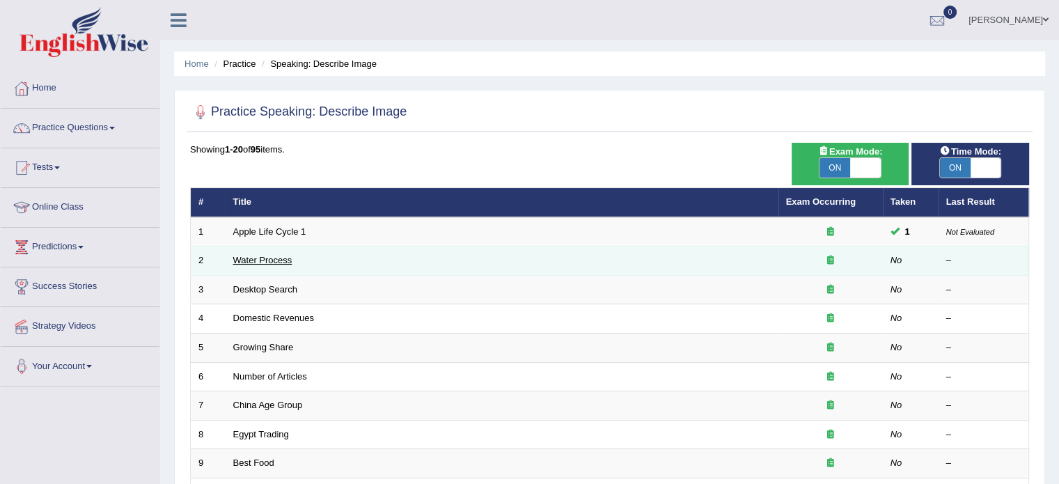
click at [245, 258] on link "Water Process" at bounding box center [262, 260] width 59 height 10
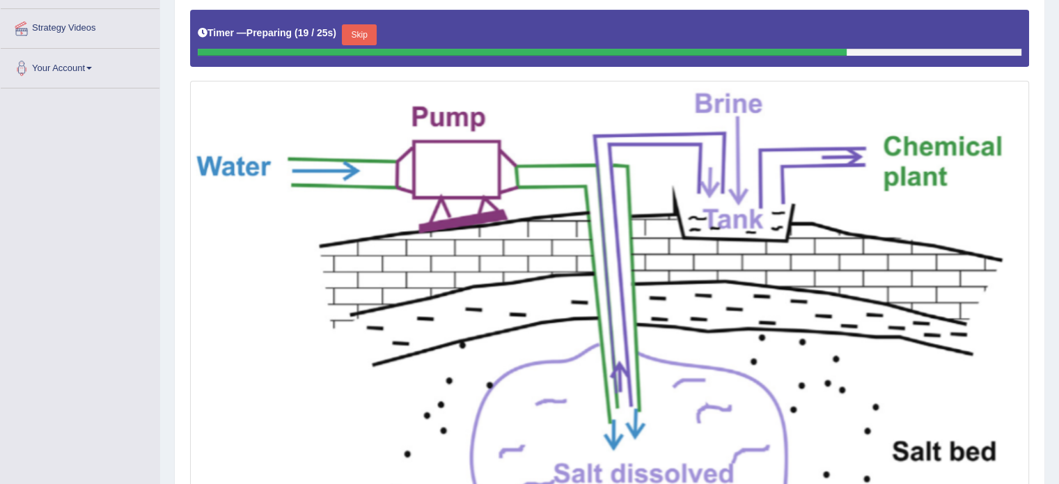
scroll to position [295, 0]
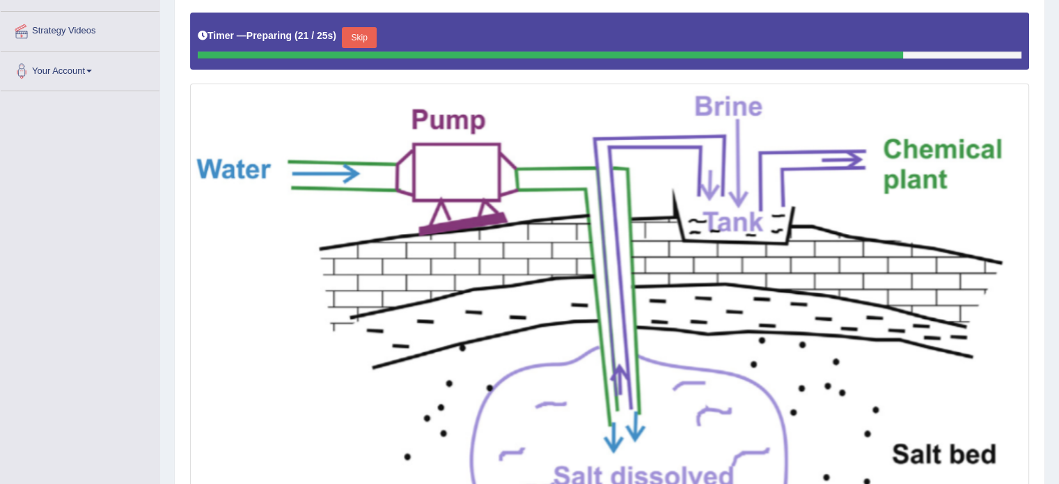
drag, startPoint x: 0, startPoint y: 0, endPoint x: 1068, endPoint y: 267, distance: 1100.7
click at [371, 38] on button "Skip" at bounding box center [359, 37] width 35 height 21
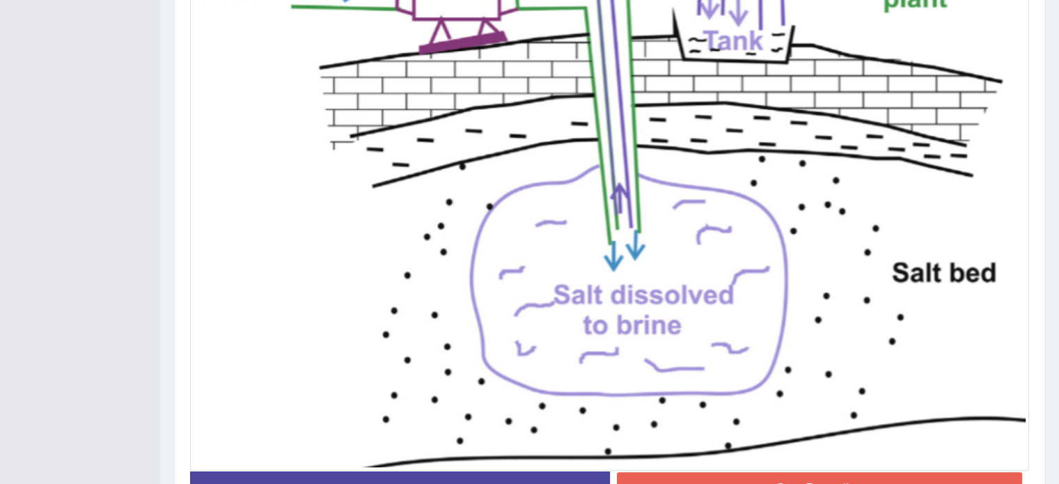
scroll to position [518, 0]
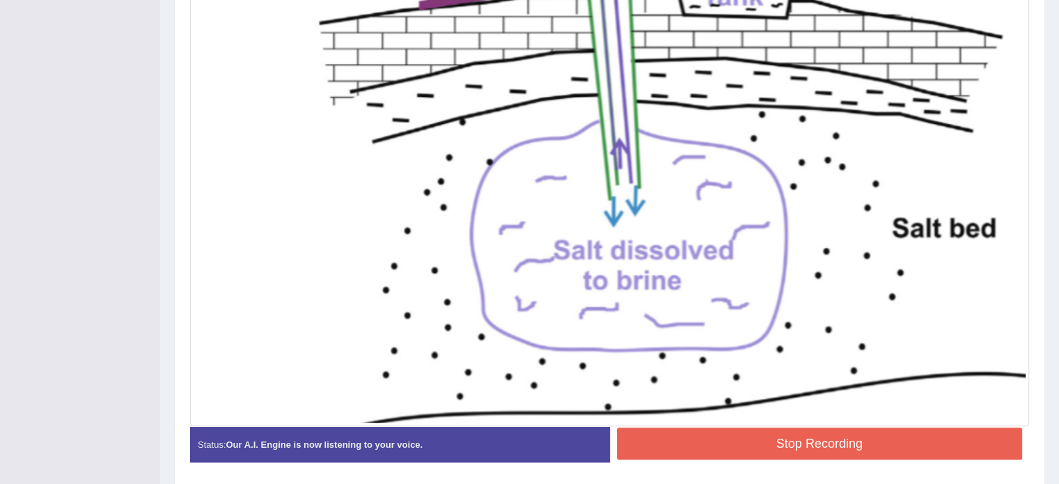
click at [839, 440] on button "Stop Recording" at bounding box center [820, 444] width 406 height 32
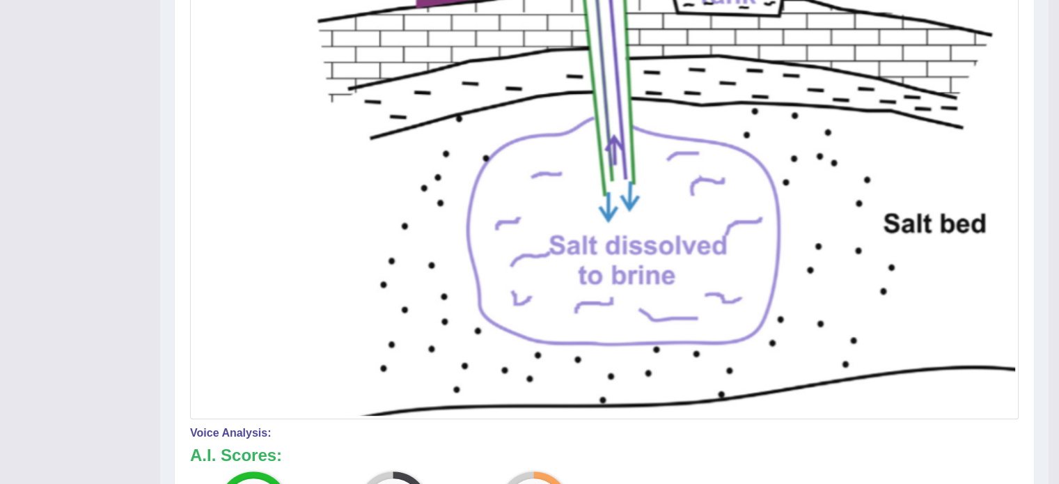
drag, startPoint x: 1069, startPoint y: 254, endPoint x: 1069, endPoint y: 321, distance: 67.6
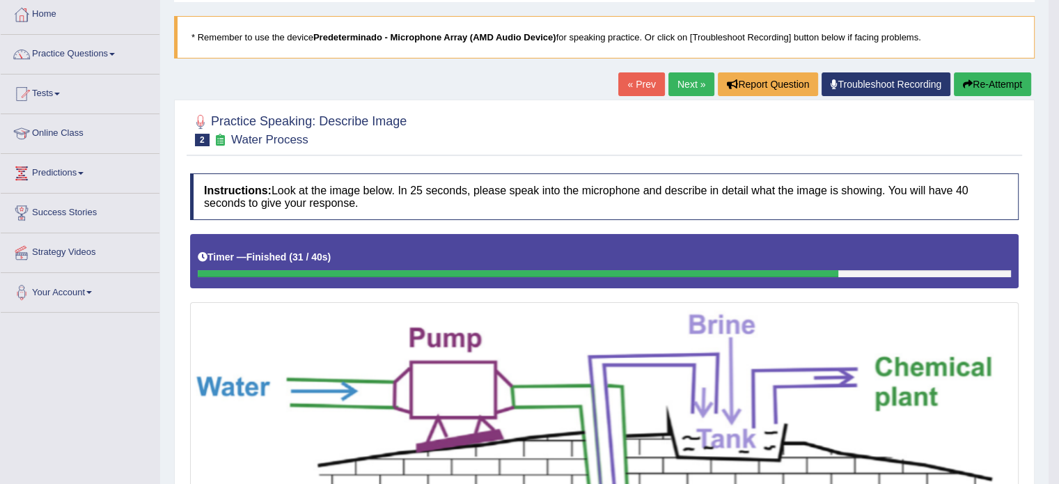
scroll to position [75, 0]
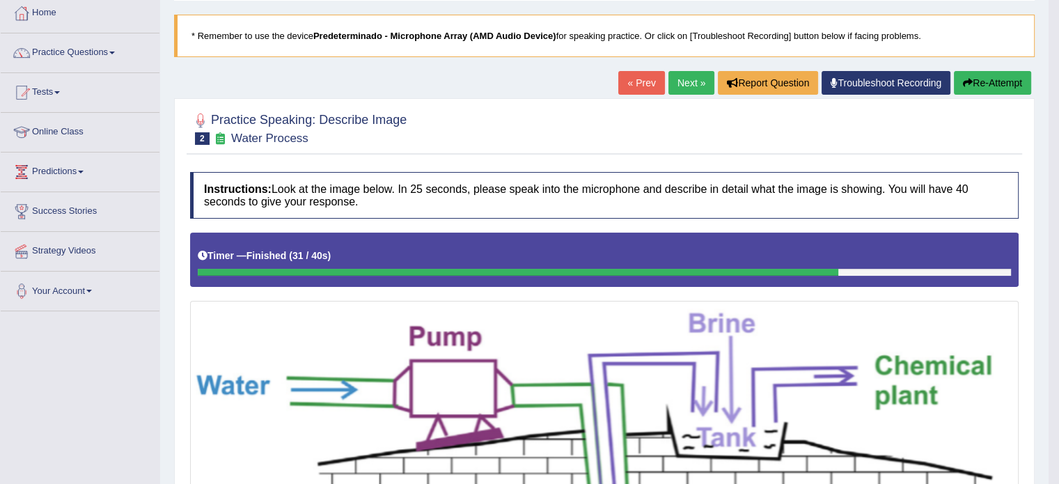
click at [686, 80] on link "Next »" at bounding box center [692, 83] width 46 height 24
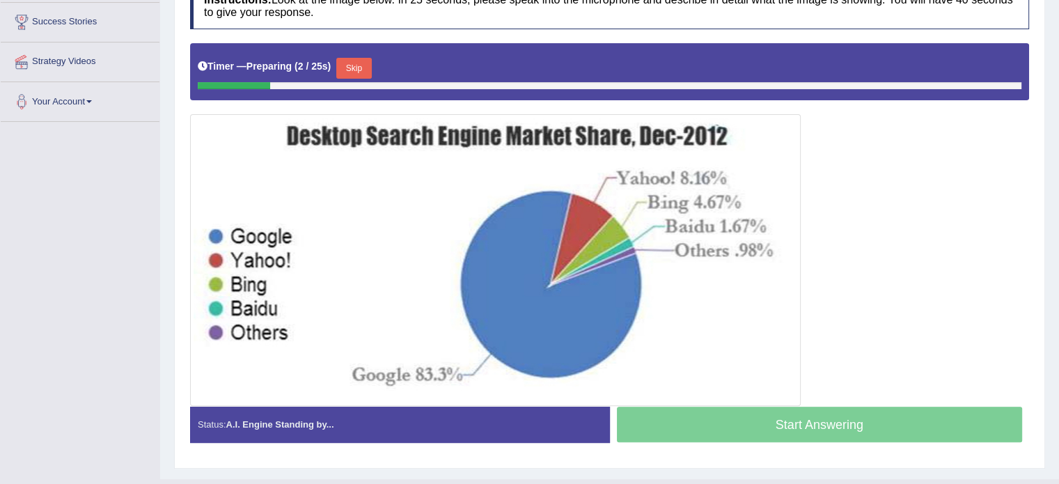
scroll to position [260, 0]
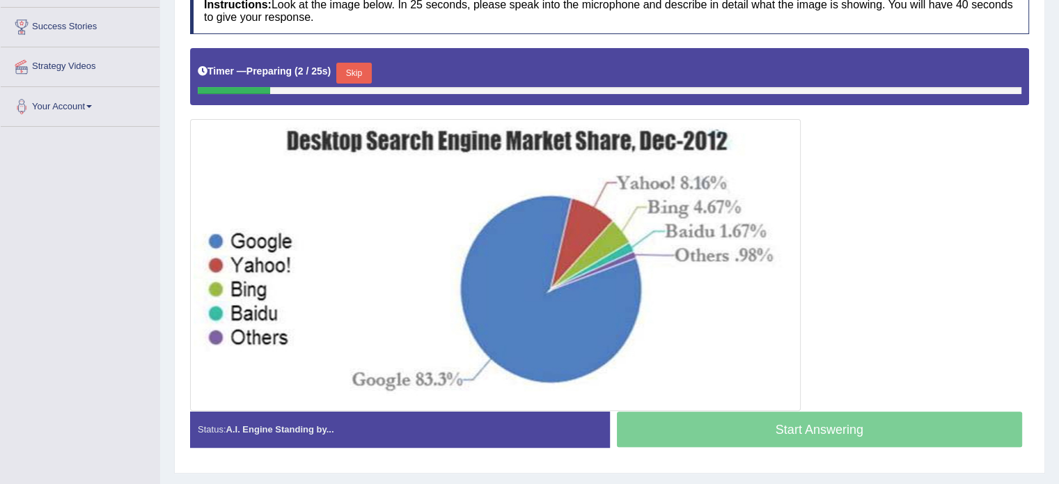
click at [364, 65] on button "Skip" at bounding box center [353, 73] width 35 height 21
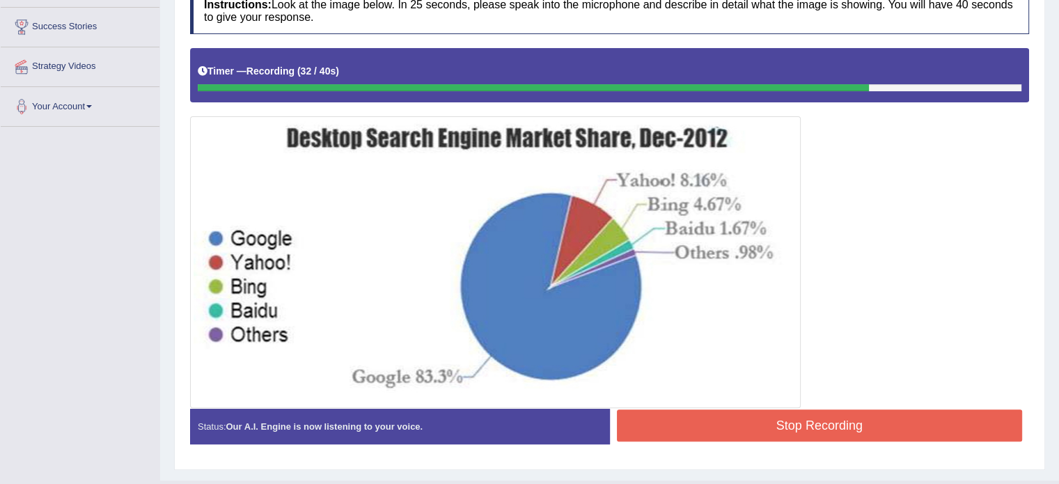
click at [876, 414] on button "Stop Recording" at bounding box center [820, 426] width 406 height 32
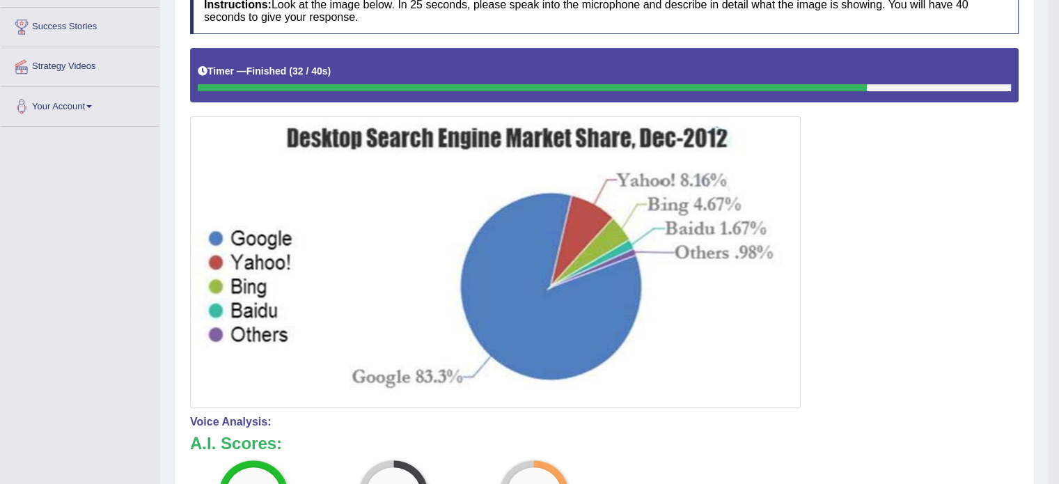
drag, startPoint x: 1069, startPoint y: 169, endPoint x: 1069, endPoint y: 231, distance: 61.3
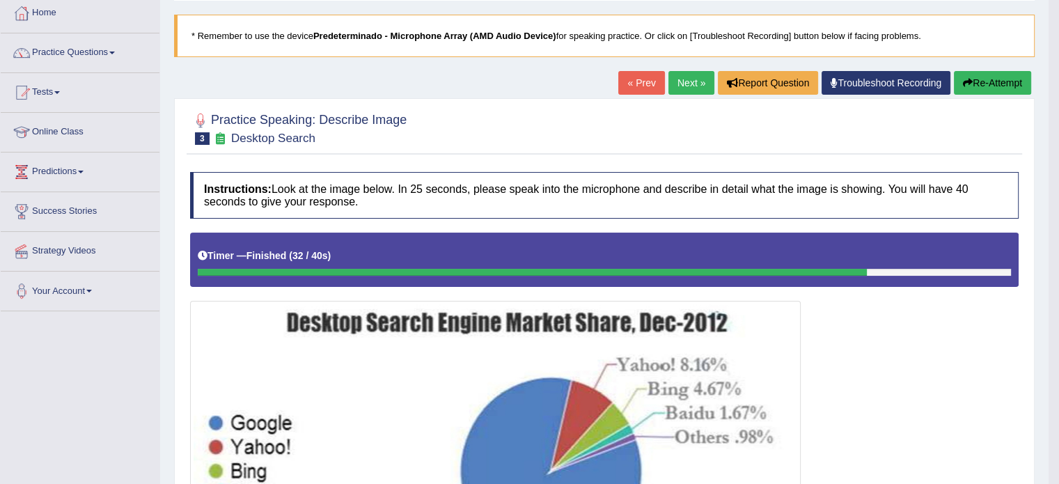
scroll to position [69, 0]
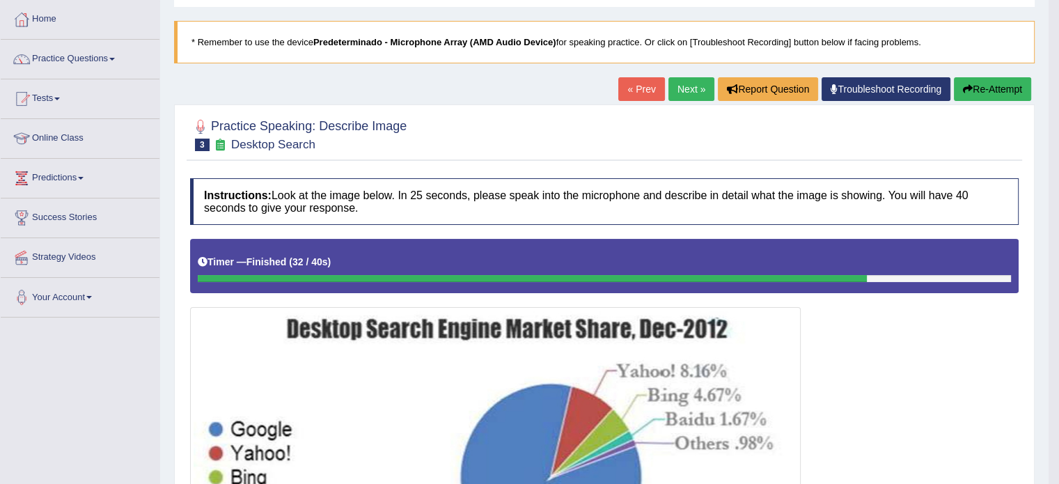
click at [678, 81] on link "Next »" at bounding box center [692, 89] width 46 height 24
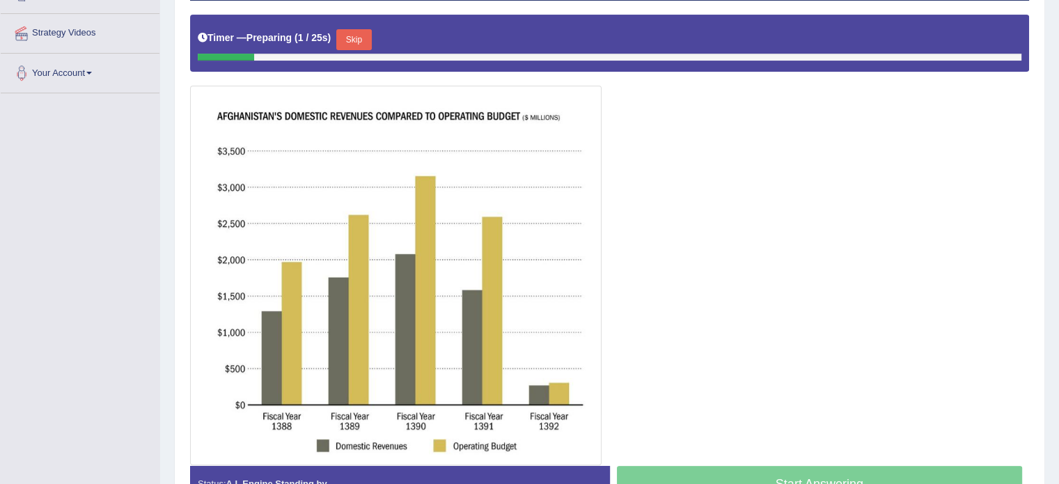
scroll to position [297, 0]
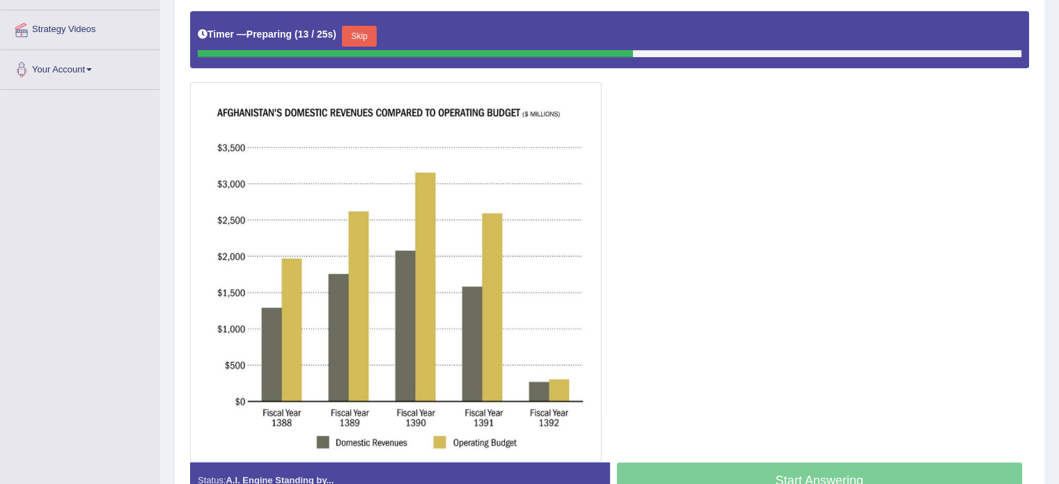
click at [357, 26] on button "Skip" at bounding box center [359, 36] width 35 height 21
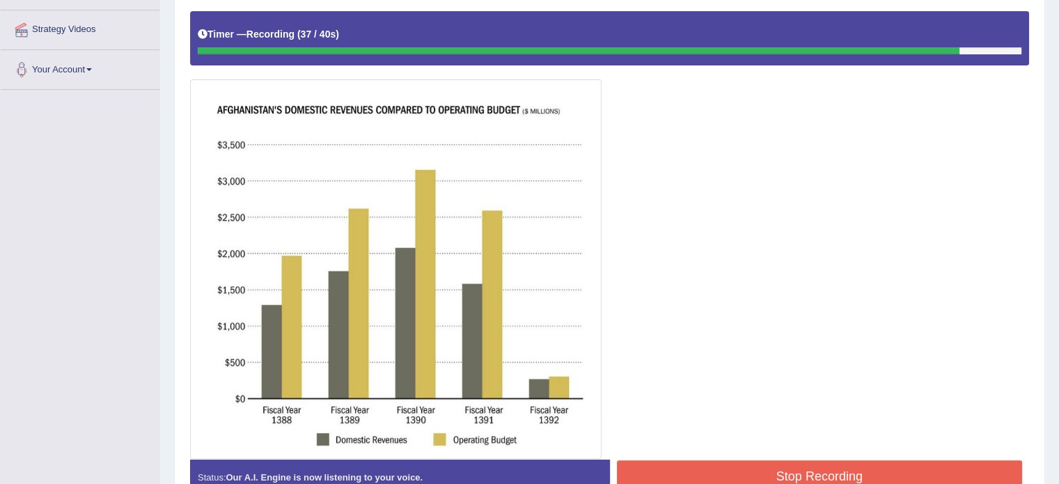
click at [833, 474] on button "Stop Recording" at bounding box center [820, 476] width 406 height 32
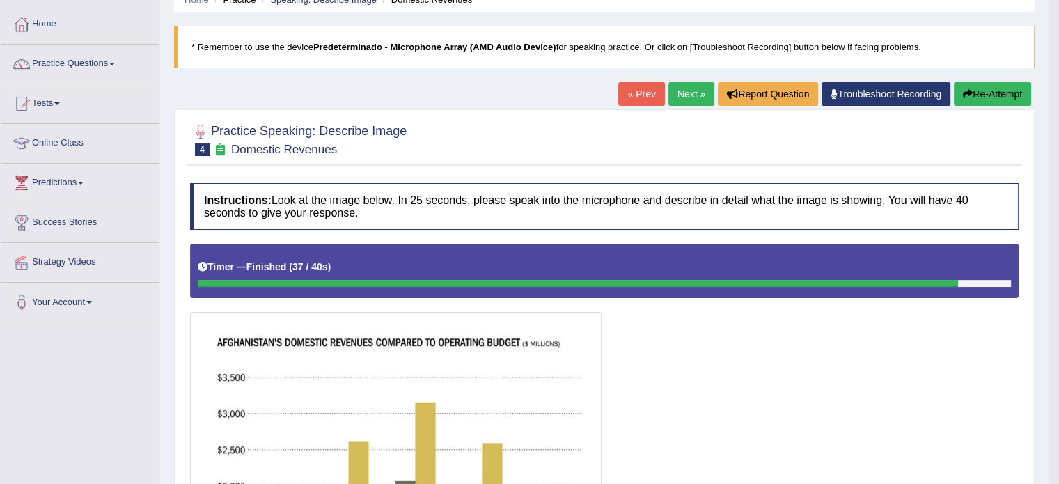
scroll to position [62, 0]
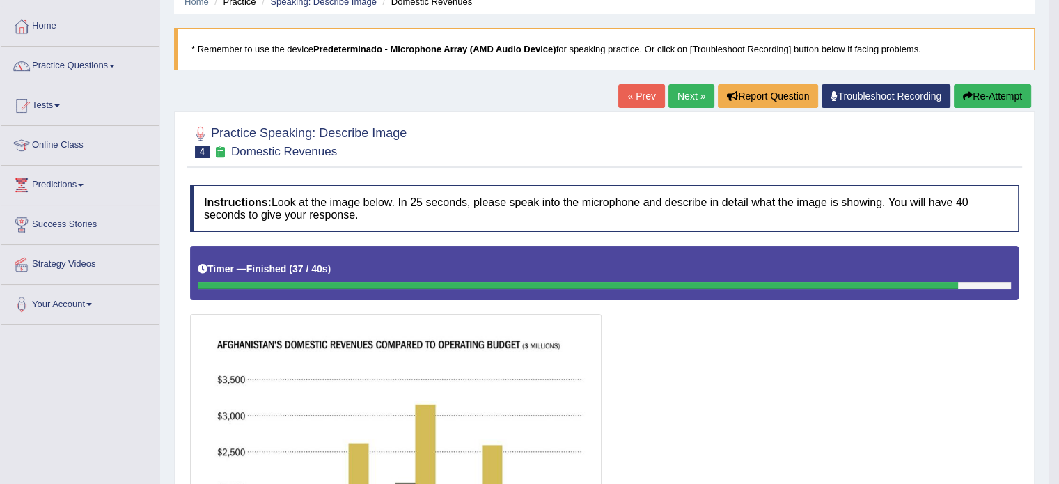
click at [981, 98] on button "Re-Attempt" at bounding box center [992, 96] width 77 height 24
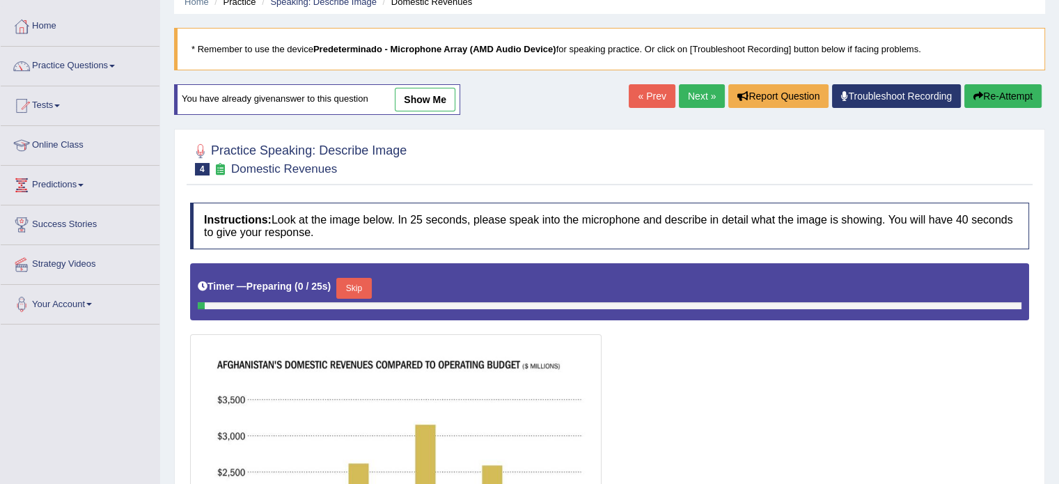
scroll to position [62, 0]
click at [78, 57] on link "Practice Questions" at bounding box center [80, 64] width 159 height 35
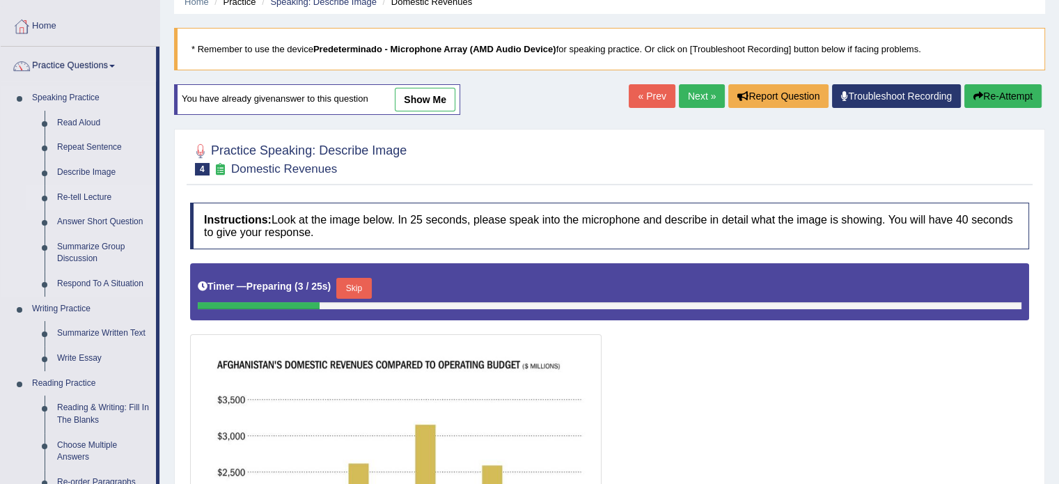
click at [95, 197] on link "Re-tell Lecture" at bounding box center [103, 197] width 105 height 25
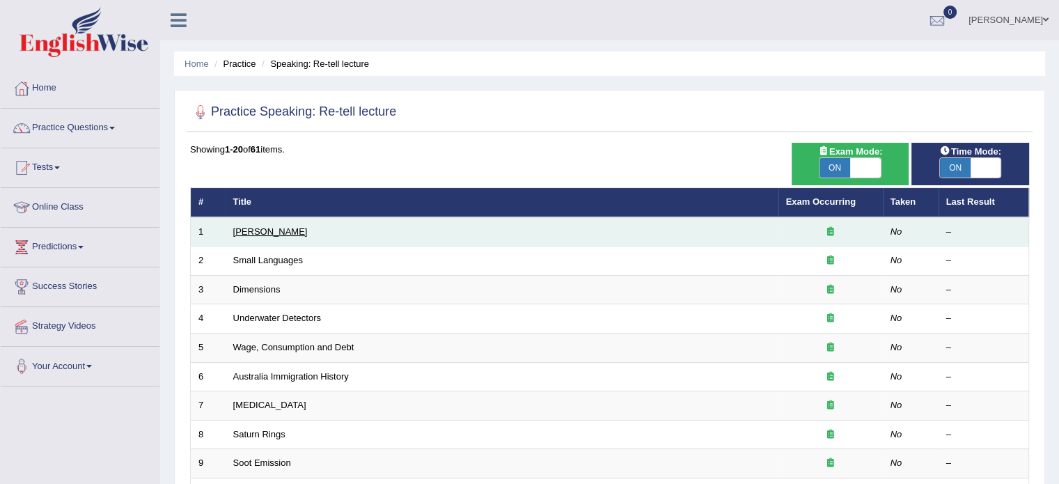
click at [261, 233] on link "[PERSON_NAME]" at bounding box center [270, 231] width 75 height 10
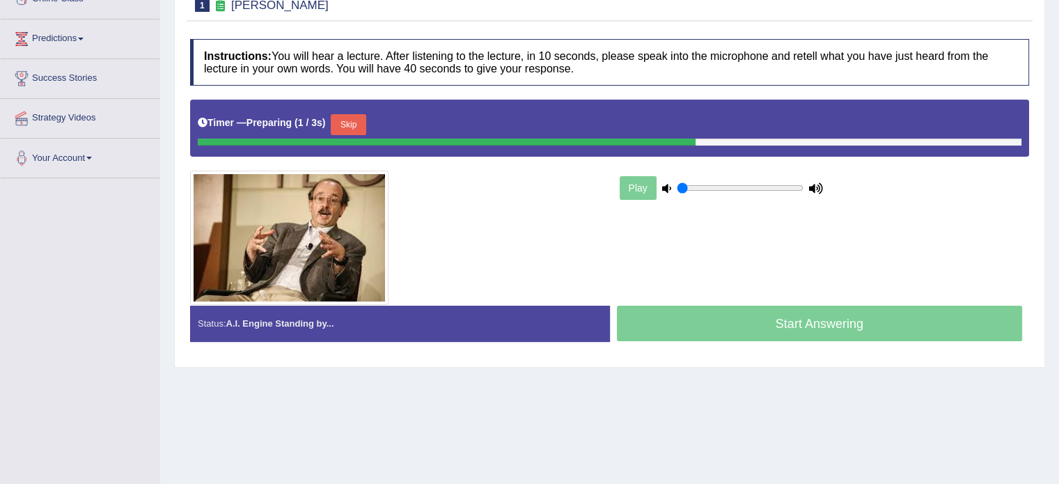
scroll to position [198, 0]
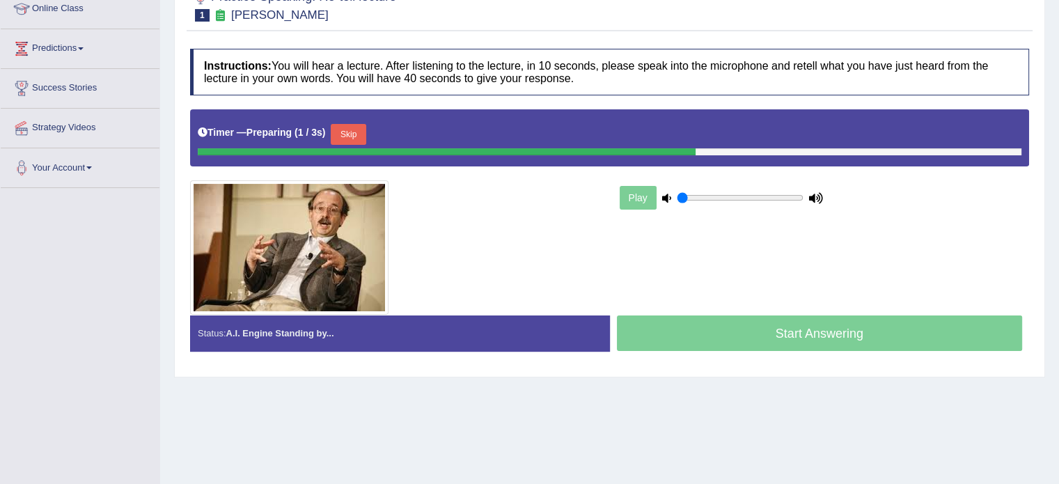
drag, startPoint x: 1068, startPoint y: 190, endPoint x: 1069, endPoint y: 315, distance: 124.7
click at [1059, 286] on html "Toggle navigation Home Practice Questions Speaking Practice Read Aloud Repeat S…" at bounding box center [529, 44] width 1059 height 484
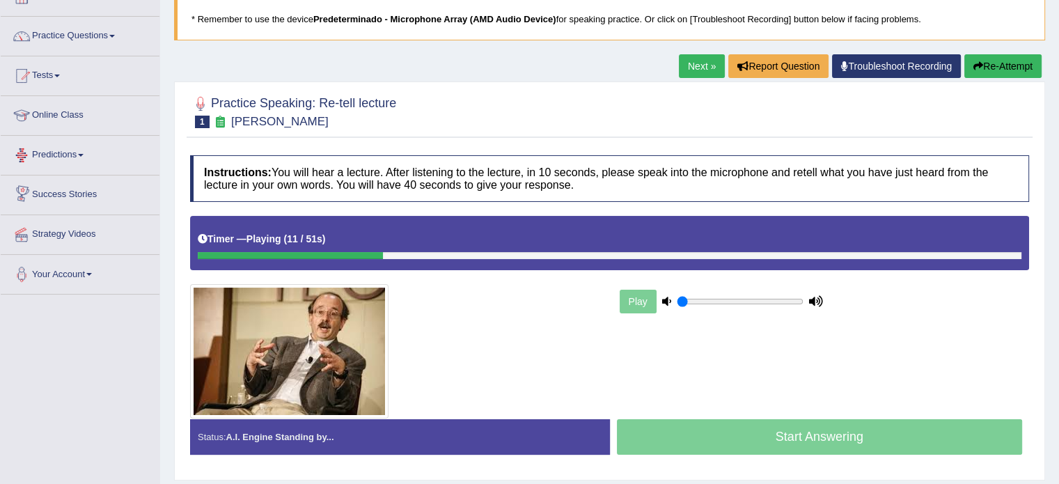
scroll to position [93, 0]
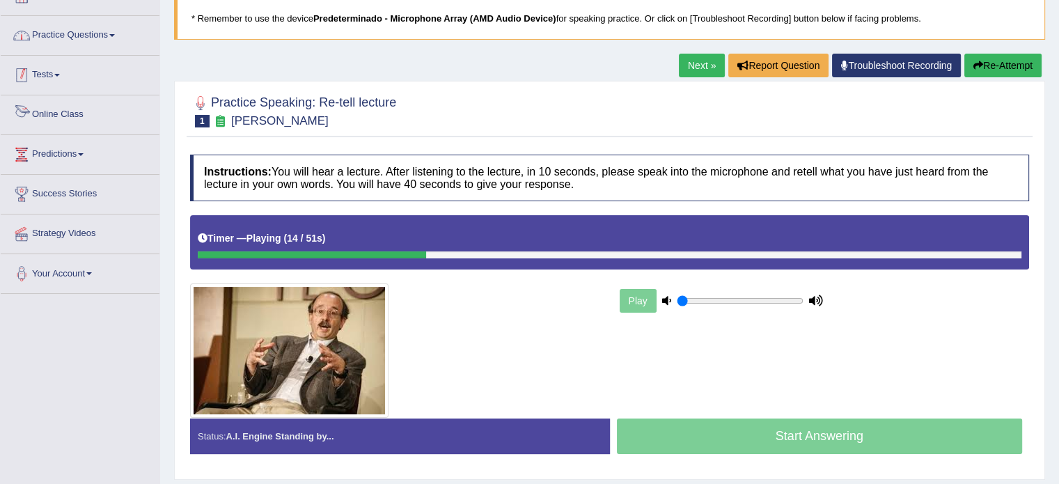
click at [84, 33] on link "Practice Questions" at bounding box center [80, 33] width 159 height 35
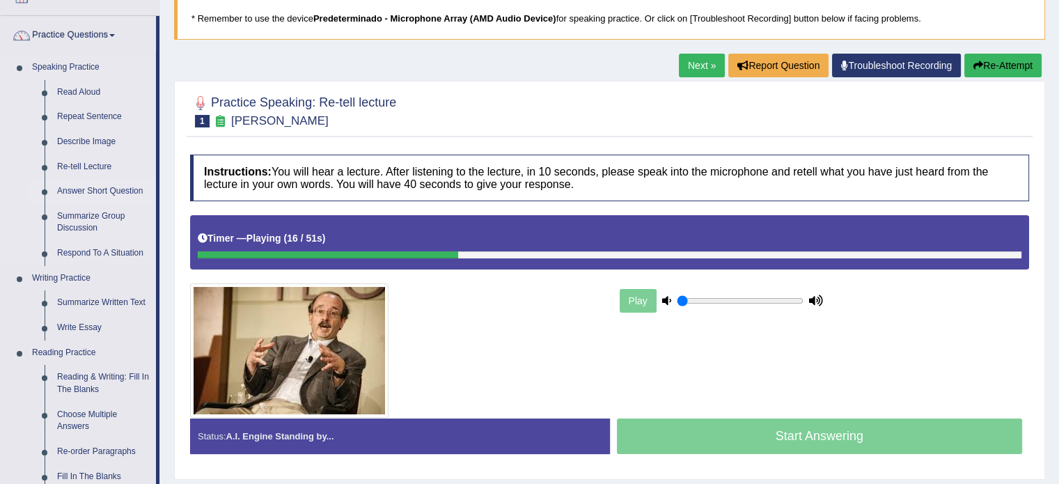
click at [99, 191] on link "Answer Short Question" at bounding box center [103, 191] width 105 height 25
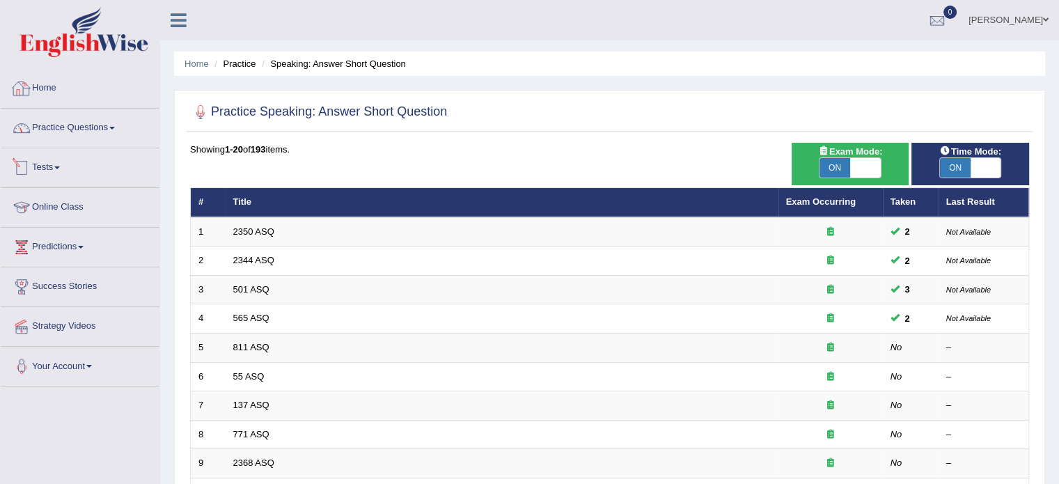
click at [102, 120] on link "Practice Questions" at bounding box center [80, 126] width 159 height 35
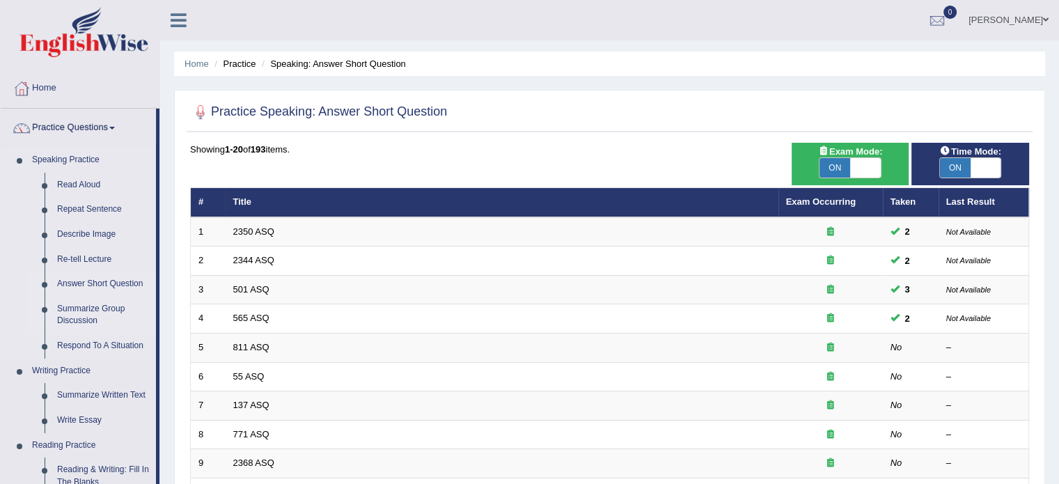
click at [108, 311] on link "Summarize Group Discussion" at bounding box center [103, 315] width 105 height 37
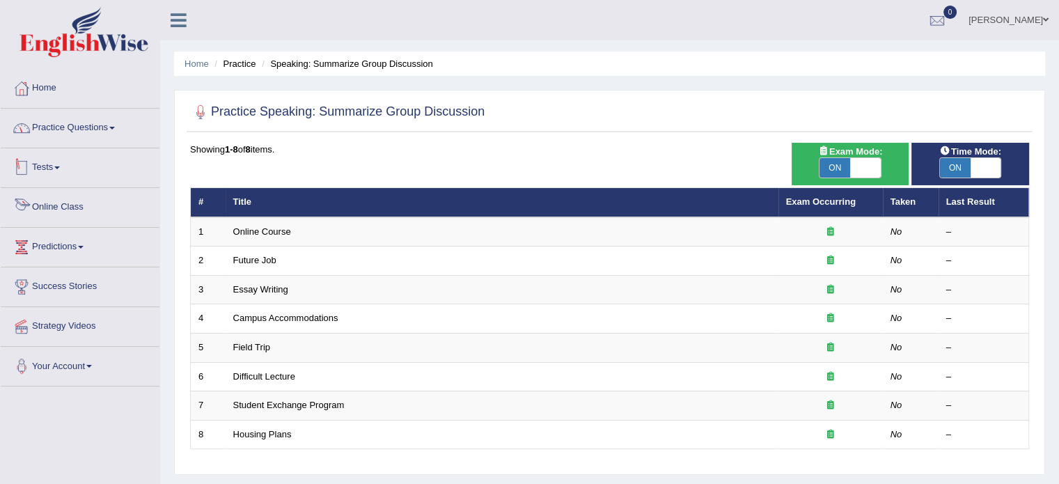
click at [47, 130] on link "Practice Questions" at bounding box center [80, 126] width 159 height 35
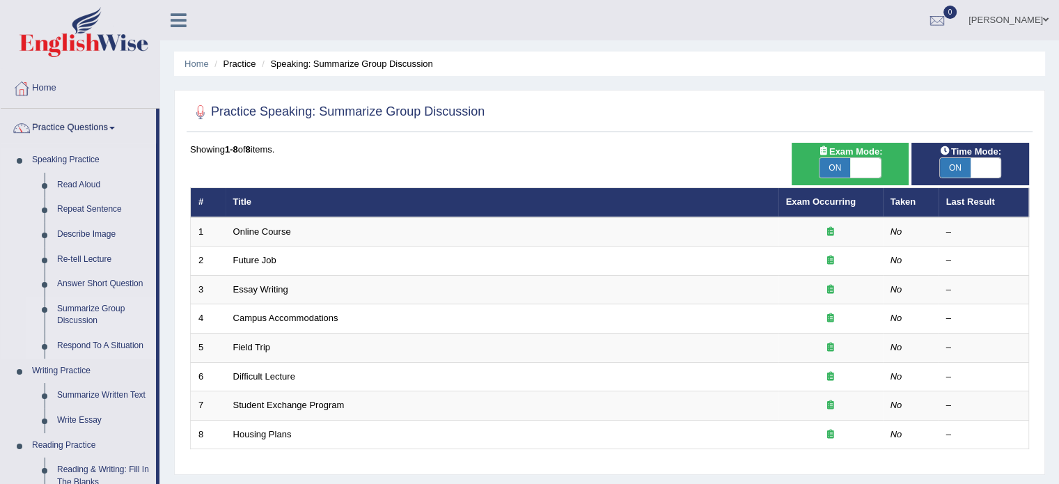
click at [120, 346] on link "Respond To A Situation" at bounding box center [103, 346] width 105 height 25
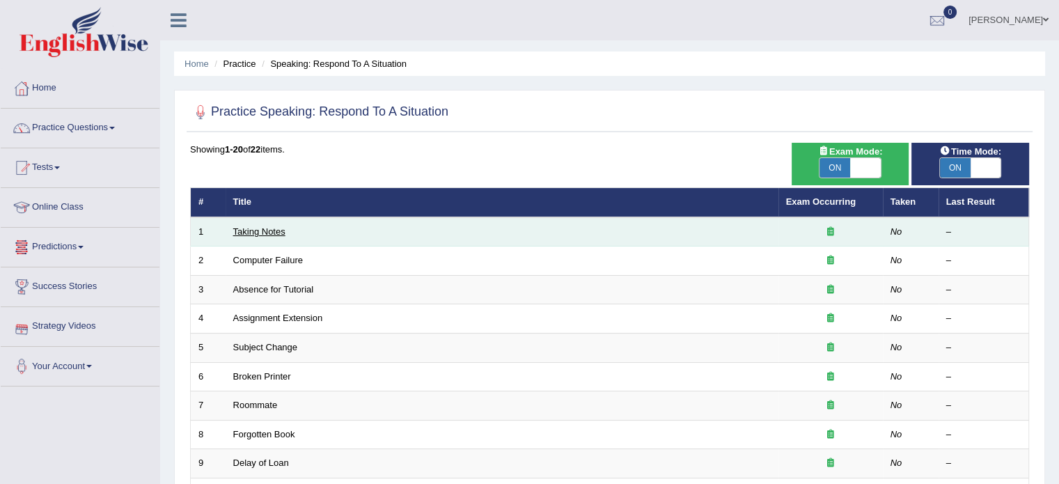
click at [269, 231] on link "Taking Notes" at bounding box center [259, 231] width 52 height 10
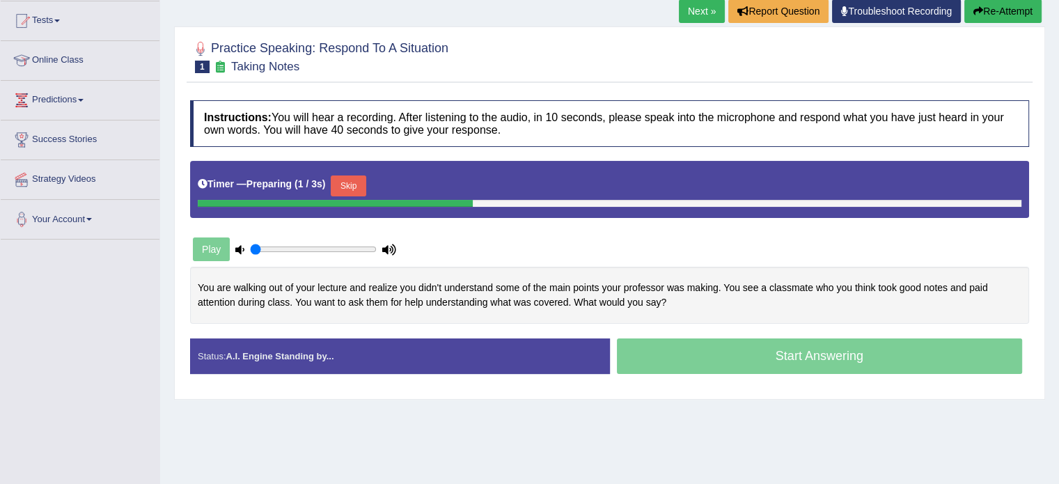
scroll to position [156, 0]
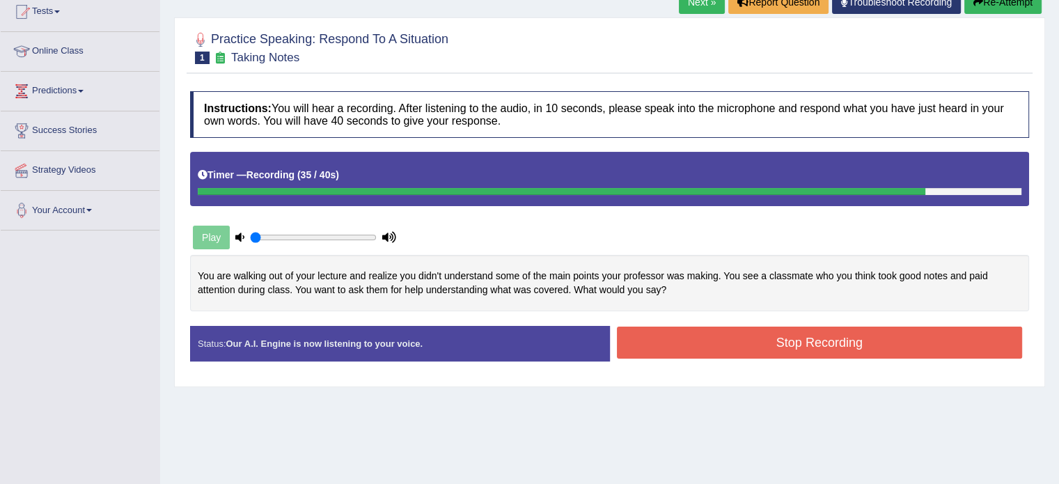
click at [713, 336] on button "Stop Recording" at bounding box center [820, 343] width 406 height 32
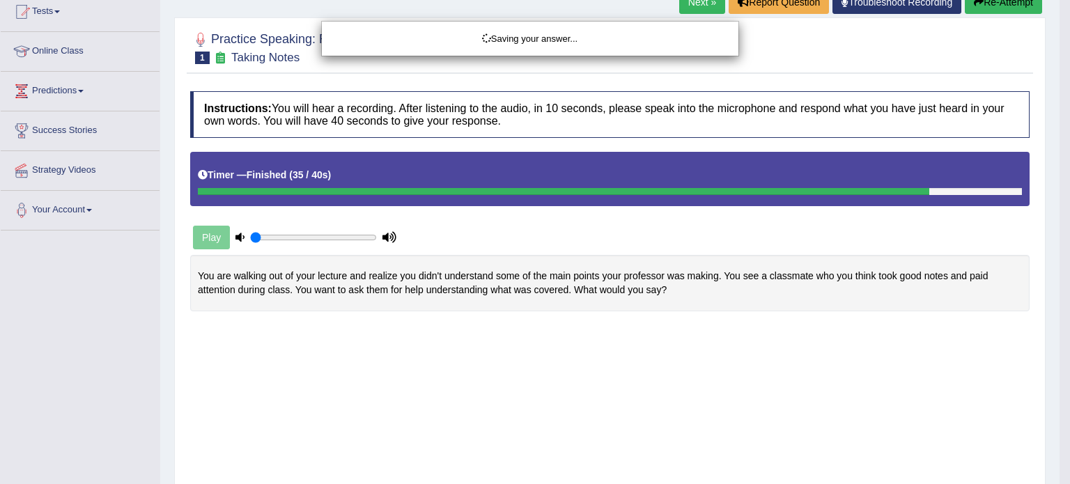
click at [1059, 266] on div "Saving your answer..." at bounding box center [535, 242] width 1070 height 484
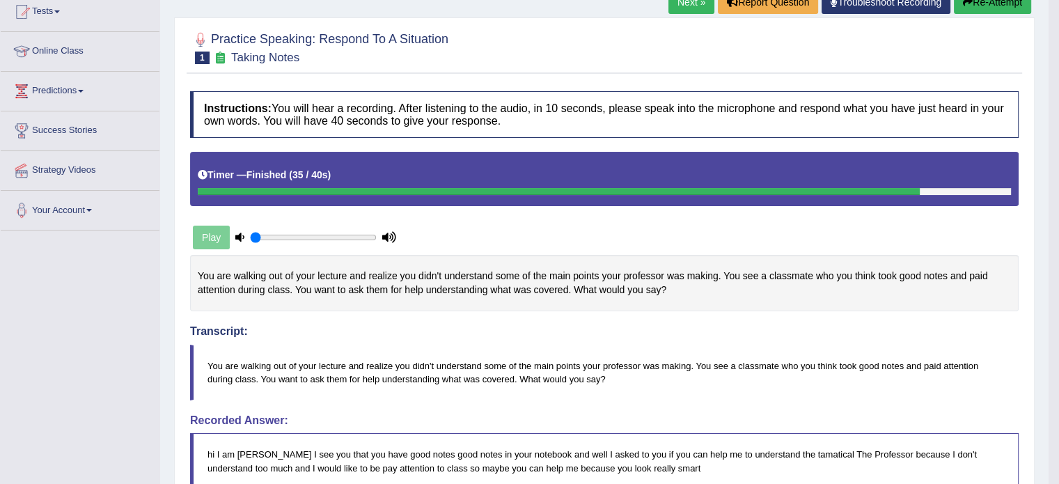
drag, startPoint x: 1069, startPoint y: 272, endPoint x: 1069, endPoint y: 337, distance: 65.5
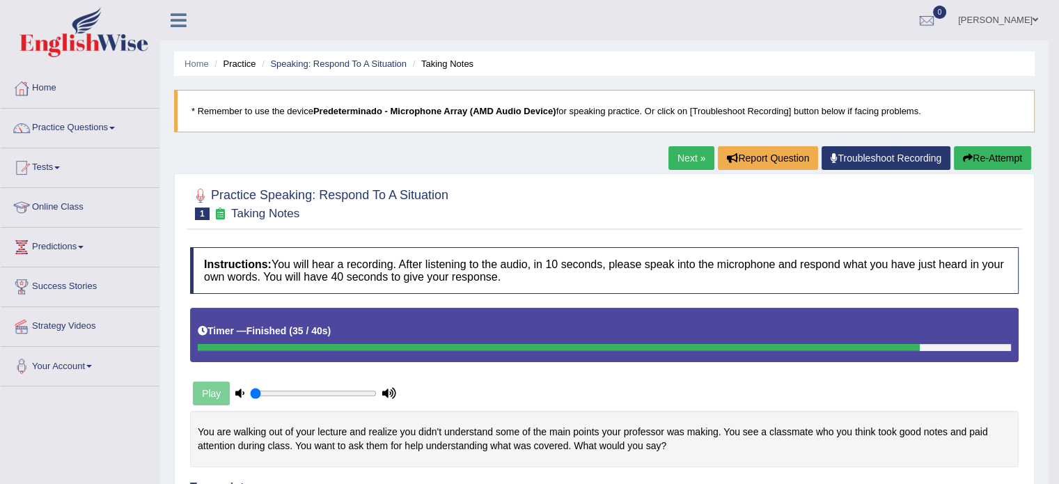
scroll to position [86, 0]
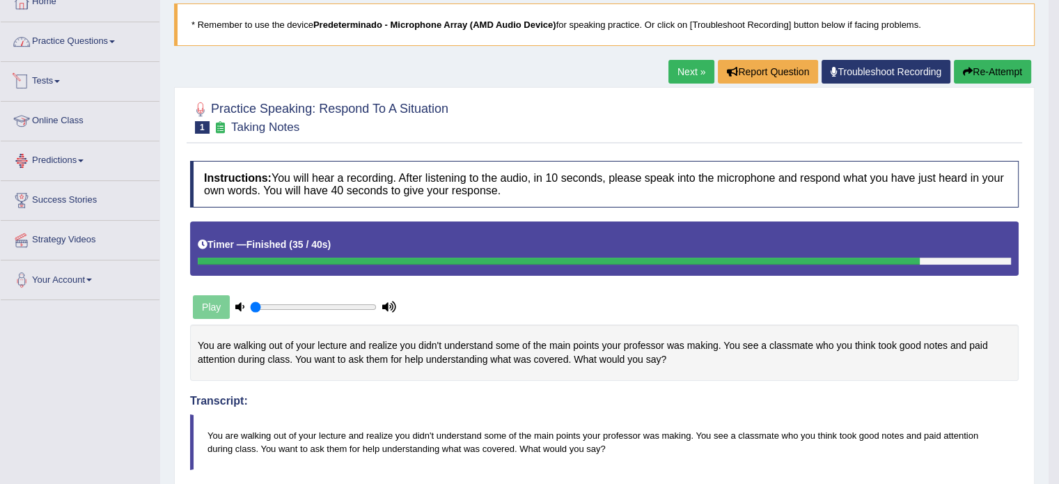
click at [48, 48] on link "Practice Questions" at bounding box center [80, 39] width 159 height 35
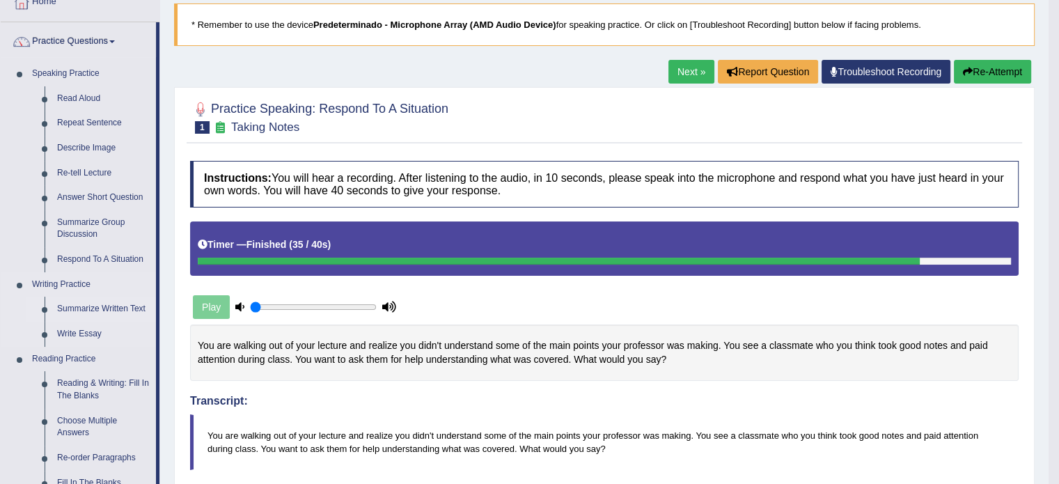
click at [117, 307] on link "Summarize Written Text" at bounding box center [103, 309] width 105 height 25
